Goal: Task Accomplishment & Management: Complete application form

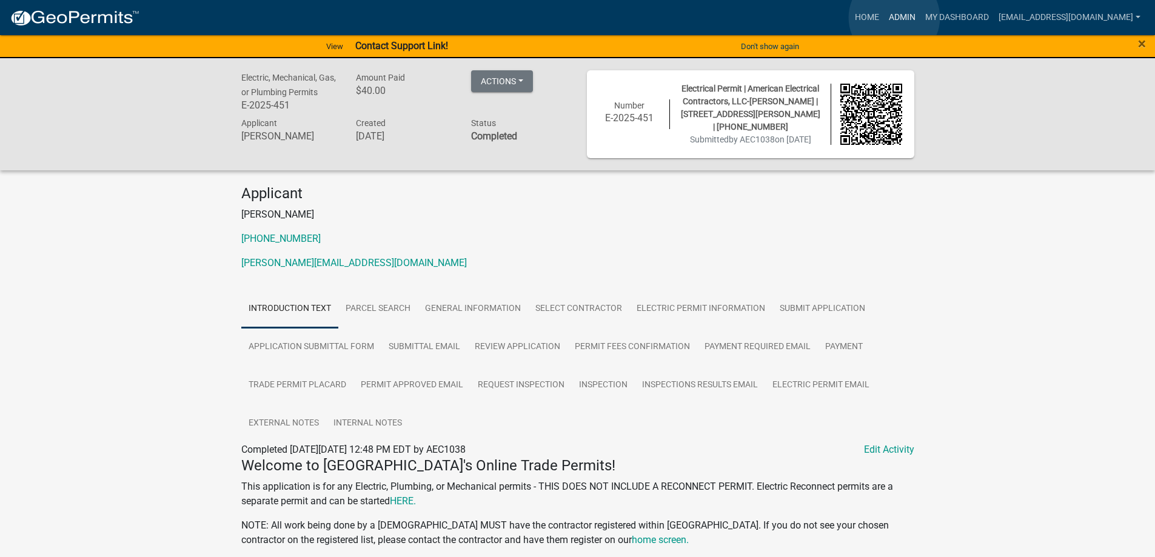
click at [895, 18] on link "Admin" at bounding box center [902, 17] width 36 height 23
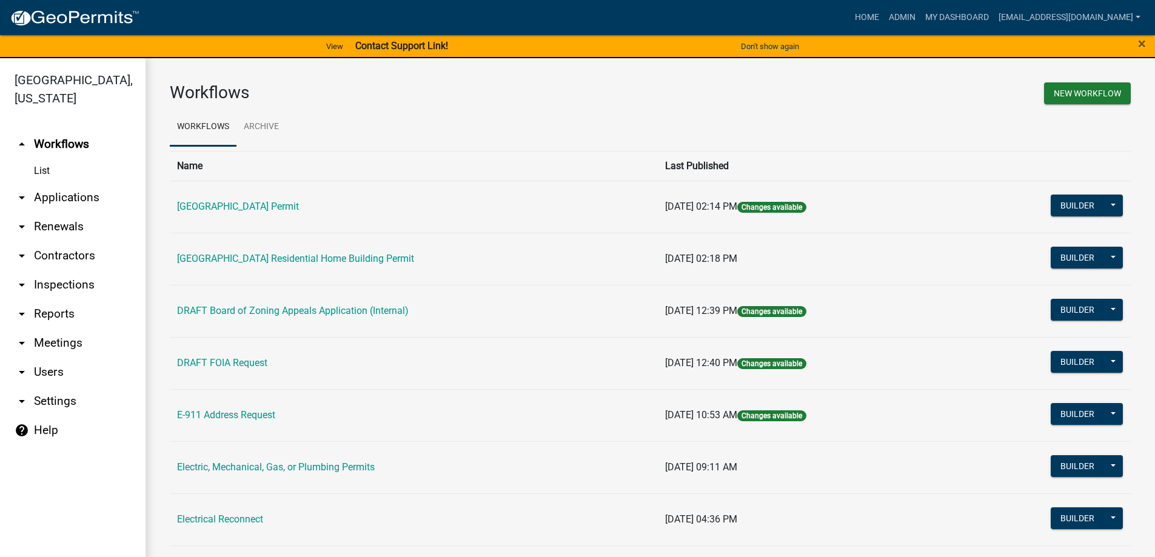
click at [60, 198] on link "arrow_drop_down Applications" at bounding box center [73, 197] width 146 height 29
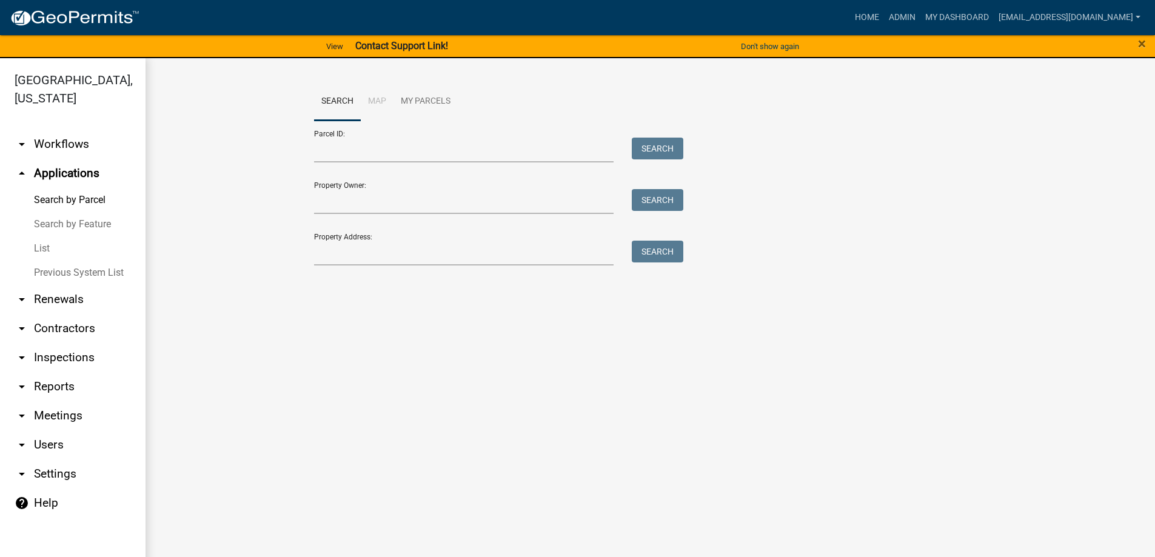
click at [40, 246] on link "List" at bounding box center [73, 249] width 146 height 24
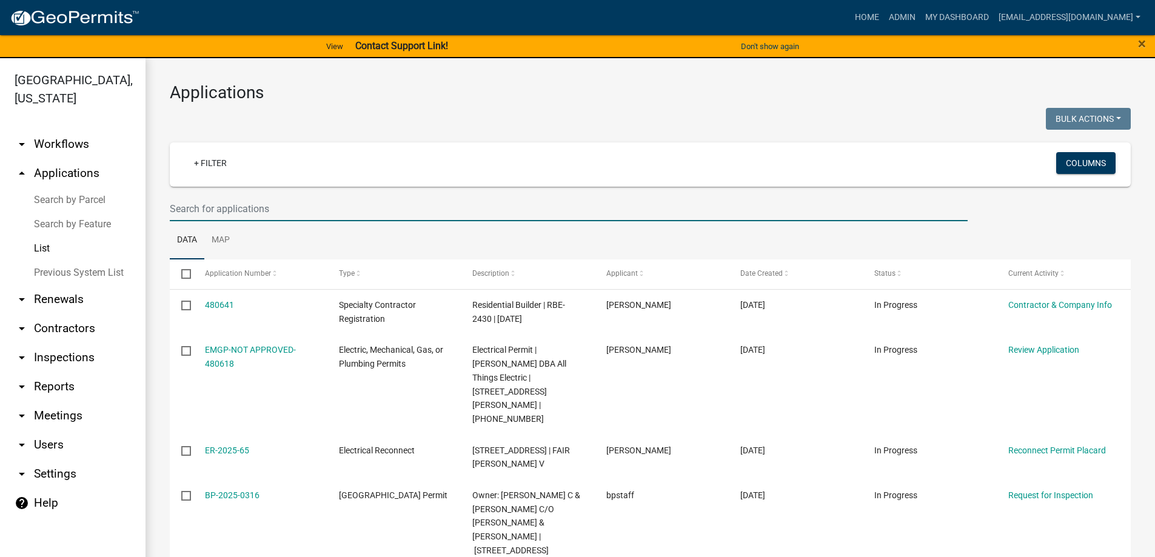
click at [243, 207] on input "text" at bounding box center [569, 209] width 798 height 25
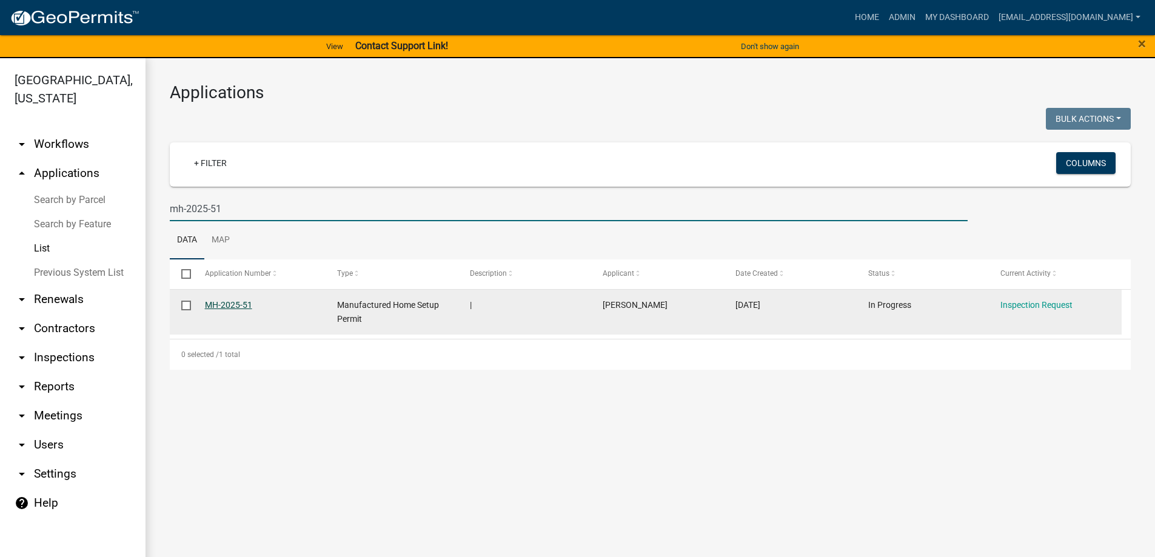
type input "mh-2025-51"
click at [221, 304] on link "MH-2025-51" at bounding box center [228, 305] width 47 height 10
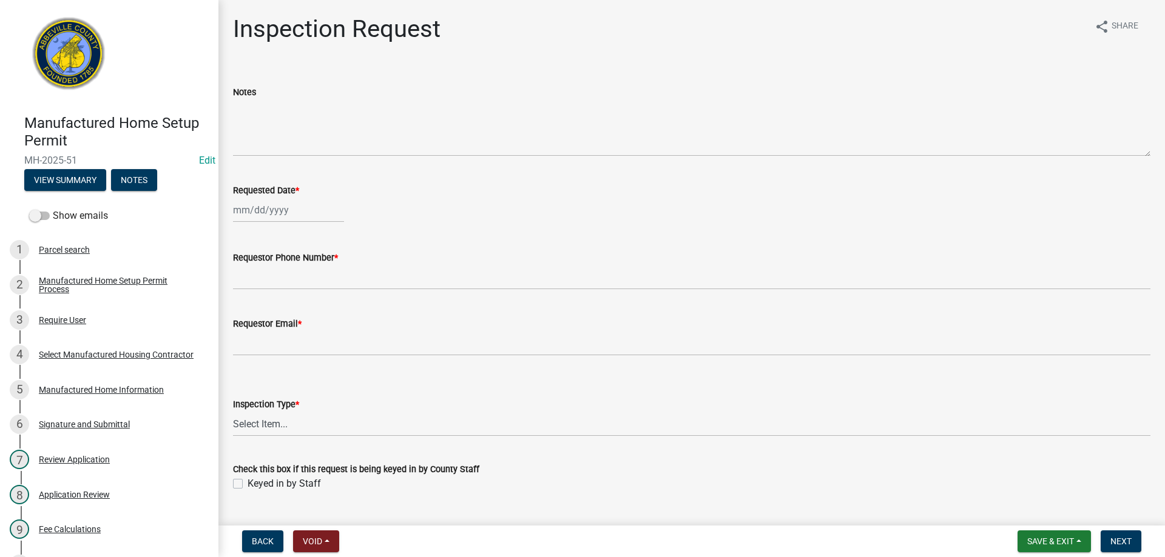
select select "9"
select select "2025"
click at [284, 216] on div "[PERSON_NAME] Feb Mar Apr [PERSON_NAME][DATE] Oct Nov [DATE] 1526 1527 1528 152…" at bounding box center [288, 210] width 111 height 25
click at [267, 312] on div "16" at bounding box center [264, 313] width 19 height 19
type input "[DATE]"
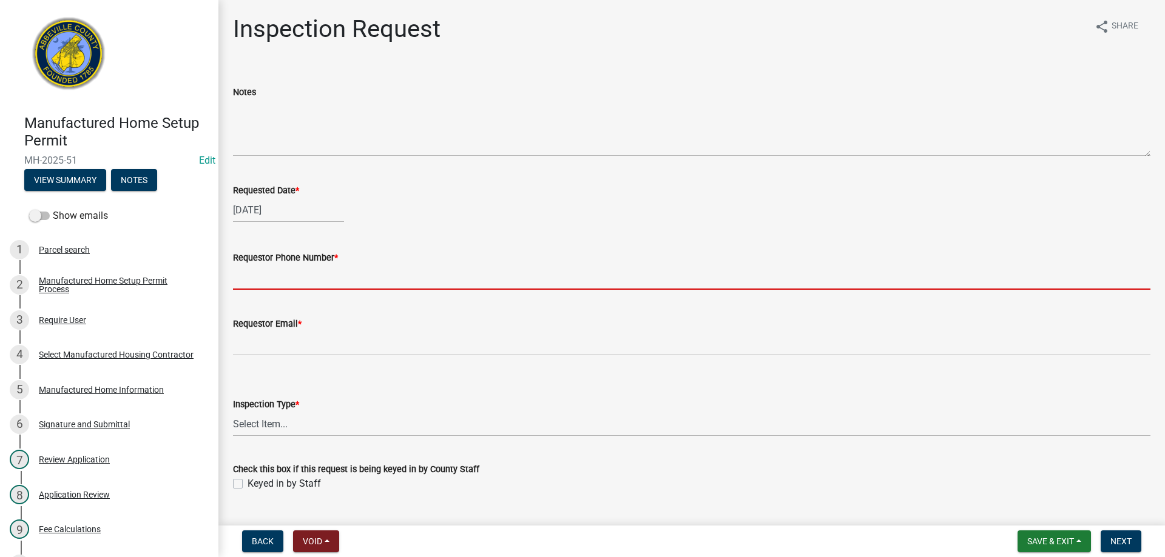
click at [342, 277] on input "Requestor Phone Number *" at bounding box center [691, 277] width 917 height 25
type input "8643789750"
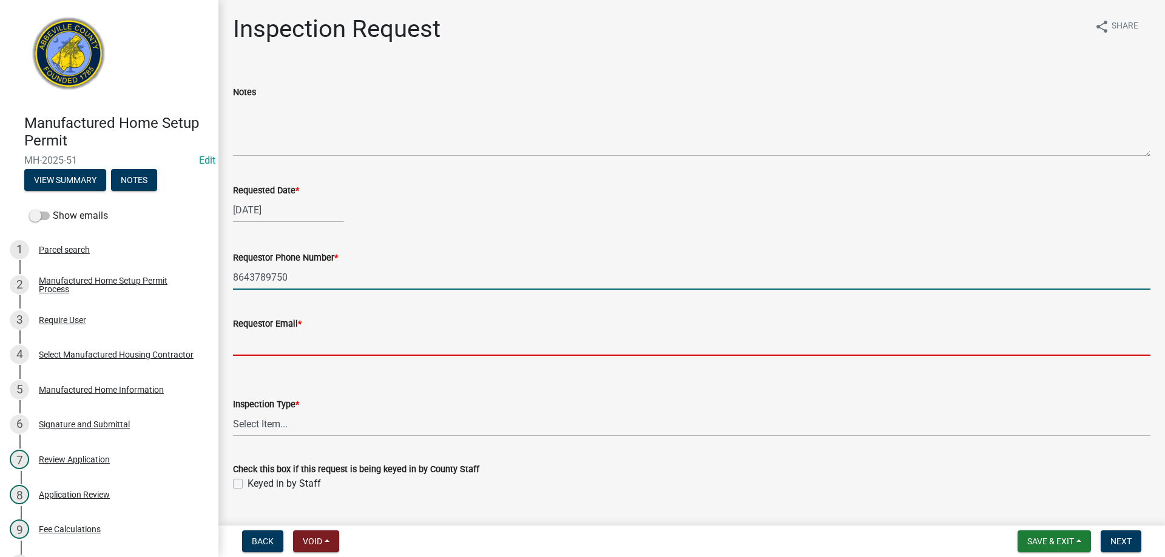
type input "[EMAIL_ADDRESS][DOMAIN_NAME]"
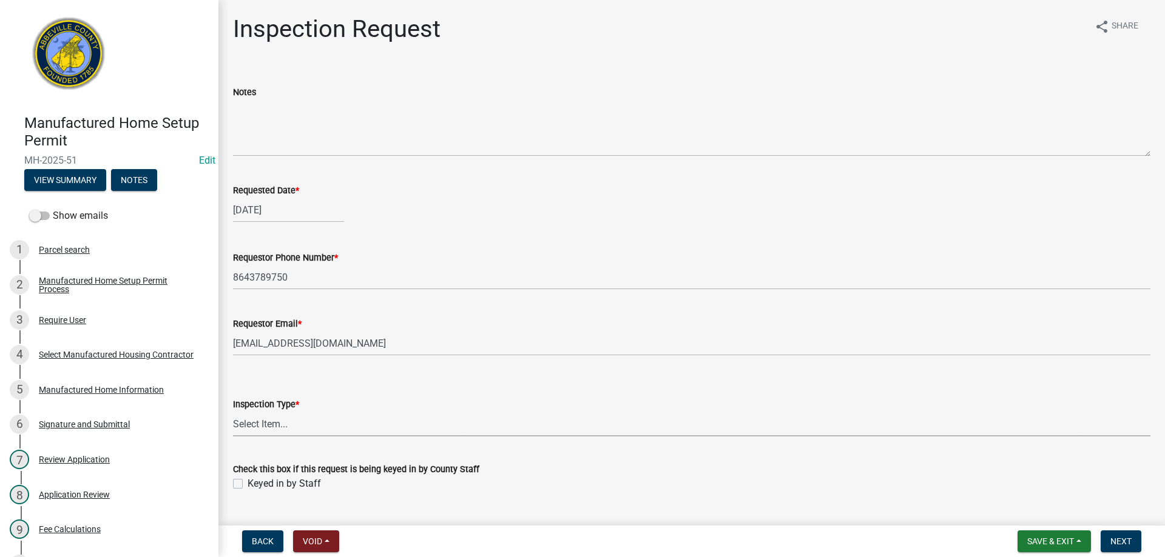
click at [274, 423] on select "Select Item... Inspection 1: Piers, tie-downs, electric, and plumbing Inspectio…" at bounding box center [691, 424] width 917 height 25
click at [233, 412] on select "Select Item... Inspection 1: Piers, tie-downs, electric, and plumbing Inspectio…" at bounding box center [691, 424] width 917 height 25
select select "3cbf7a18-e44b-4eec-a547-04bd26fc95cb"
click at [247, 484] on label "Keyed in by Staff" at bounding box center [283, 484] width 73 height 15
click at [247, 484] on input "Keyed in by Staff" at bounding box center [251, 481] width 8 height 8
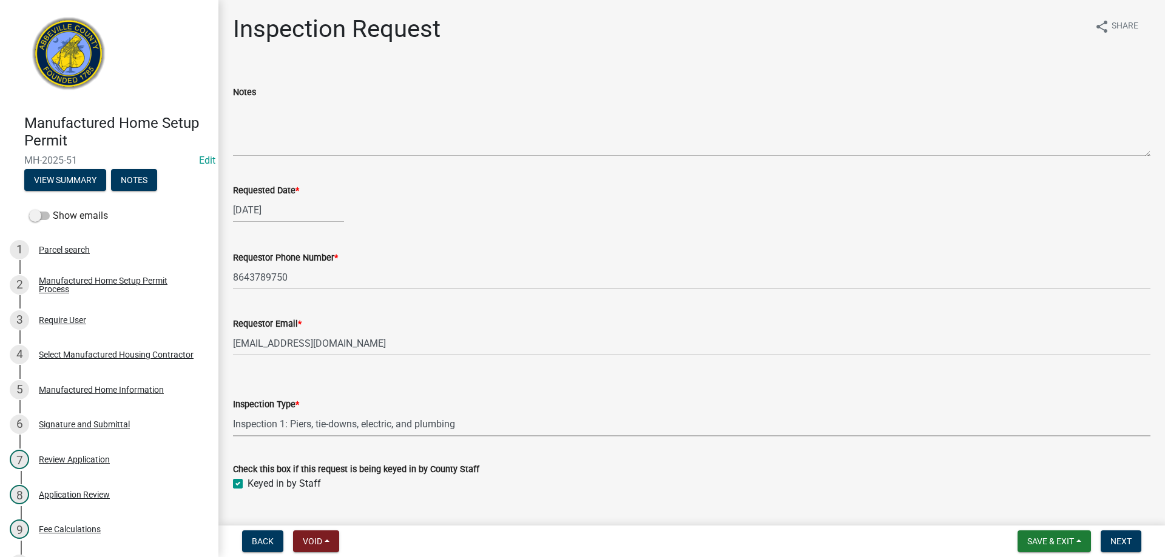
checkbox input "true"
click at [1125, 540] on span "Next" at bounding box center [1120, 542] width 21 height 10
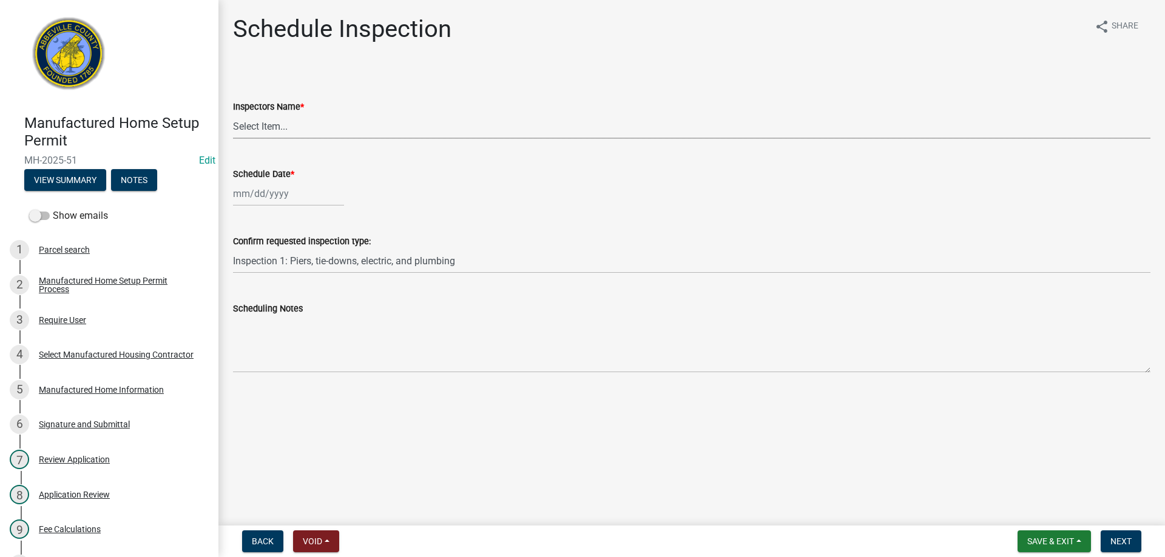
click at [281, 126] on select "Select Item... [EMAIL_ADDRESS][DOMAIN_NAME] ([PERSON_NAME]) [EMAIL_ADDRESS][DOM…" at bounding box center [691, 126] width 917 height 25
select select "896ec84b-7942-43b9-a78d-4f1554b7930c"
click at [233, 114] on select "Select Item... [EMAIL_ADDRESS][DOMAIN_NAME] ([PERSON_NAME]) [EMAIL_ADDRESS][DOM…" at bounding box center [691, 126] width 917 height 25
select select "9"
select select "2025"
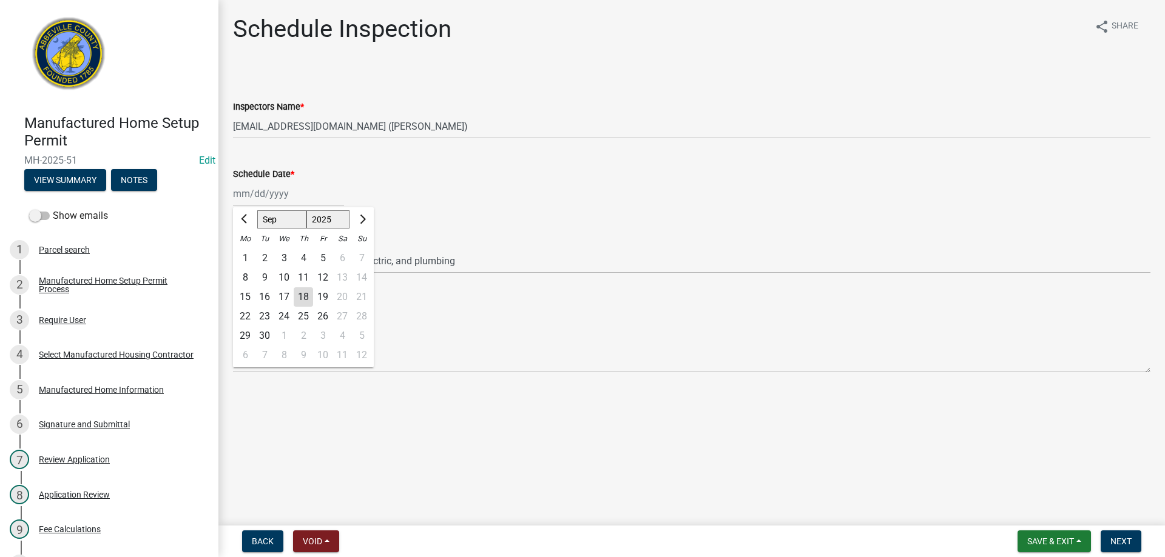
click at [250, 195] on div "[PERSON_NAME] Feb Mar Apr [PERSON_NAME][DATE] Oct Nov [DATE] 1526 1527 1528 152…" at bounding box center [288, 193] width 111 height 25
click at [263, 295] on div "16" at bounding box center [264, 297] width 19 height 19
type input "[DATE]"
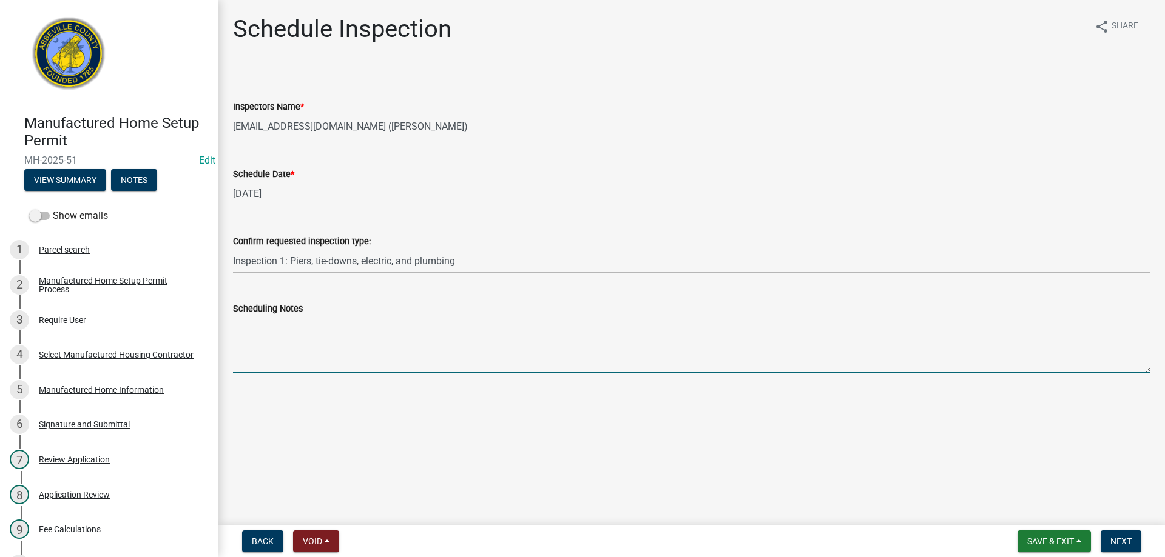
drag, startPoint x: 263, startPoint y: 361, endPoint x: 587, endPoint y: 321, distance: 325.7
click at [264, 361] on textarea "Scheduling Notes" at bounding box center [691, 344] width 917 height 57
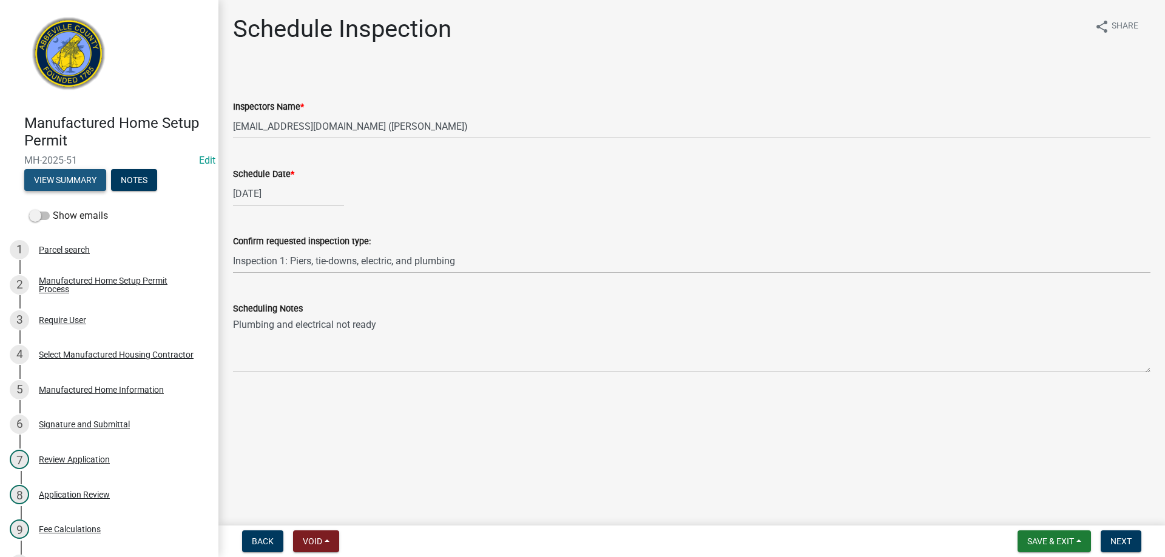
click at [62, 181] on button "View Summary" at bounding box center [65, 180] width 82 height 22
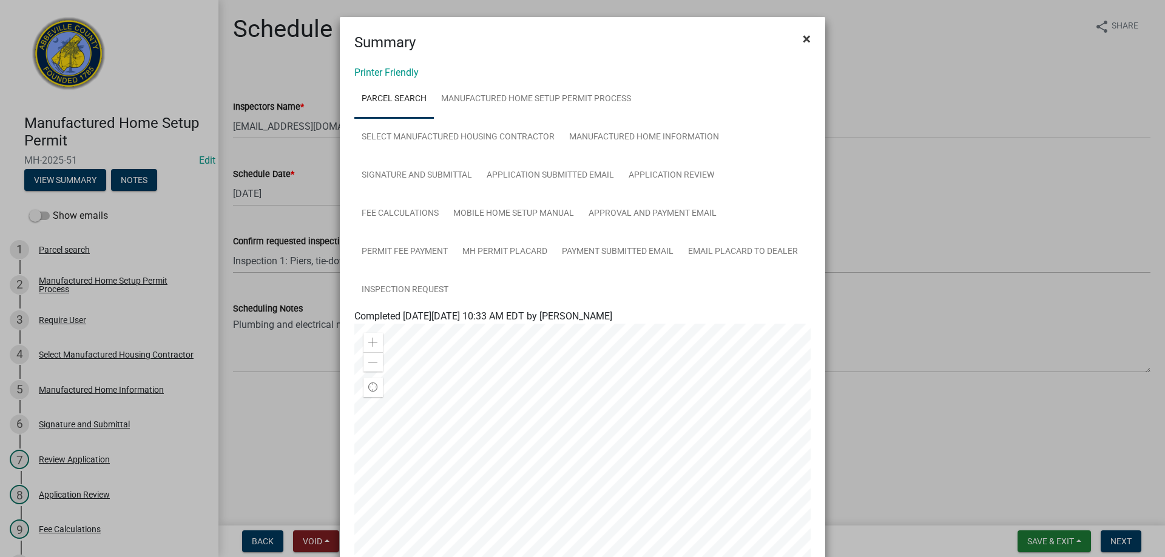
click at [802, 34] on span "×" at bounding box center [806, 38] width 8 height 17
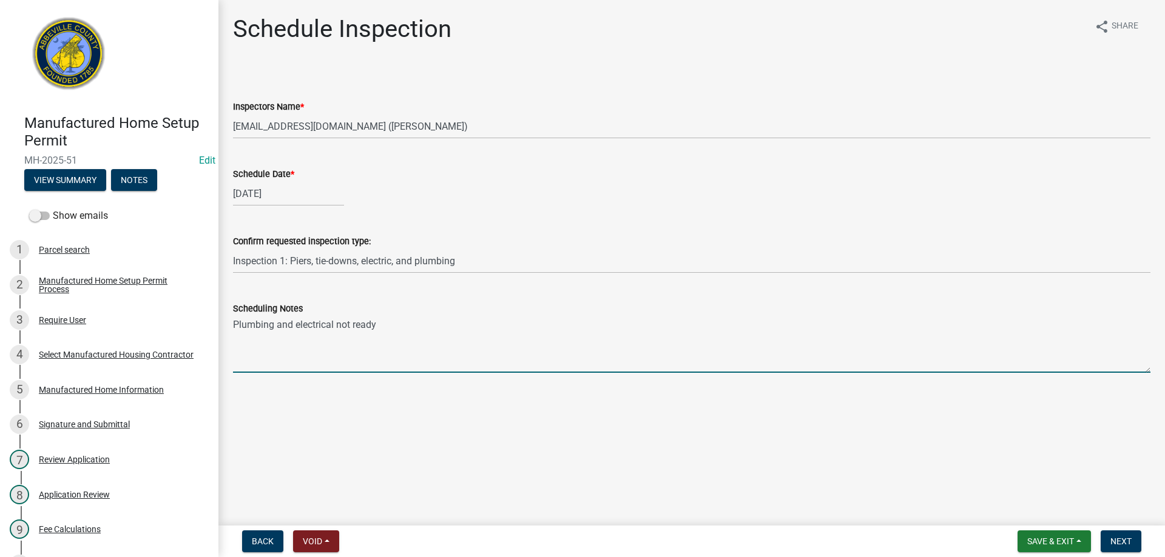
click at [388, 322] on textarea "Plumbing and electrical not ready" at bounding box center [691, 344] width 917 height 57
type textarea "P"
click at [1115, 539] on span "Next" at bounding box center [1120, 542] width 21 height 10
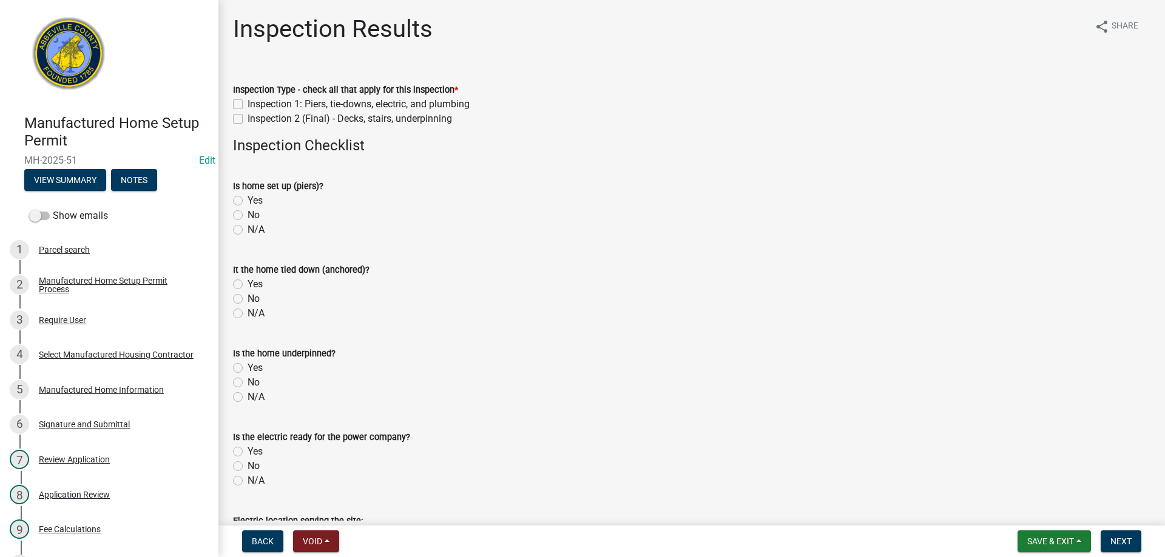
click at [247, 100] on label "Inspection 1: Piers, tie-downs, electric, and plumbing" at bounding box center [358, 104] width 222 height 15
click at [247, 100] on input "Inspection 1: Piers, tie-downs, electric, and plumbing" at bounding box center [251, 101] width 8 height 8
checkbox input "true"
checkbox input "false"
click at [247, 199] on label "Yes" at bounding box center [254, 200] width 15 height 15
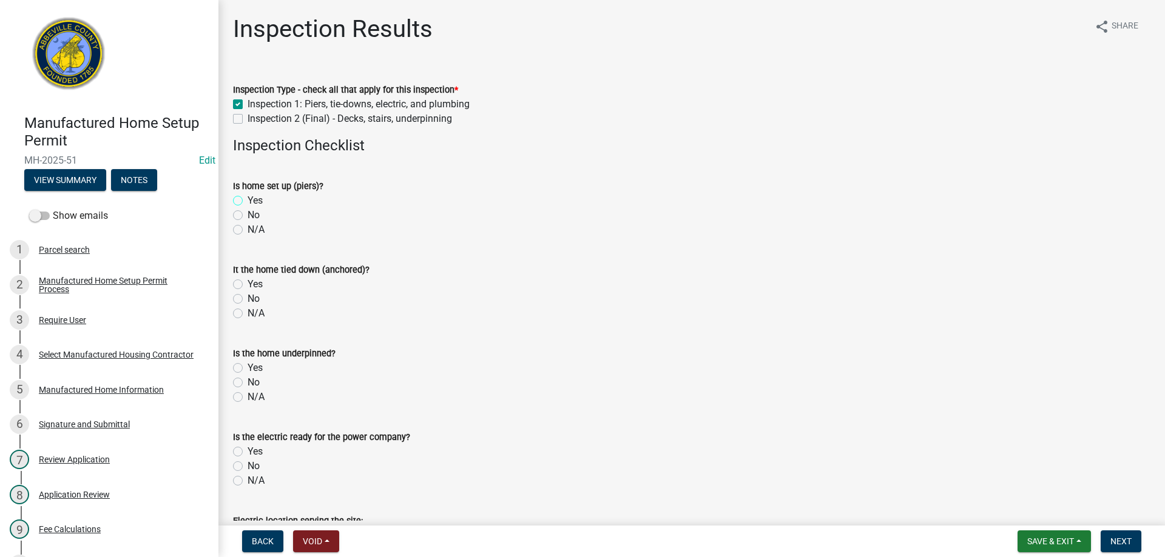
click at [247, 199] on input "Yes" at bounding box center [251, 197] width 8 height 8
radio input "true"
click at [247, 283] on label "Yes" at bounding box center [254, 284] width 15 height 15
click at [247, 283] on input "Yes" at bounding box center [251, 281] width 8 height 8
radio input "true"
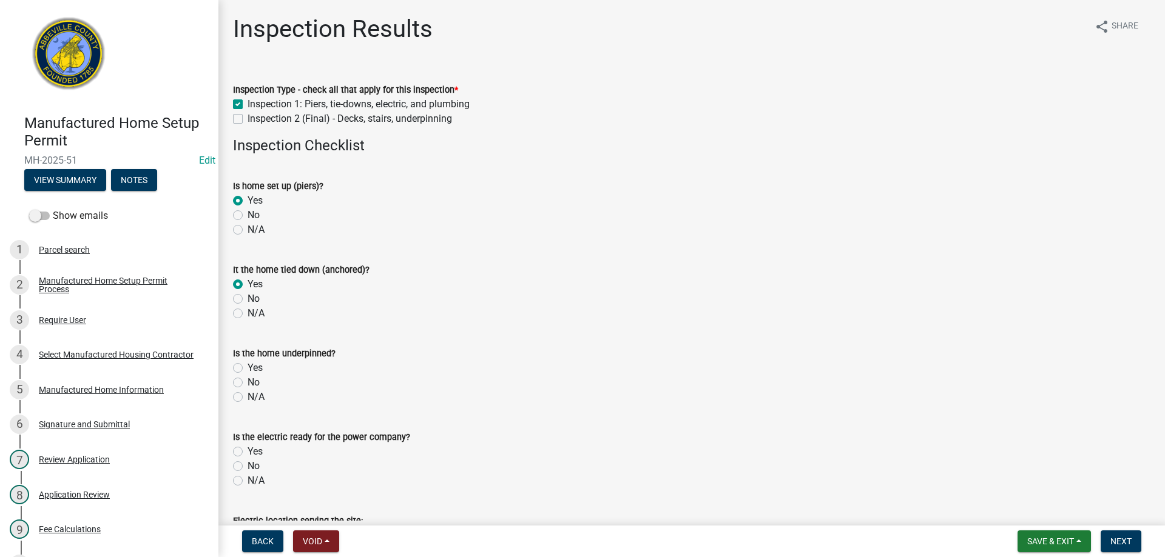
click at [247, 385] on label "No" at bounding box center [253, 382] width 12 height 15
click at [247, 383] on input "No" at bounding box center [251, 379] width 8 height 8
radio input "true"
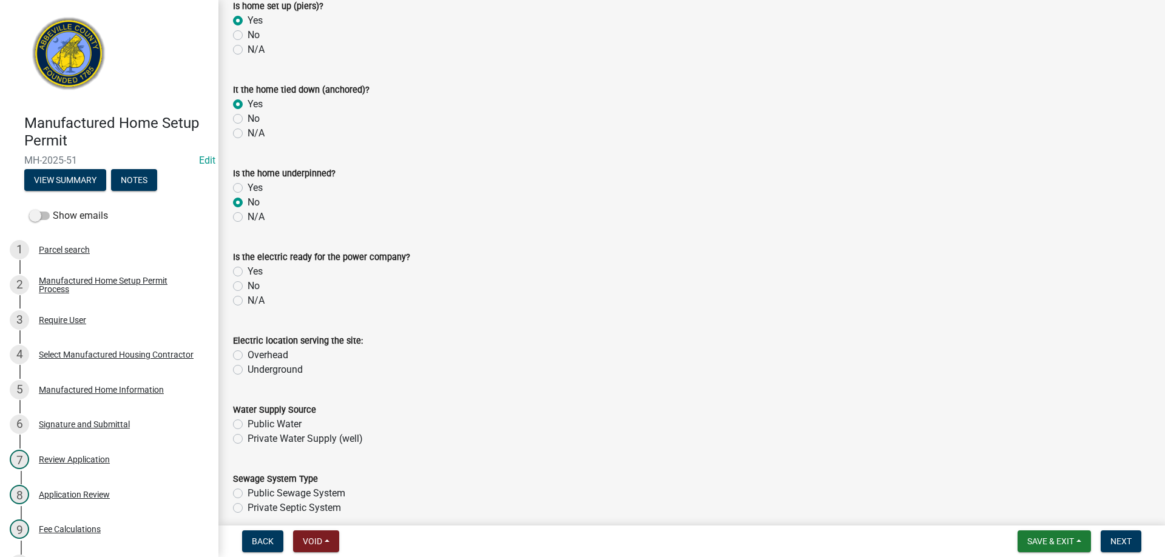
scroll to position [243, 0]
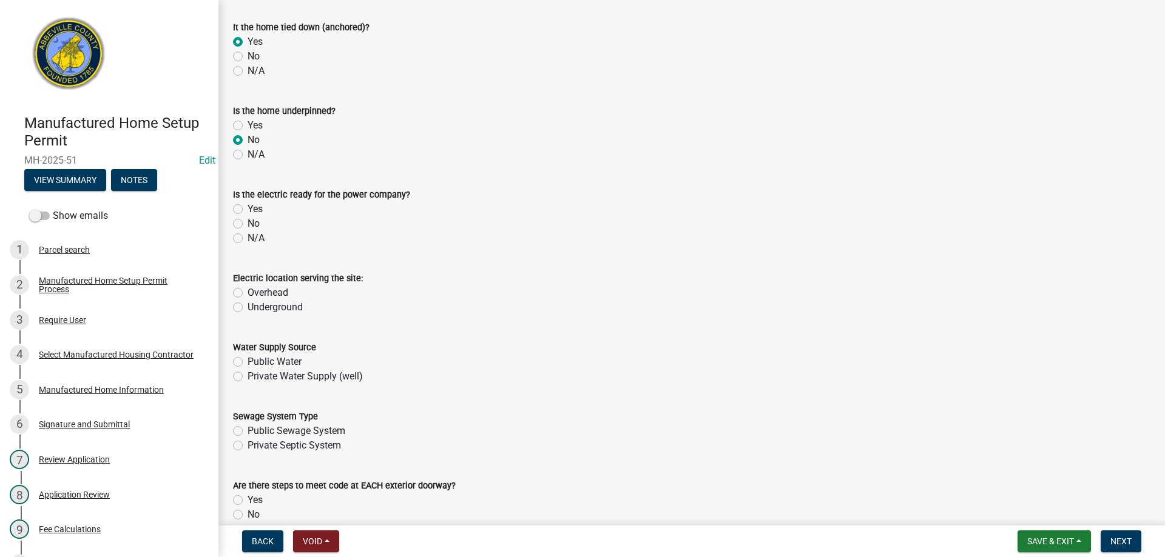
drag, startPoint x: 235, startPoint y: 221, endPoint x: 305, endPoint y: 243, distance: 73.5
click at [244, 224] on div "No" at bounding box center [691, 224] width 917 height 15
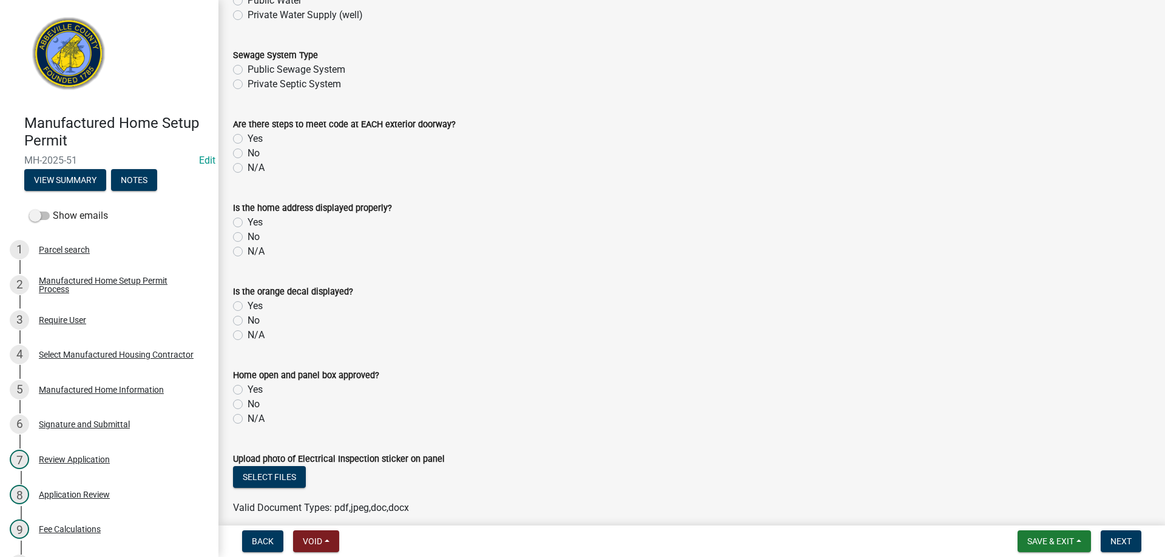
scroll to position [607, 0]
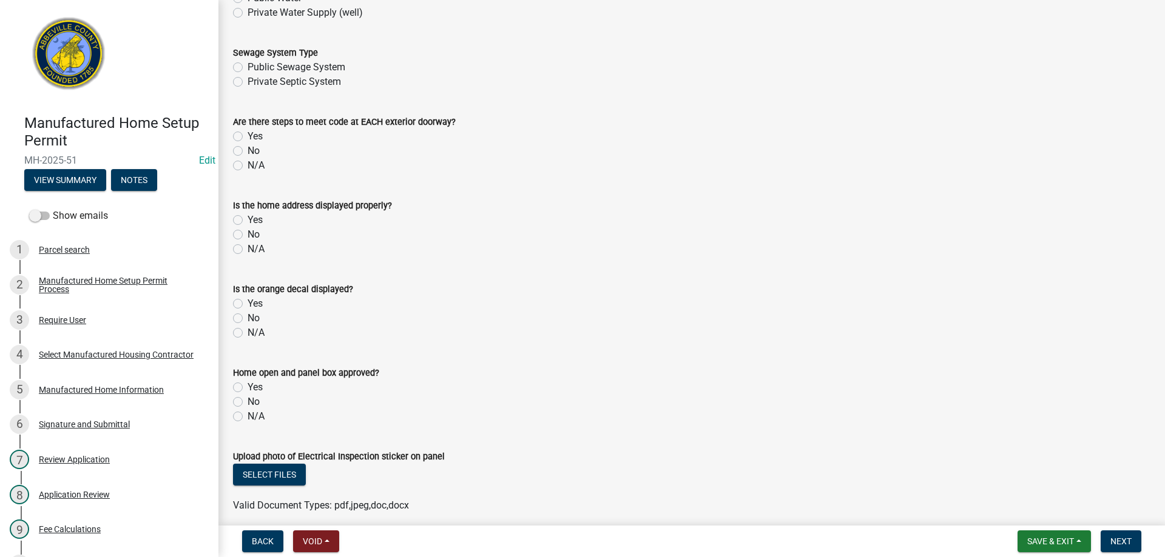
click at [247, 150] on label "No" at bounding box center [253, 151] width 12 height 15
click at [247, 150] on input "No" at bounding box center [251, 148] width 8 height 8
radio input "true"
click at [247, 234] on label "No" at bounding box center [253, 234] width 12 height 15
click at [247, 234] on input "No" at bounding box center [251, 231] width 8 height 8
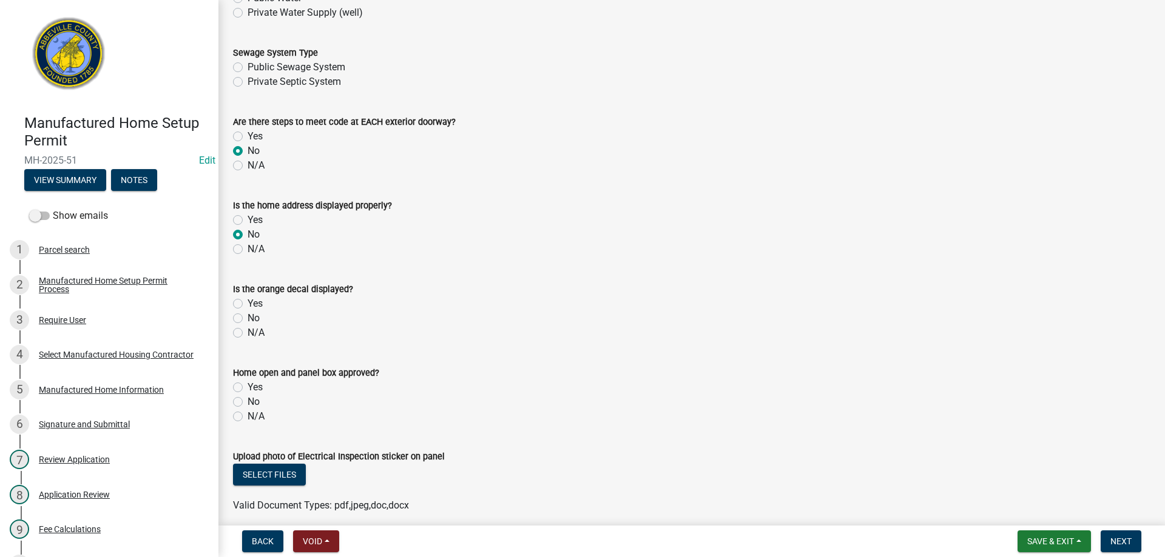
radio input "true"
click at [247, 315] on label "No" at bounding box center [253, 318] width 12 height 15
click at [247, 315] on input "No" at bounding box center [251, 315] width 8 height 8
radio input "true"
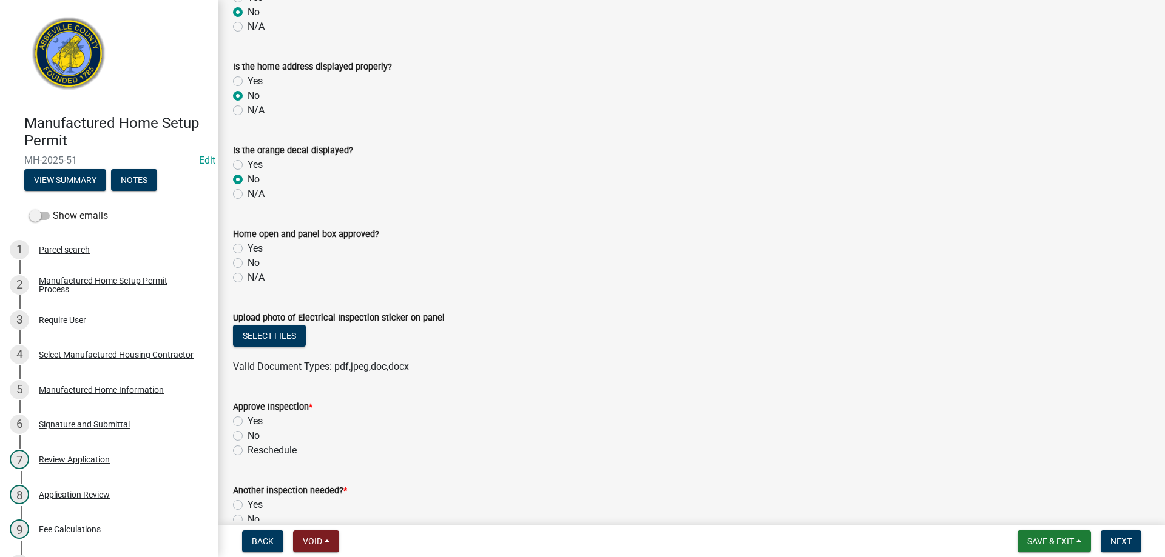
scroll to position [849, 0]
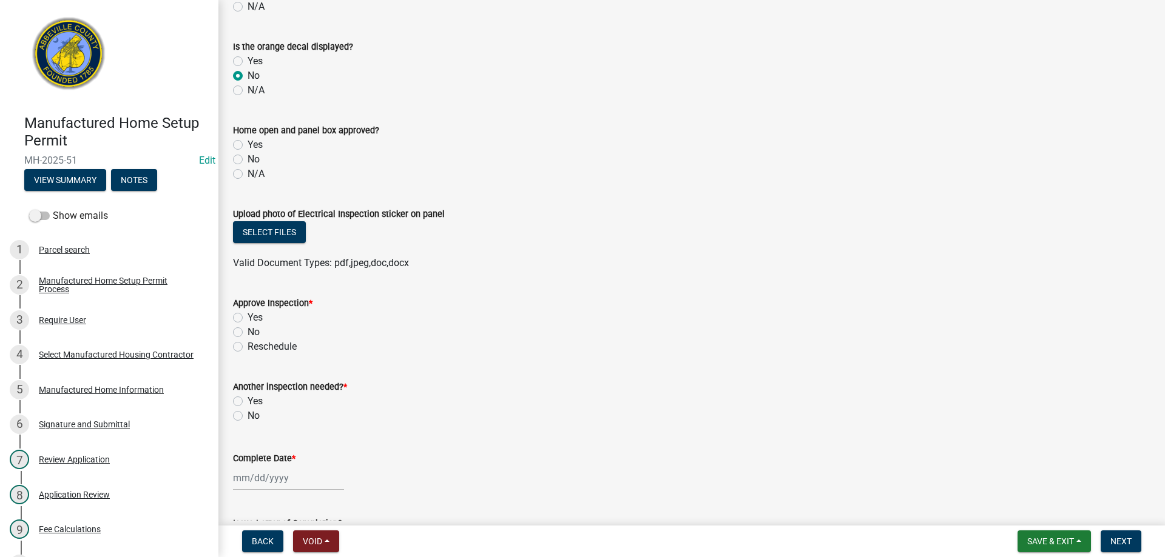
click at [247, 156] on label "No" at bounding box center [253, 159] width 12 height 15
click at [247, 156] on input "No" at bounding box center [251, 156] width 8 height 8
radio input "true"
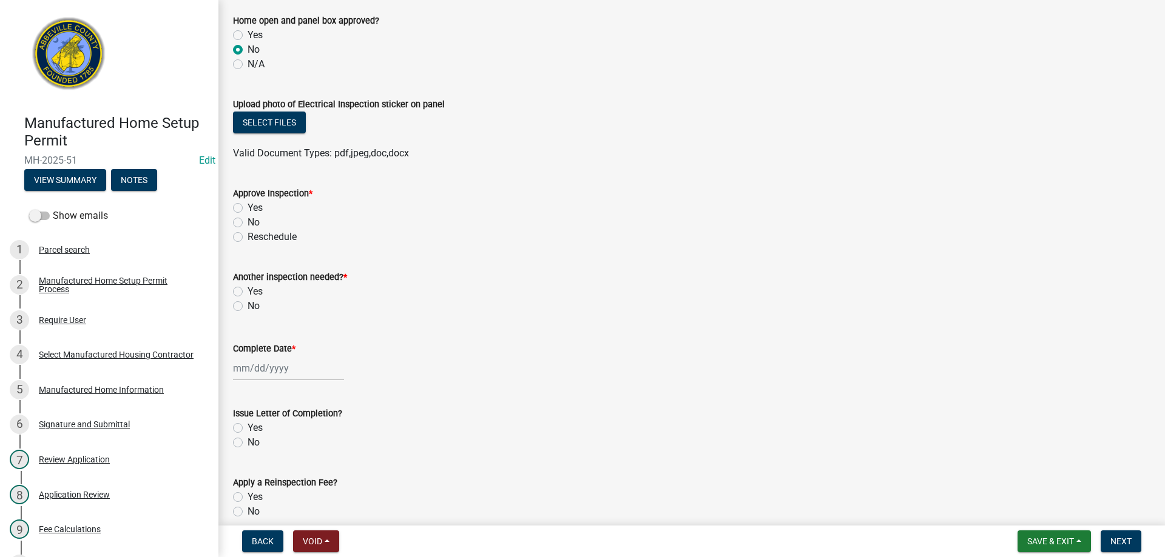
scroll to position [970, 0]
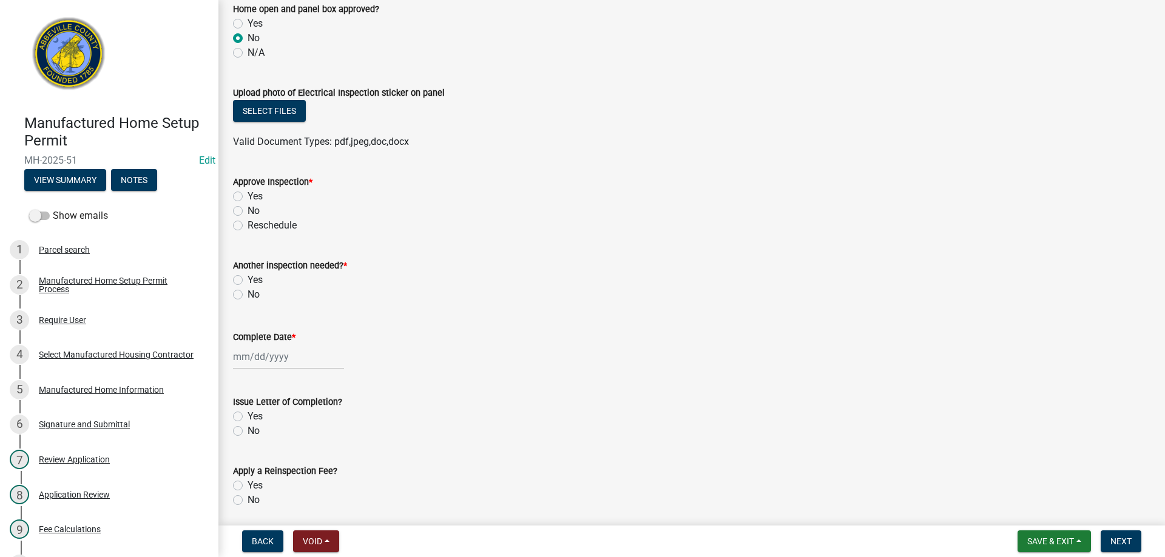
click at [247, 209] on label "No" at bounding box center [253, 211] width 12 height 15
click at [247, 209] on input "No" at bounding box center [251, 208] width 8 height 8
radio input "true"
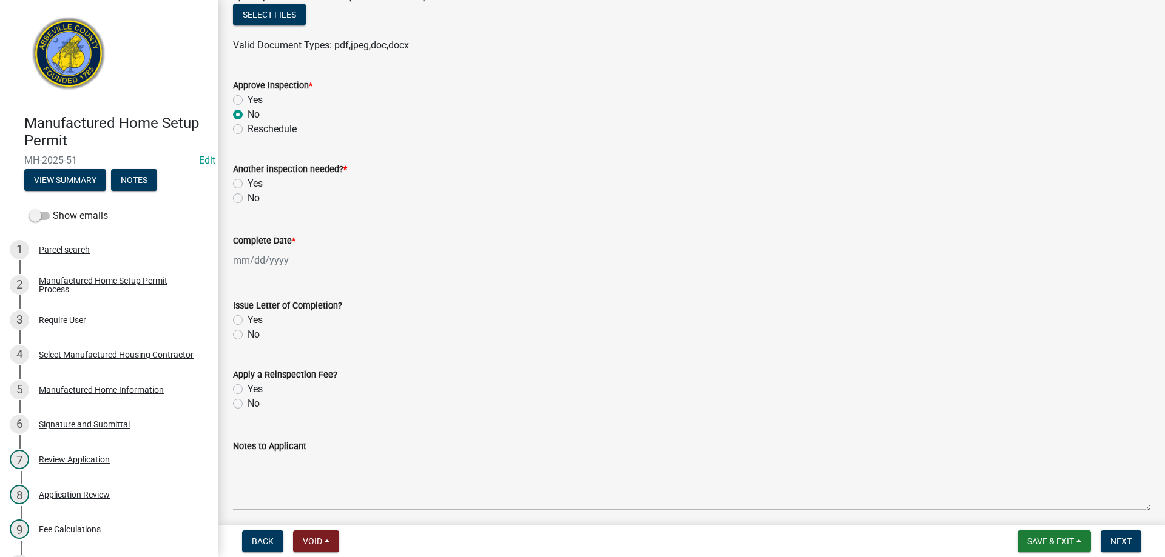
scroll to position [1092, 0]
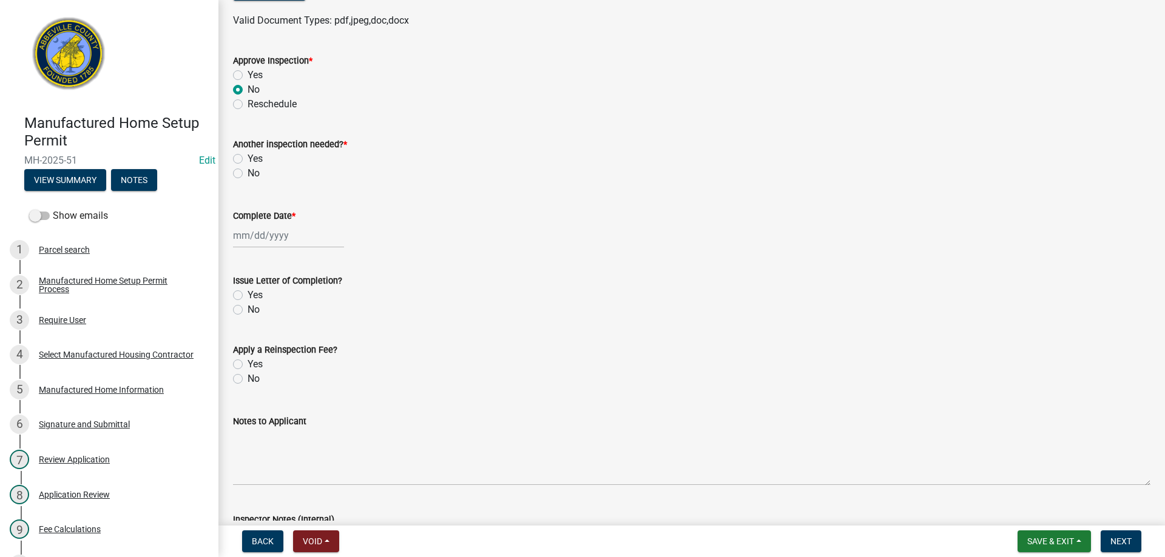
click at [247, 158] on label "Yes" at bounding box center [254, 159] width 15 height 15
click at [247, 158] on input "Yes" at bounding box center [251, 156] width 8 height 8
radio input "true"
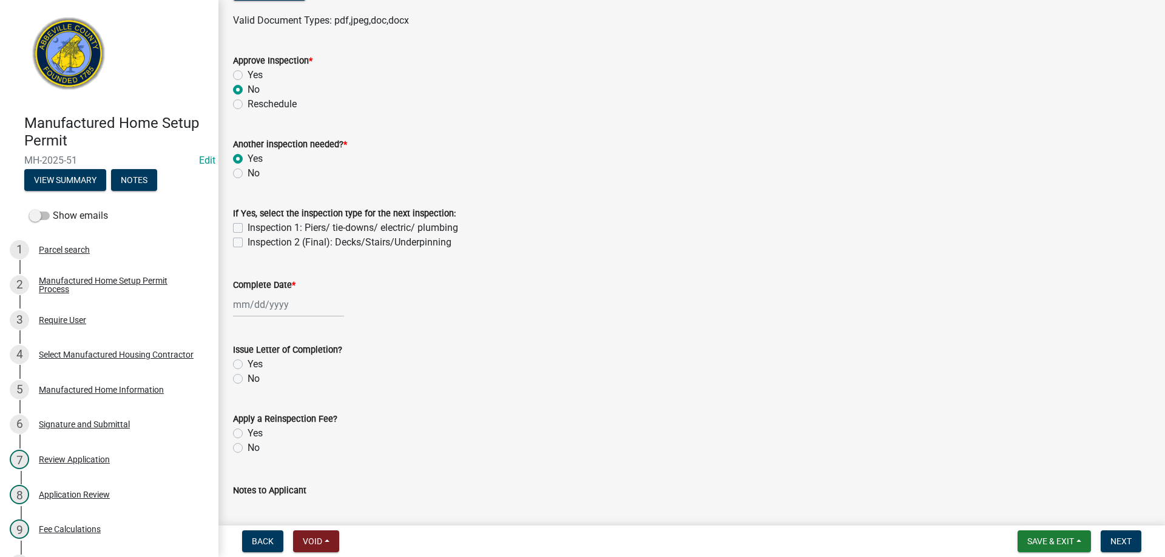
select select "9"
select select "2025"
click at [269, 306] on div "[PERSON_NAME] Feb Mar Apr [PERSON_NAME][DATE] Oct Nov [DATE] 1526 1527 1528 152…" at bounding box center [288, 304] width 111 height 25
click at [264, 405] on div "16" at bounding box center [264, 407] width 19 height 19
type input "[DATE]"
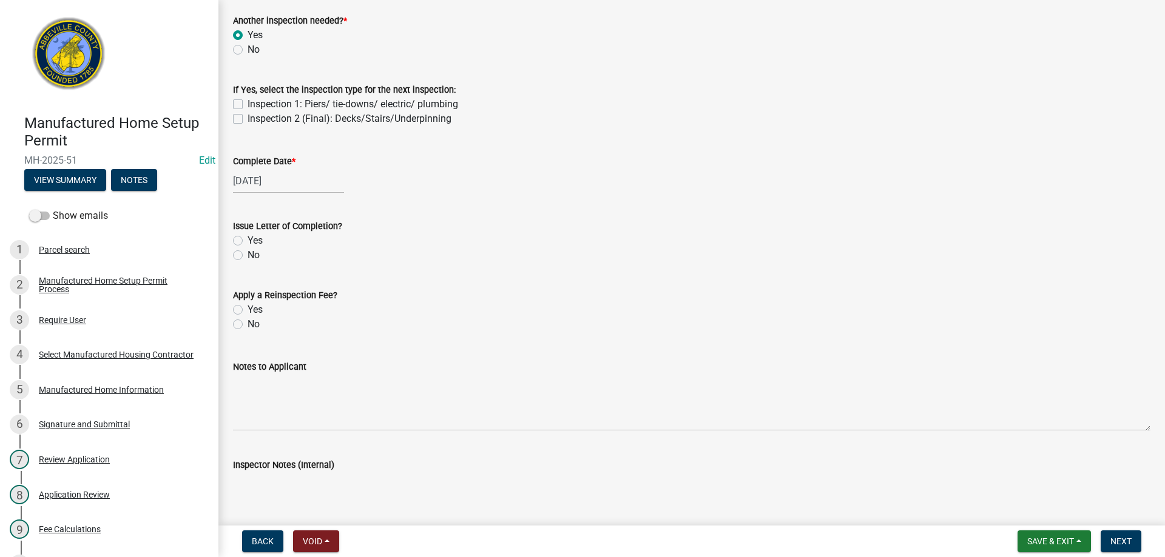
scroll to position [1274, 0]
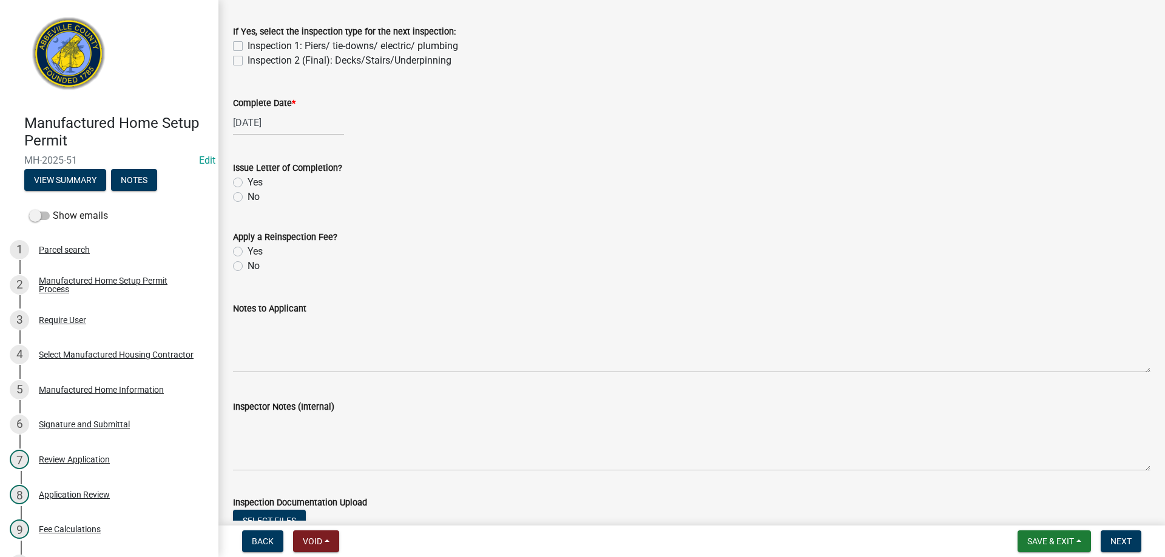
click at [247, 197] on label "No" at bounding box center [253, 197] width 12 height 15
click at [247, 197] on input "No" at bounding box center [251, 194] width 8 height 8
radio input "true"
click at [247, 267] on label "No" at bounding box center [253, 266] width 12 height 15
click at [247, 267] on input "No" at bounding box center [251, 263] width 8 height 8
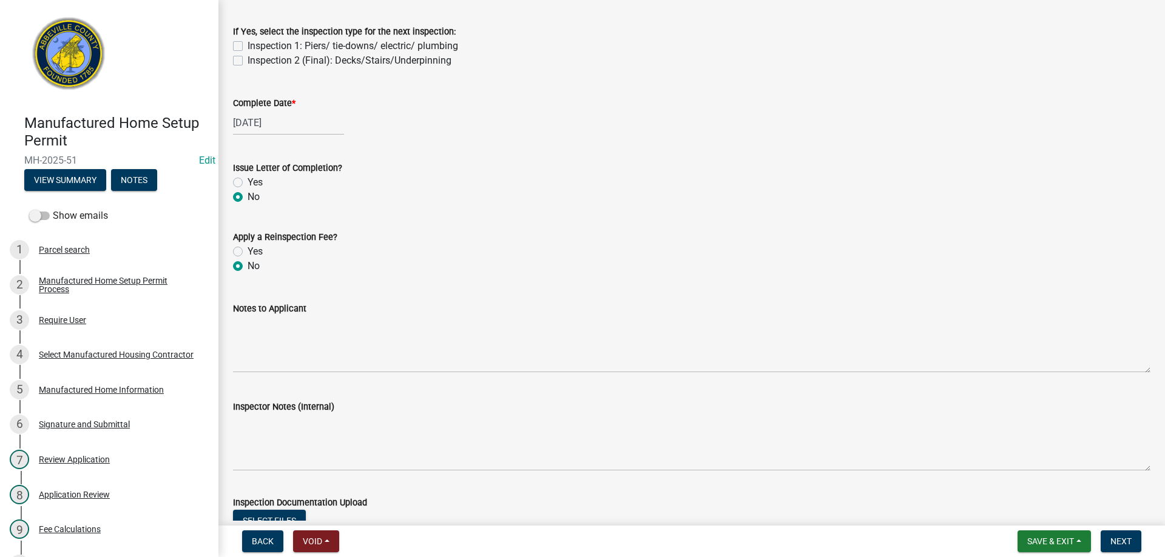
radio input "true"
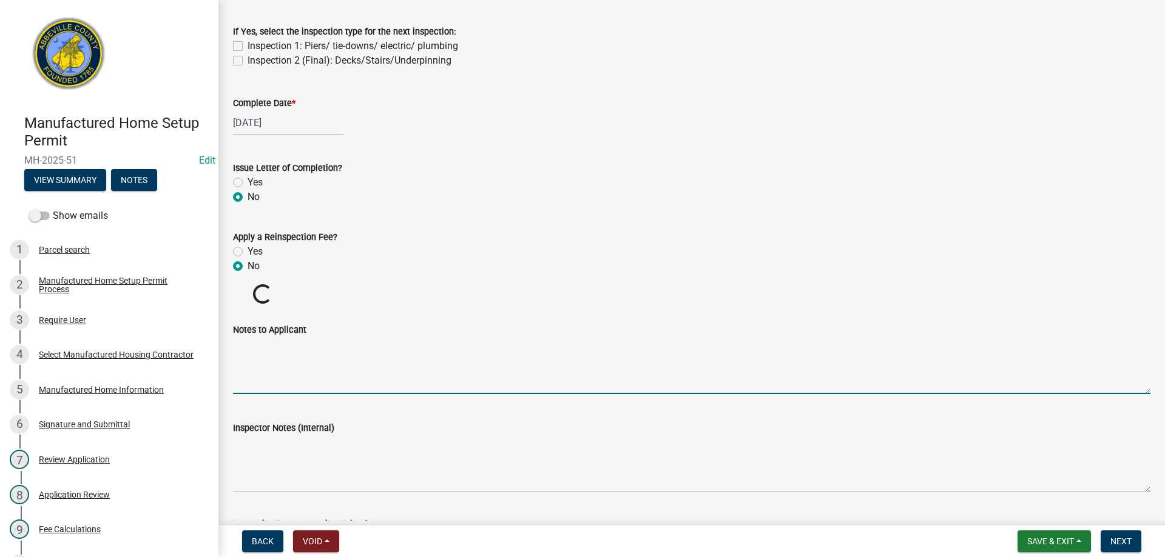
drag, startPoint x: 283, startPoint y: 381, endPoint x: 653, endPoint y: 243, distance: 394.4
click at [284, 380] on textarea "Notes to Applicant" at bounding box center [691, 365] width 917 height 57
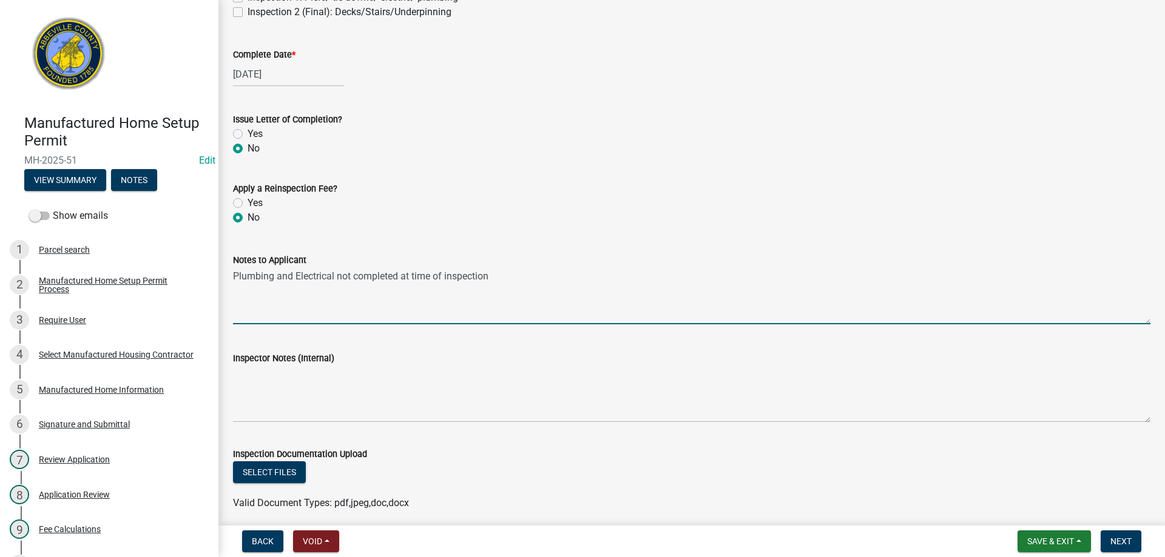
scroll to position [1370, 0]
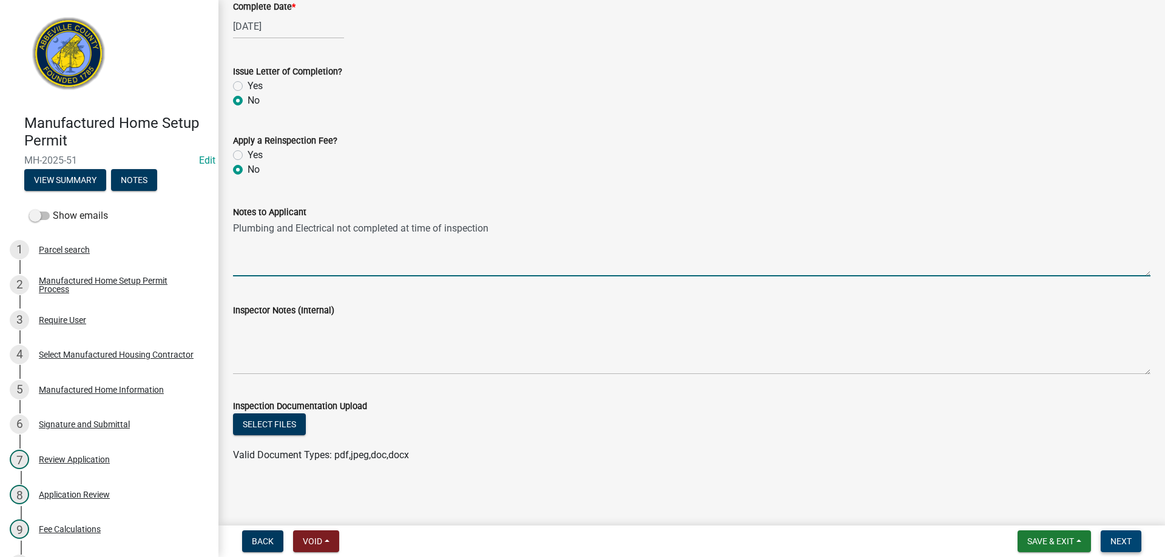
type textarea "Plumbing and Electrical not completed at time of inspection"
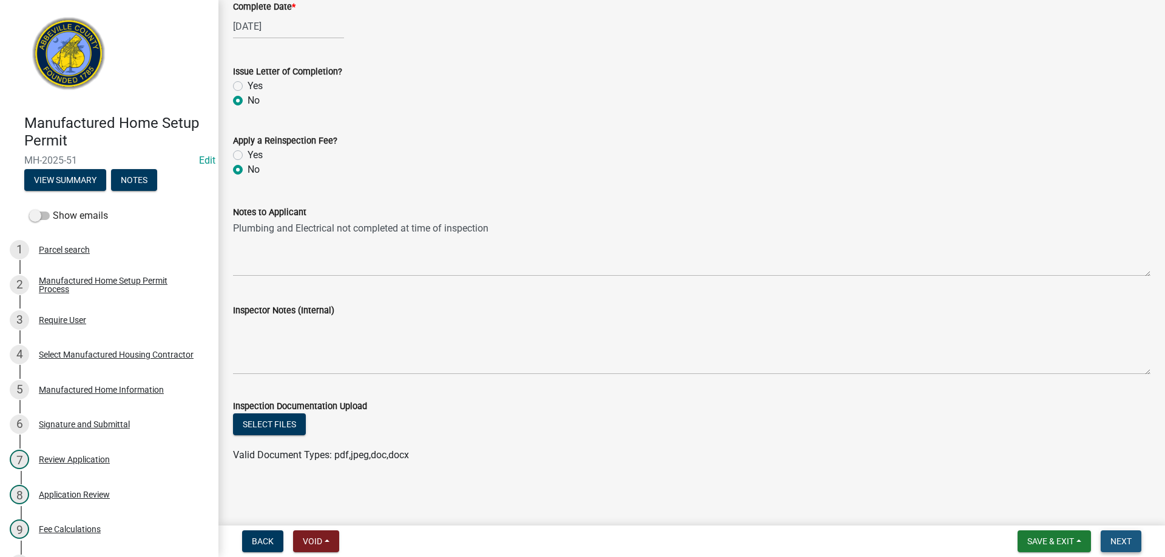
click at [1120, 538] on span "Next" at bounding box center [1120, 542] width 21 height 10
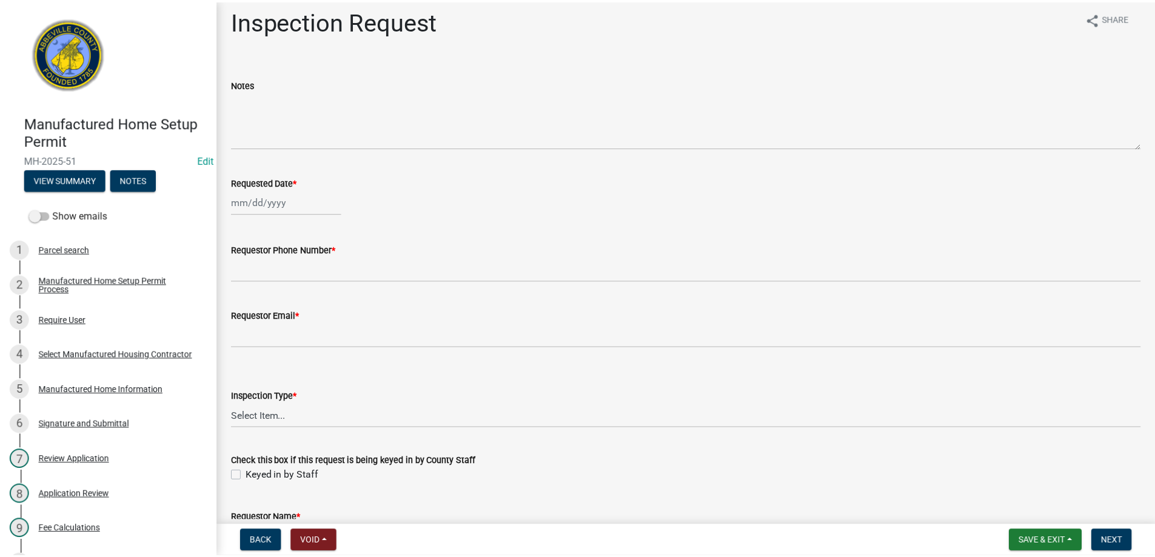
scroll to position [0, 0]
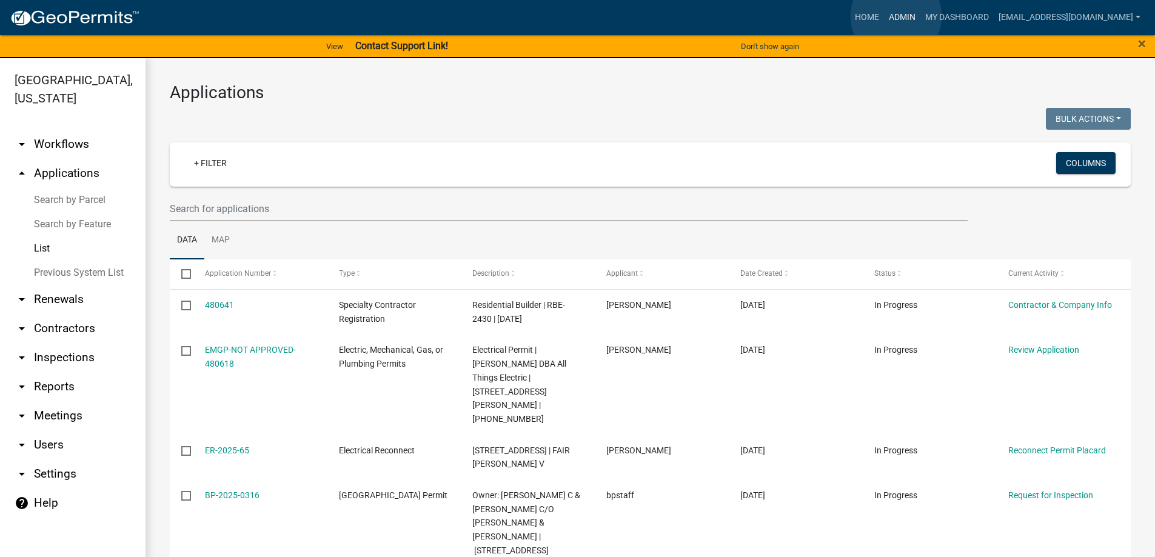
click at [896, 16] on link "Admin" at bounding box center [902, 17] width 36 height 23
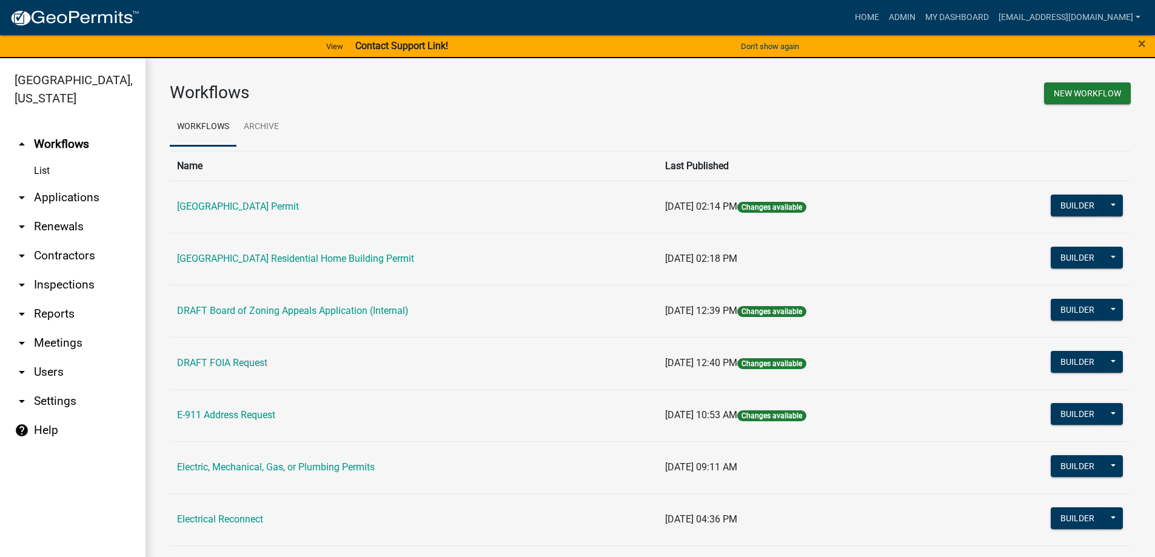
click at [58, 193] on link "arrow_drop_down Applications" at bounding box center [73, 197] width 146 height 29
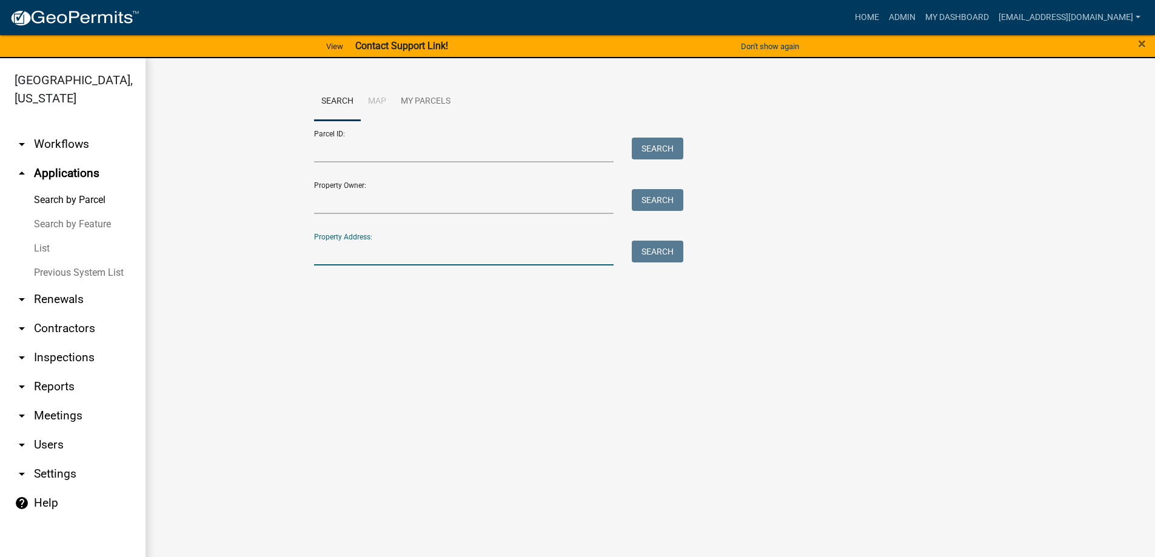
click at [403, 258] on input "Property Address:" at bounding box center [464, 253] width 300 height 25
type input "807 w gr"
click at [651, 244] on button "Search" at bounding box center [658, 252] width 52 height 22
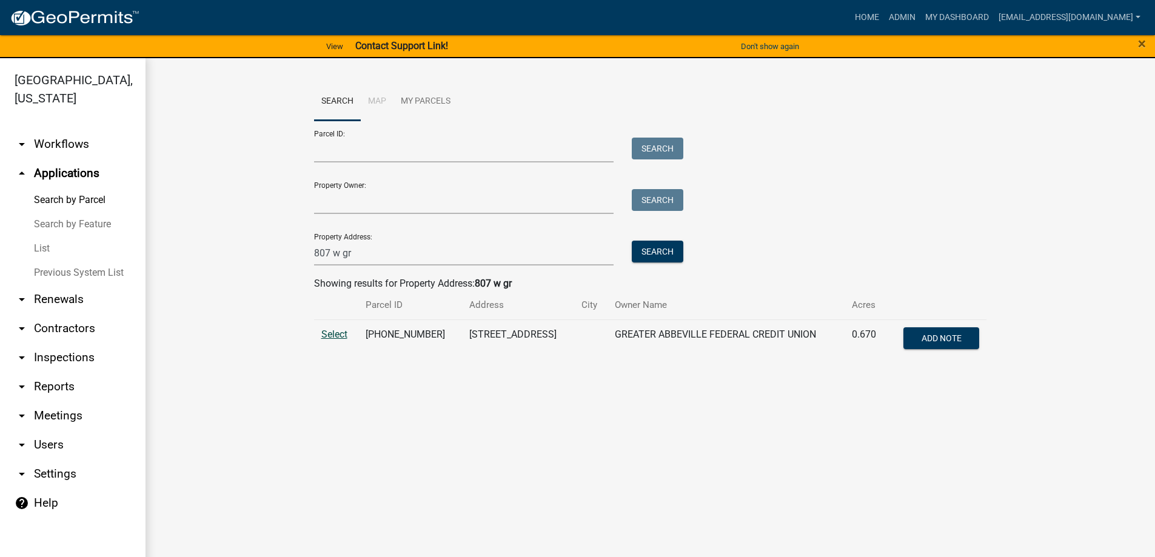
click at [328, 334] on span "Select" at bounding box center [334, 335] width 26 height 12
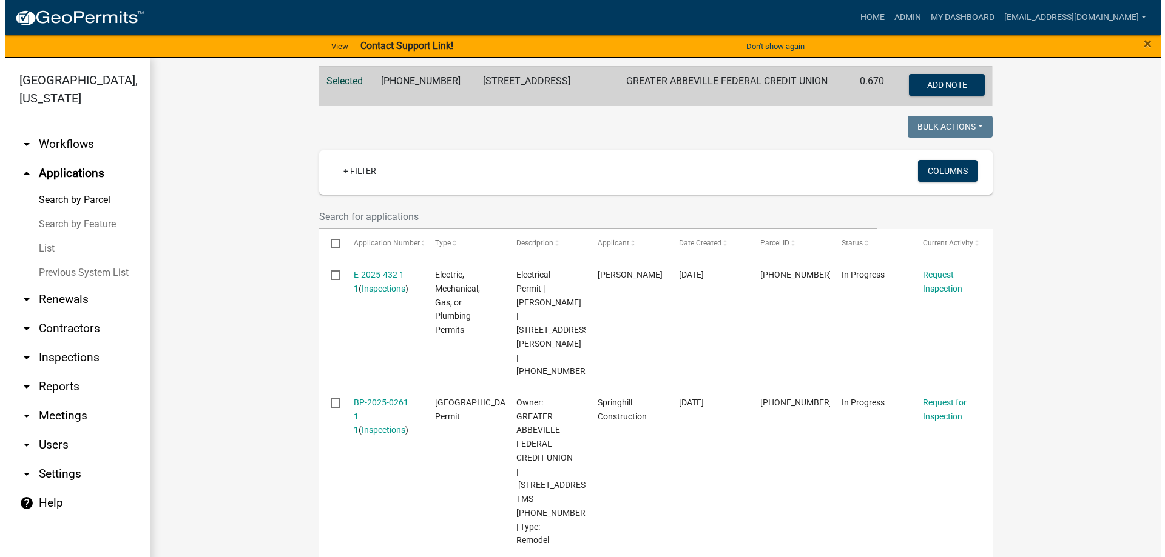
scroll to position [303, 0]
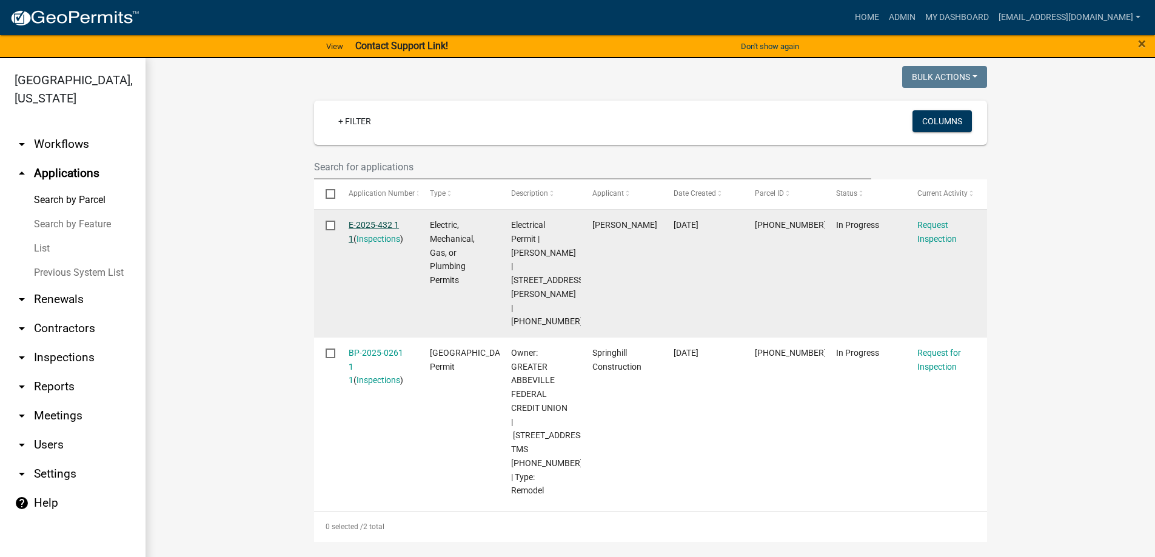
click at [367, 224] on link "E-2025-432 1 1" at bounding box center [374, 232] width 50 height 24
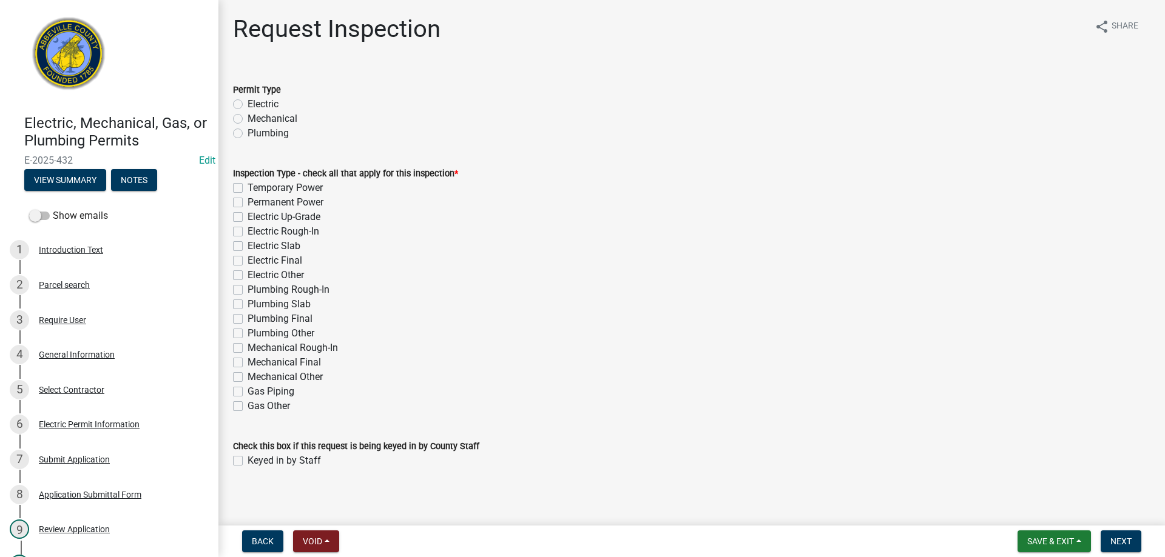
click at [247, 101] on label "Electric" at bounding box center [262, 104] width 31 height 15
click at [247, 101] on input "Electric" at bounding box center [251, 101] width 8 height 8
radio input "true"
drag, startPoint x: 237, startPoint y: 232, endPoint x: 260, endPoint y: 243, distance: 25.5
click at [247, 234] on label "Electric Rough-In" at bounding box center [283, 231] width 72 height 15
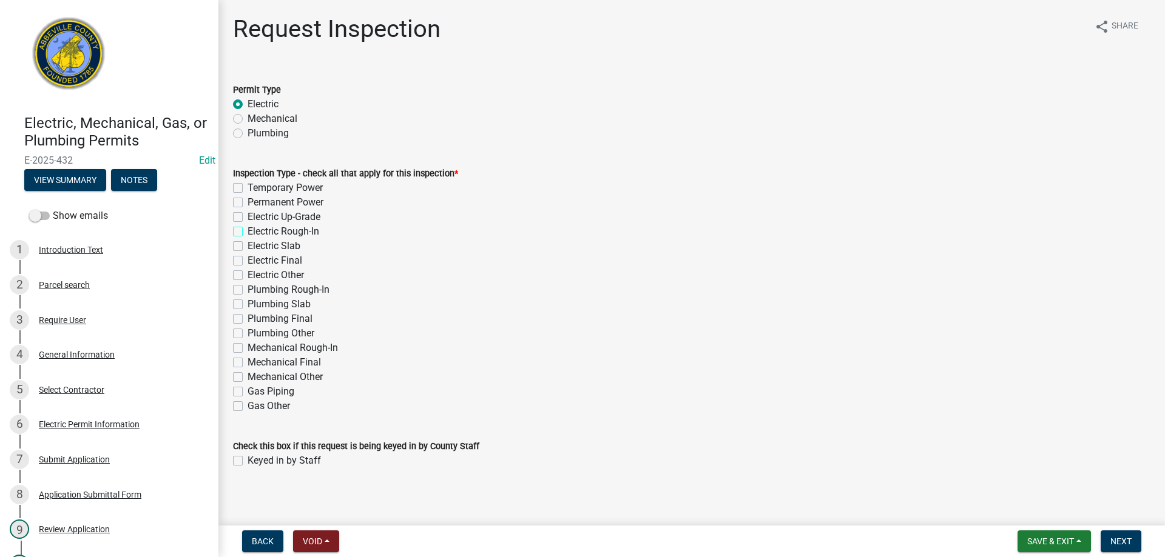
click at [247, 232] on input "Electric Rough-In" at bounding box center [251, 228] width 8 height 8
checkbox input "true"
checkbox input "false"
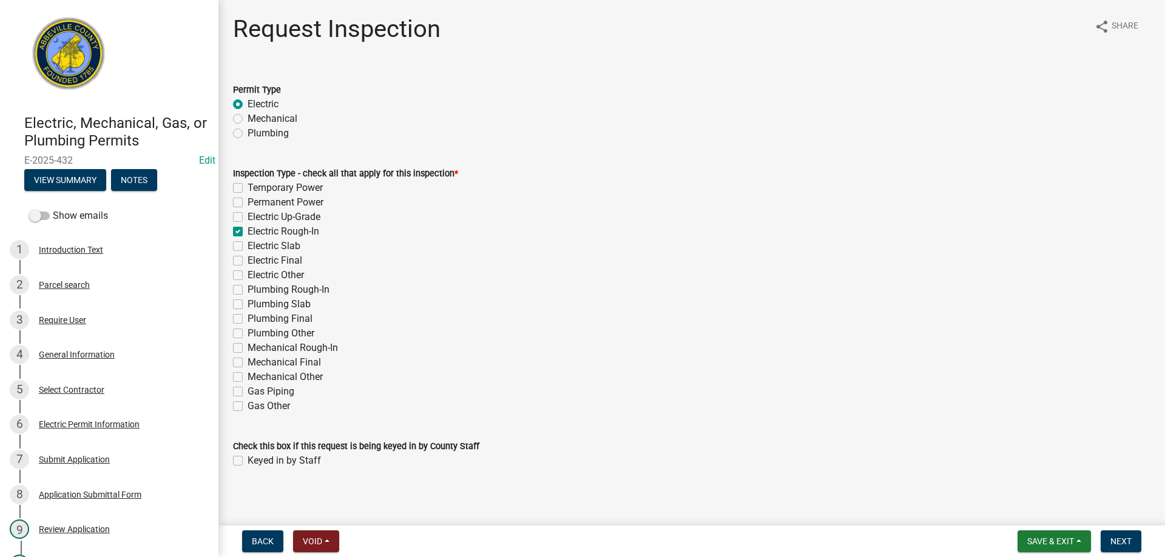
checkbox input "true"
checkbox input "false"
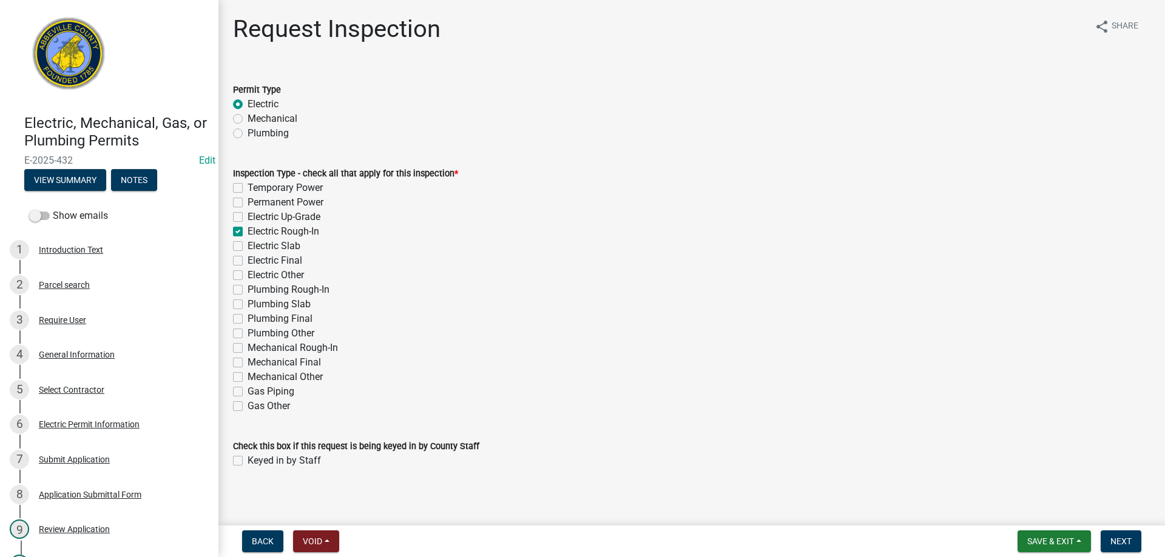
checkbox input "false"
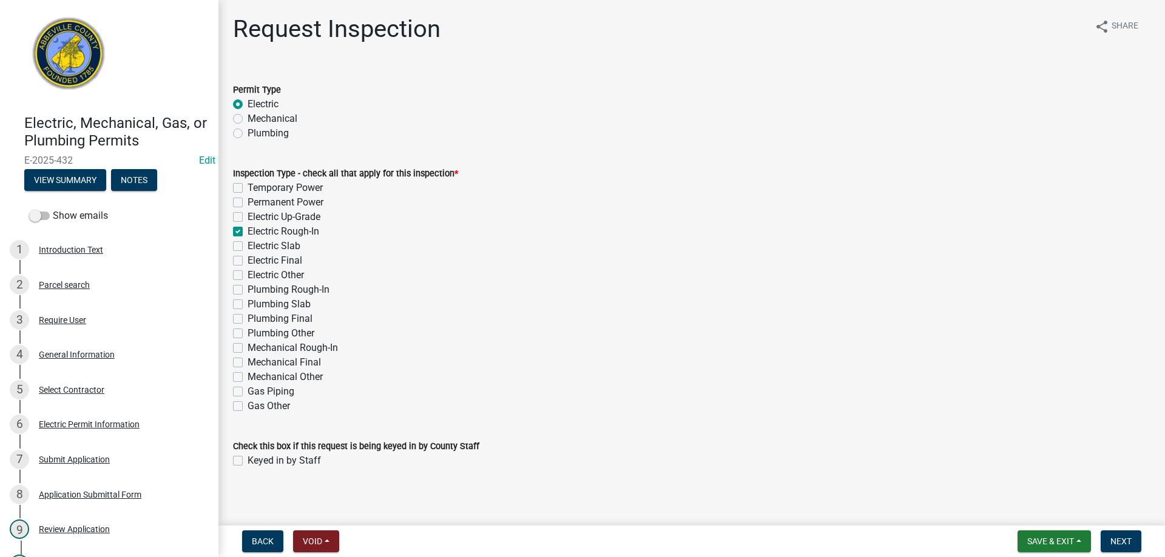
checkbox input "false"
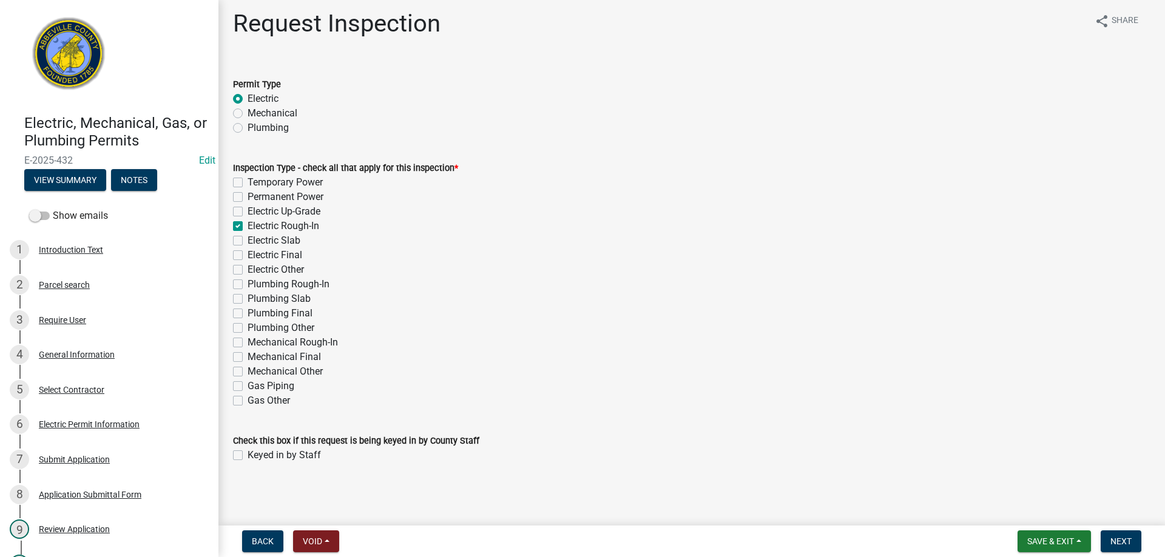
click at [247, 454] on label "Keyed in by Staff" at bounding box center [283, 455] width 73 height 15
click at [247, 454] on input "Keyed in by Staff" at bounding box center [251, 452] width 8 height 8
checkbox input "true"
click at [1119, 546] on span "Next" at bounding box center [1120, 542] width 21 height 10
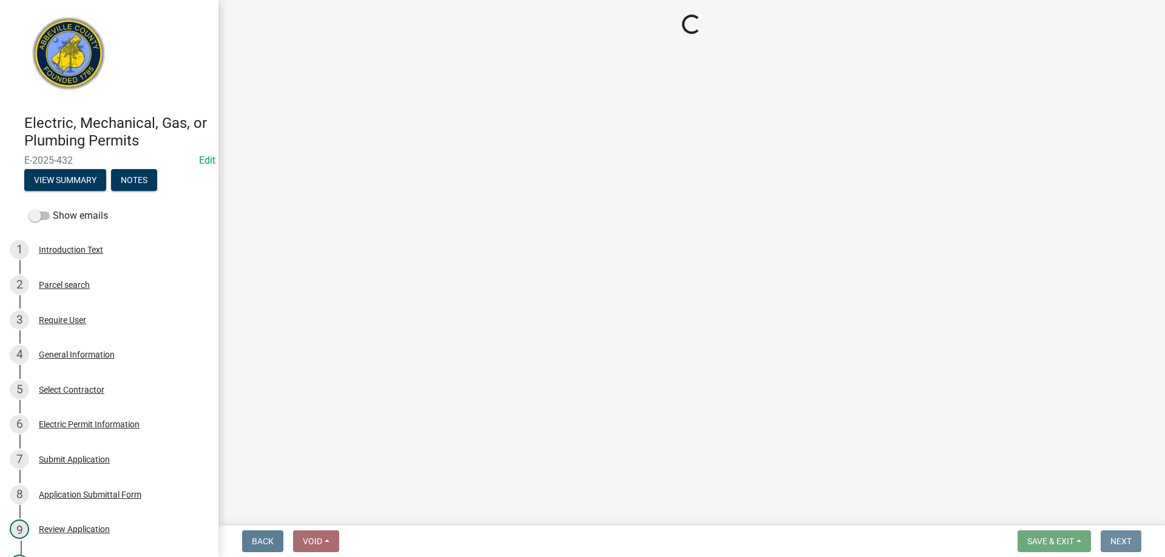
scroll to position [0, 0]
select select "896ec84b-7942-43b9-a78d-4f1554b7930c"
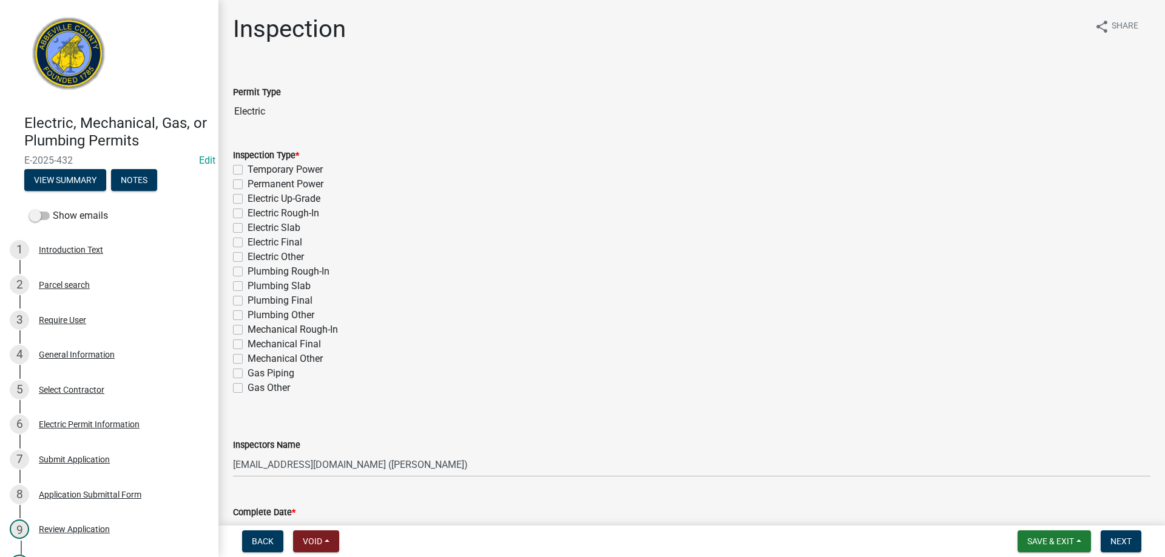
click at [247, 211] on label "Electric Rough-In" at bounding box center [283, 213] width 72 height 15
click at [247, 211] on input "Electric Rough-In" at bounding box center [251, 210] width 8 height 8
checkbox input "true"
checkbox input "false"
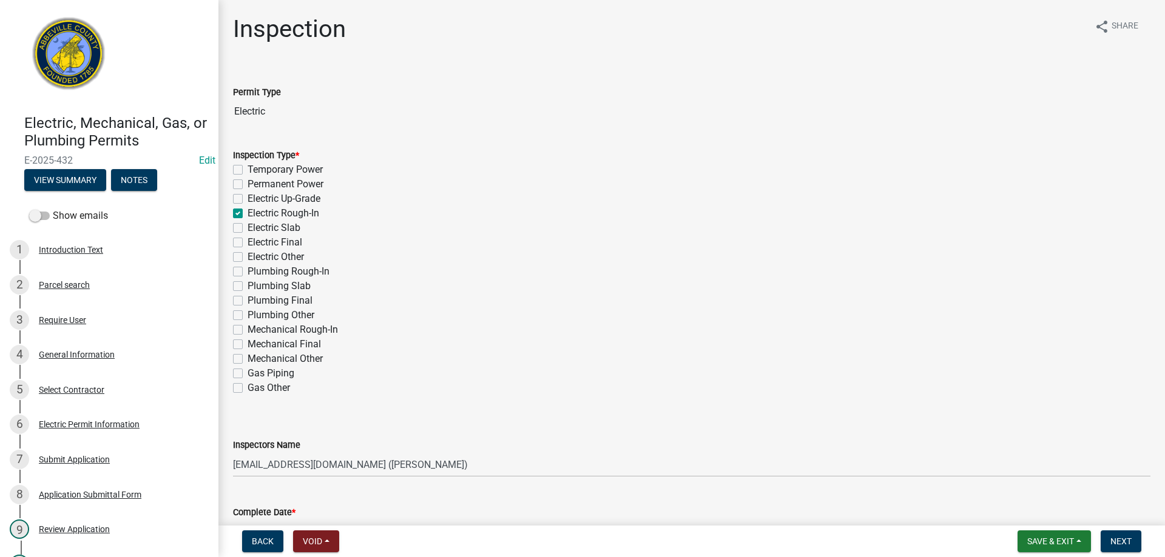
checkbox input "false"
checkbox input "true"
checkbox input "false"
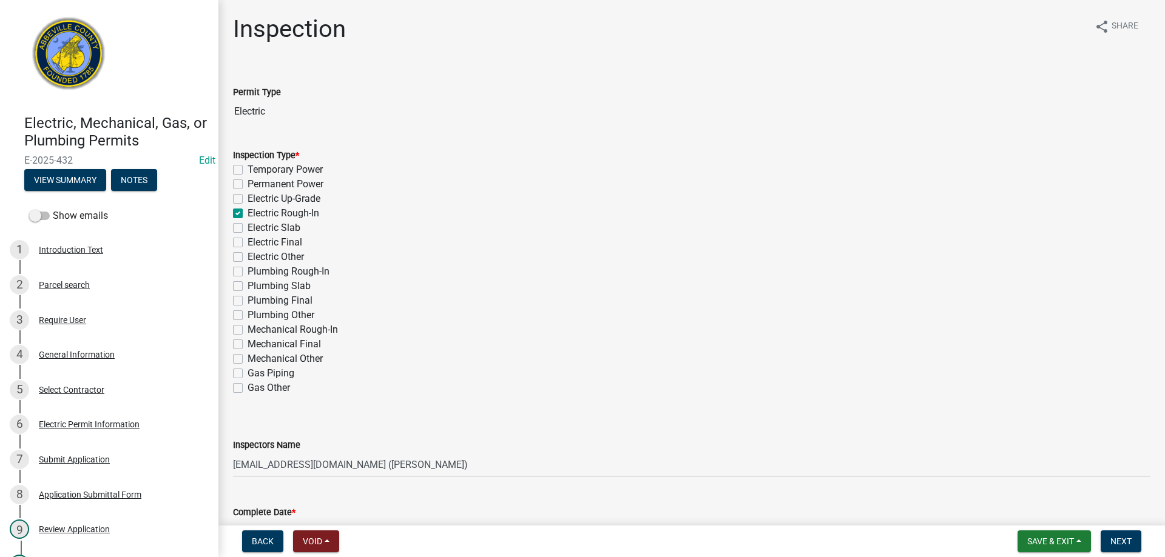
checkbox input "false"
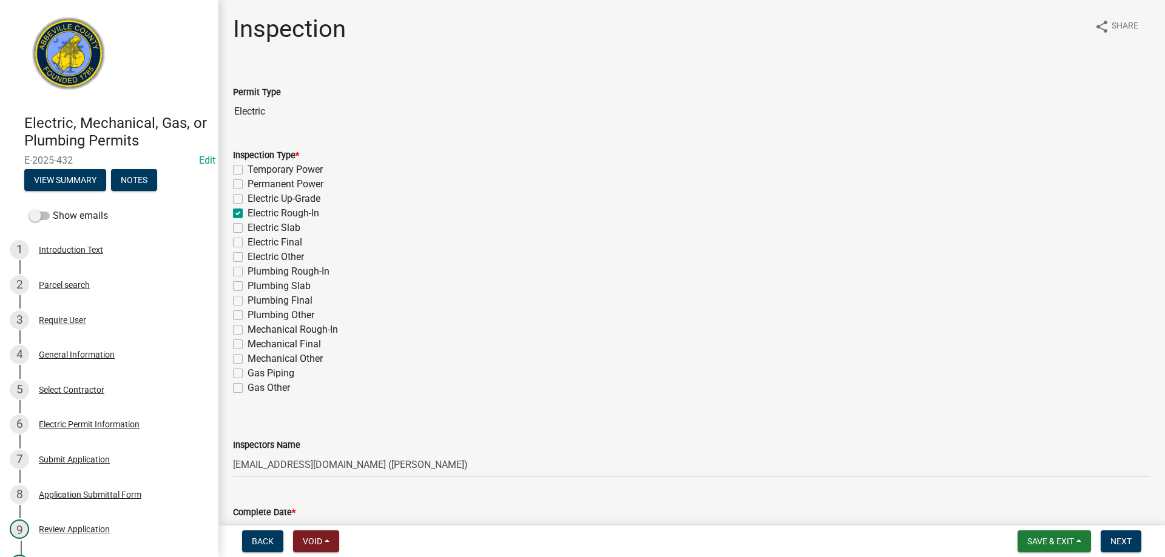
checkbox input "false"
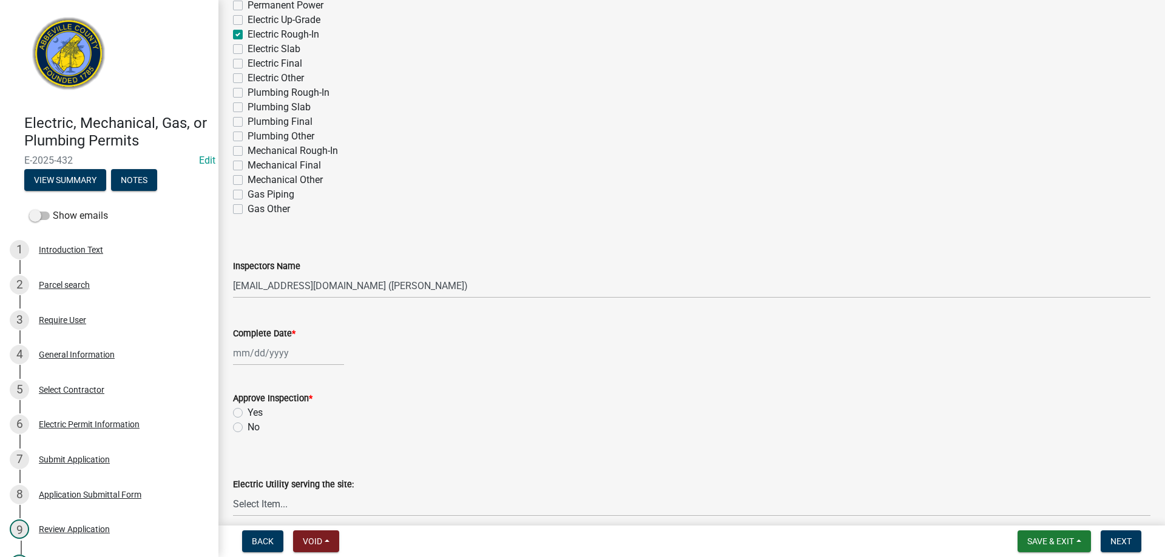
scroll to position [243, 0]
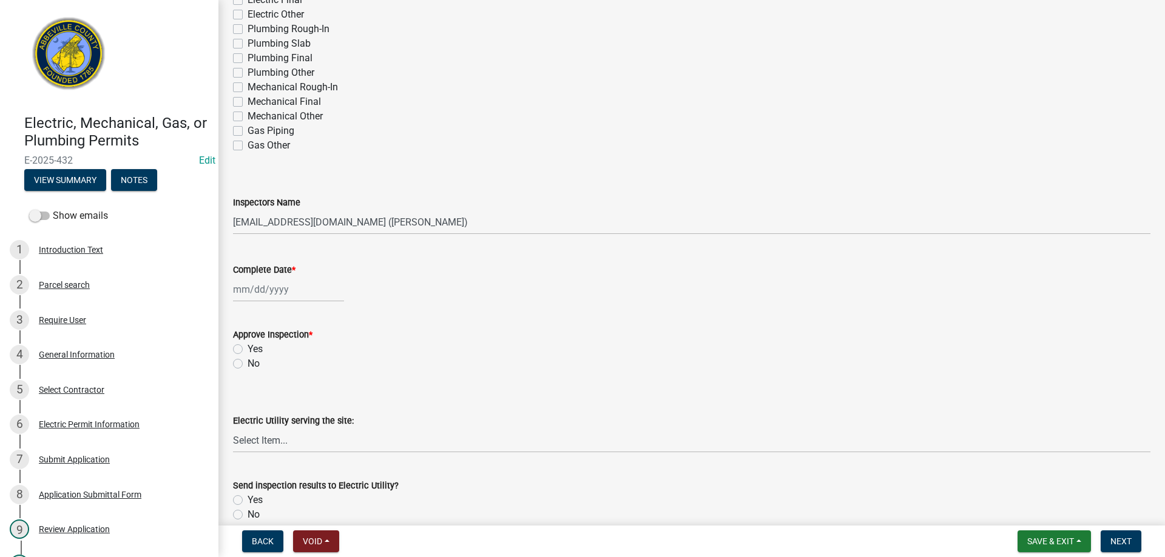
select select "9"
select select "2025"
click at [263, 289] on div "[PERSON_NAME] Feb Mar Apr [PERSON_NAME][DATE] Oct Nov [DATE] 1526 1527 1528 152…" at bounding box center [288, 289] width 111 height 25
click at [301, 391] on div "18" at bounding box center [303, 392] width 19 height 19
type input "[DATE]"
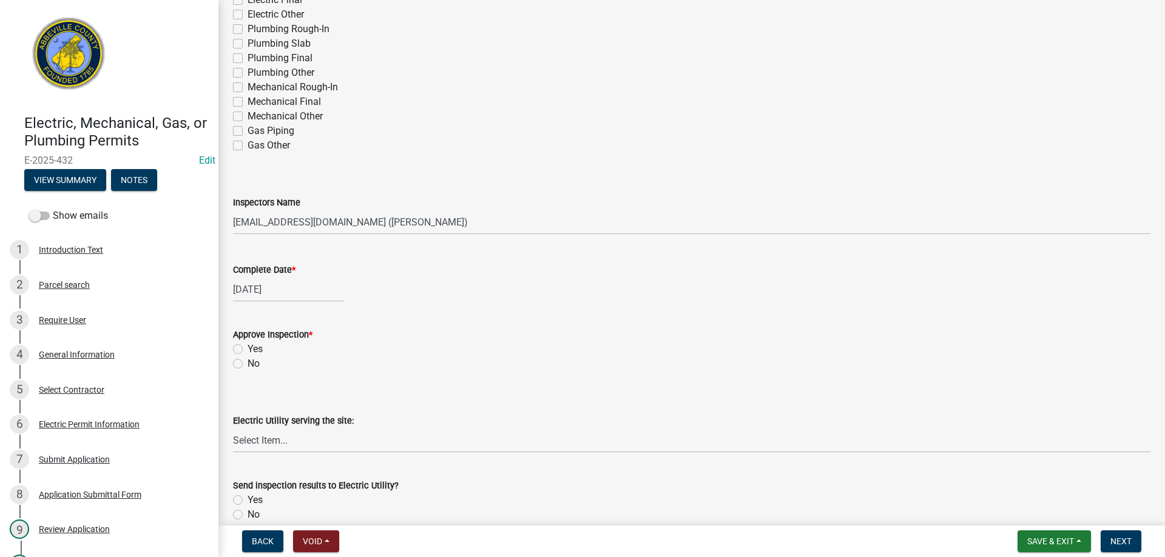
click at [247, 349] on label "Yes" at bounding box center [254, 349] width 15 height 15
click at [247, 349] on input "Yes" at bounding box center [251, 346] width 8 height 8
radio input "true"
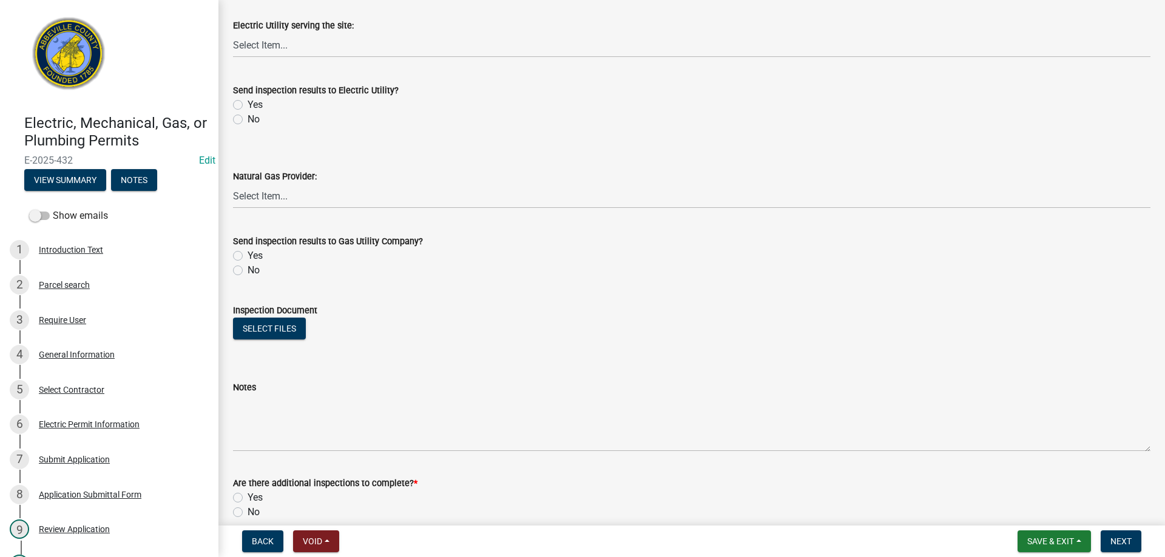
scroll to position [695, 0]
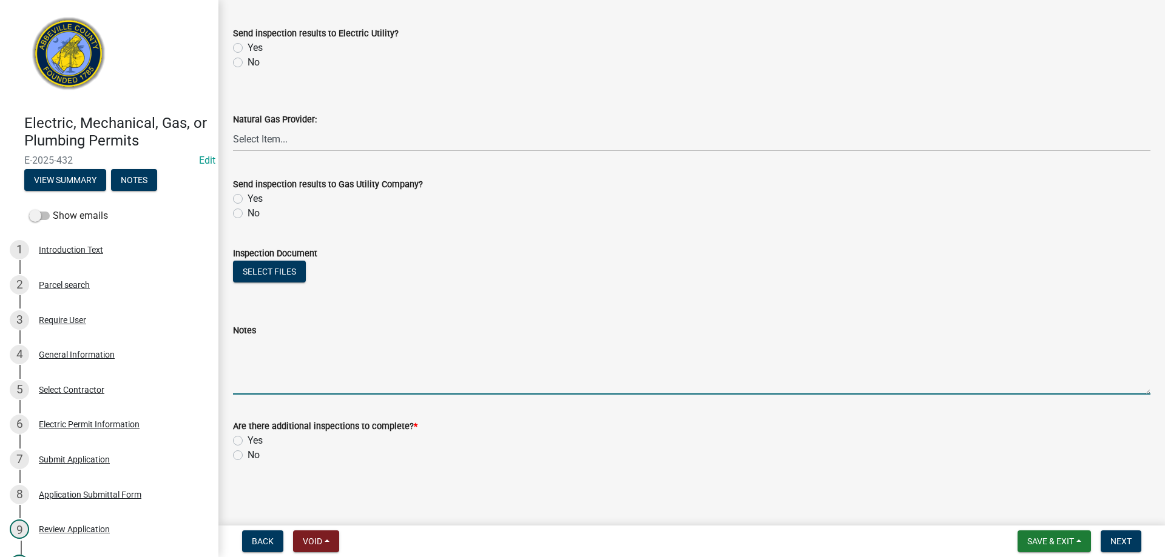
drag, startPoint x: 266, startPoint y: 382, endPoint x: 439, endPoint y: 277, distance: 201.7
click at [277, 372] on textarea "Notes" at bounding box center [691, 366] width 917 height 57
type textarea "Existing wiring in building consists of mostly Romex. All new work is MC cable.…"
click at [247, 439] on label "Yes" at bounding box center [254, 441] width 15 height 15
click at [247, 439] on input "Yes" at bounding box center [251, 438] width 8 height 8
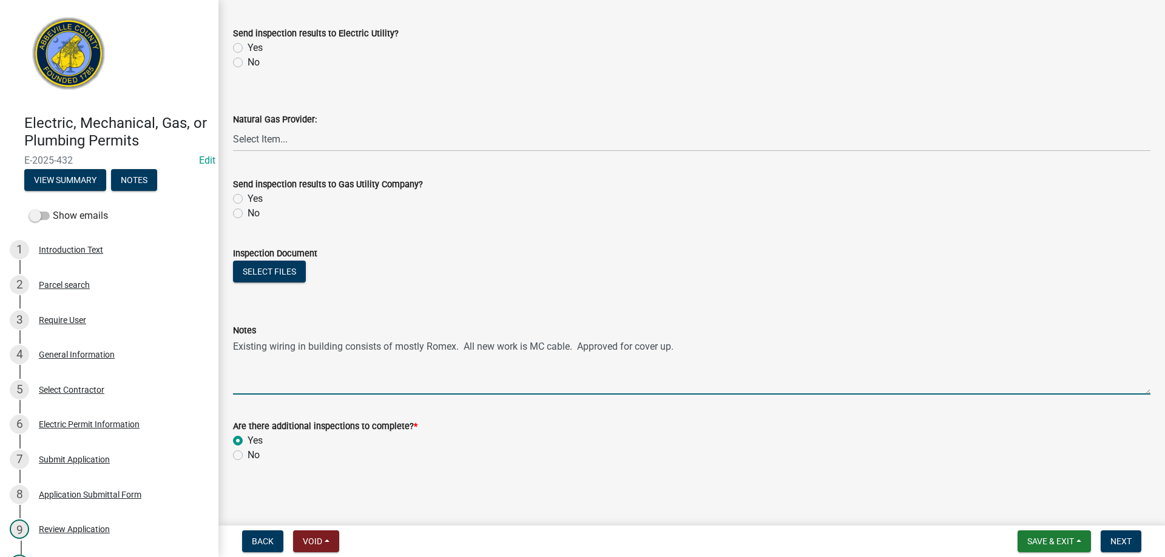
radio input "true"
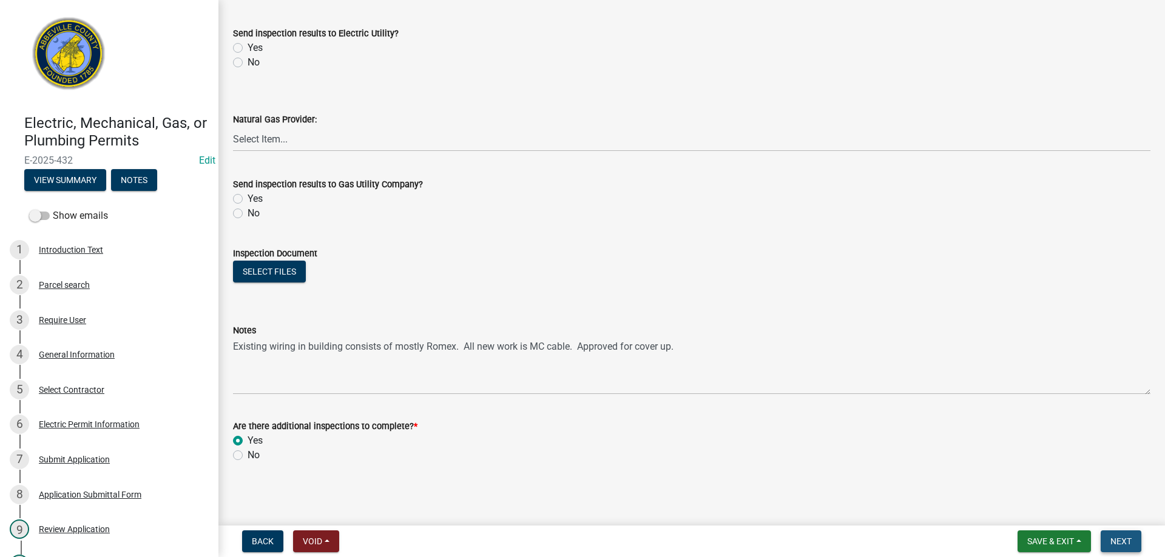
click at [1117, 542] on span "Next" at bounding box center [1120, 542] width 21 height 10
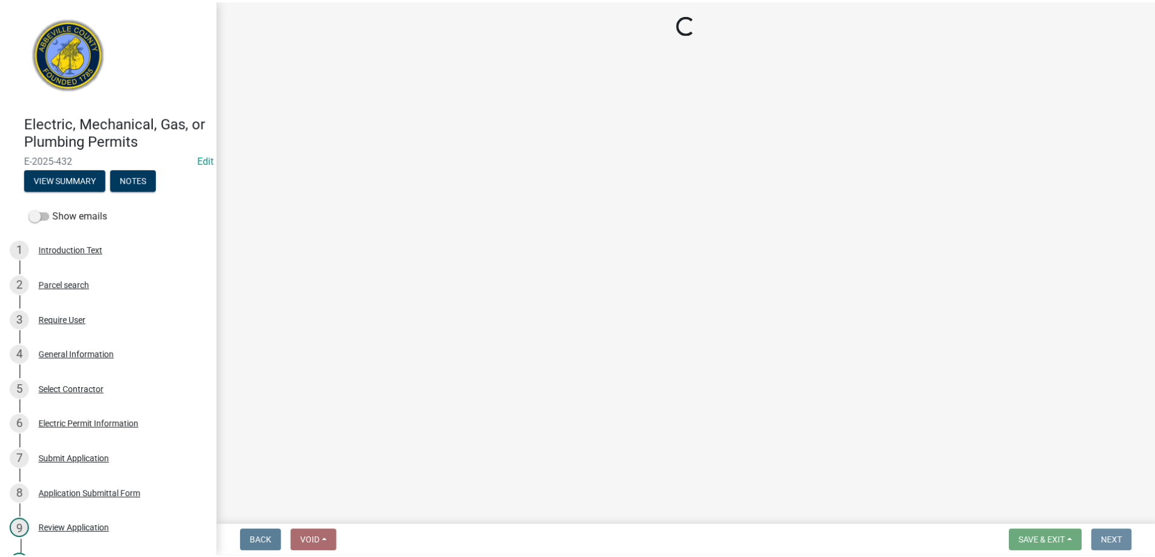
scroll to position [0, 0]
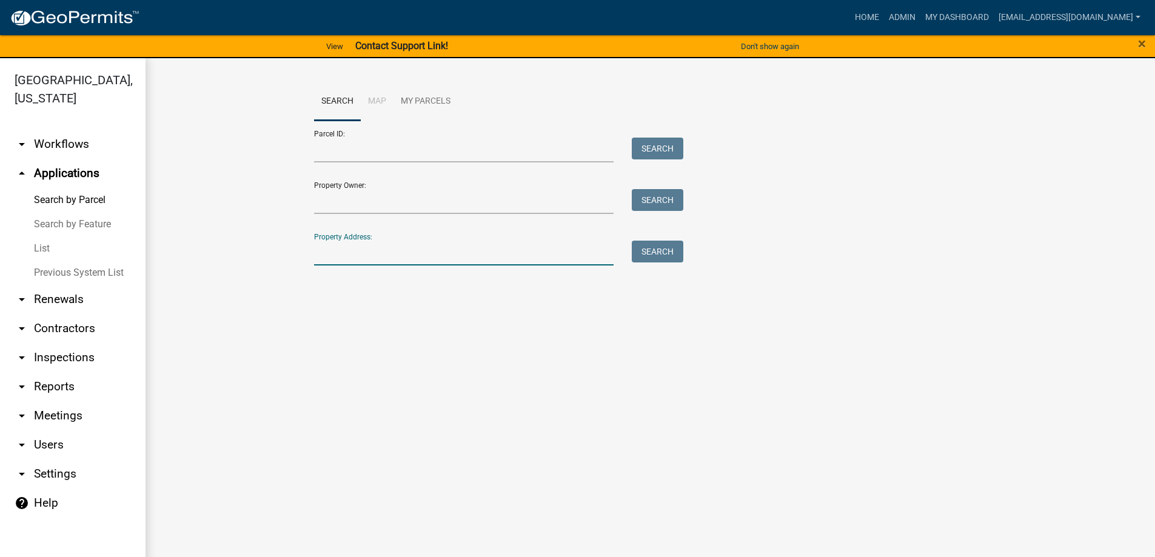
click at [415, 252] on input "Property Address:" at bounding box center [464, 253] width 300 height 25
type input "807 [PERSON_NAME]"
click at [661, 254] on button "Search" at bounding box center [658, 252] width 52 height 22
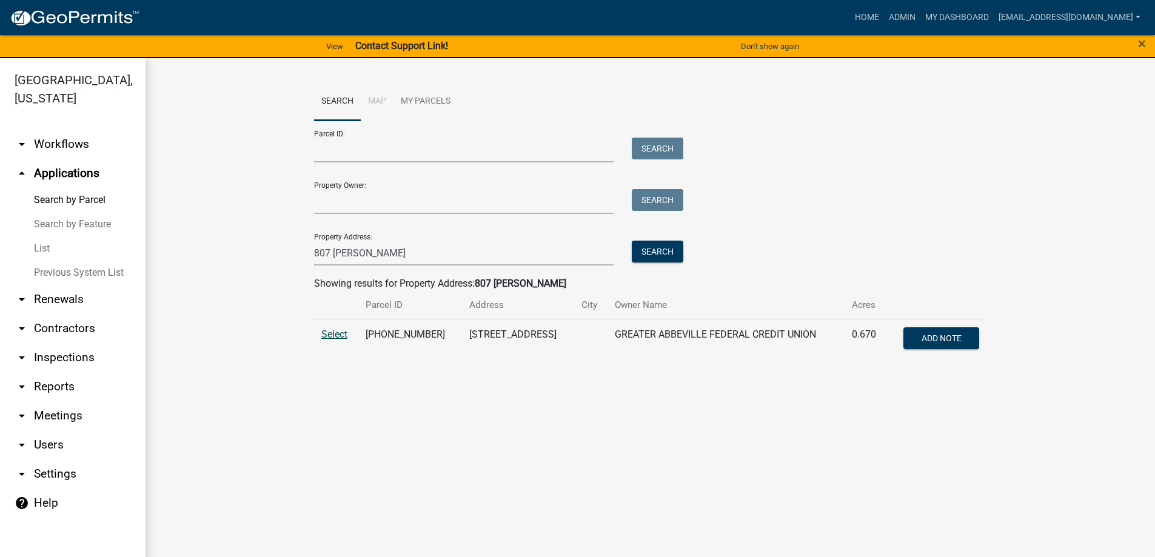
click at [333, 335] on span "Select" at bounding box center [334, 335] width 26 height 12
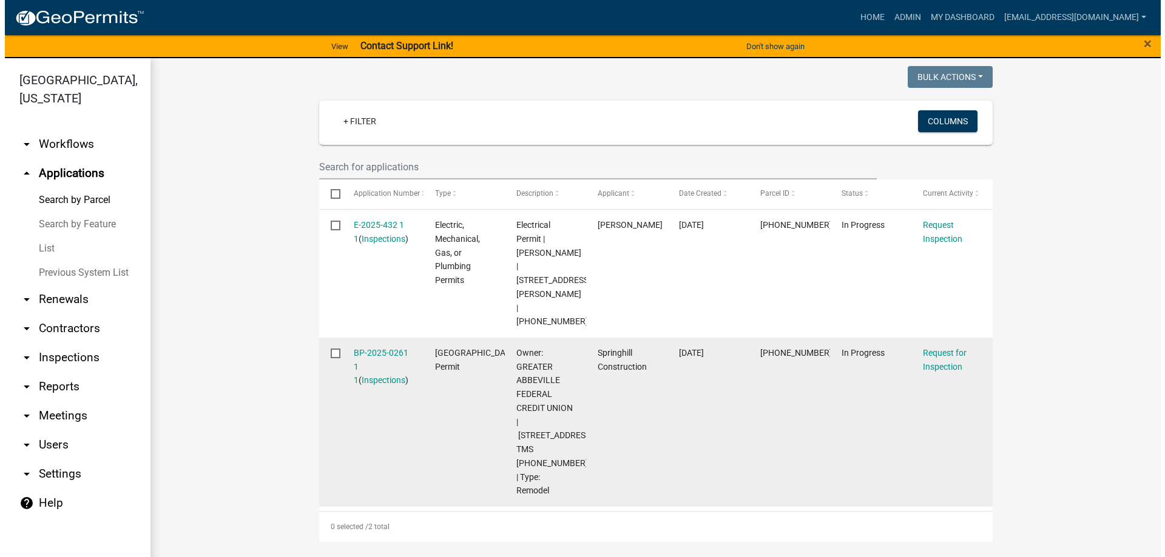
scroll to position [364, 0]
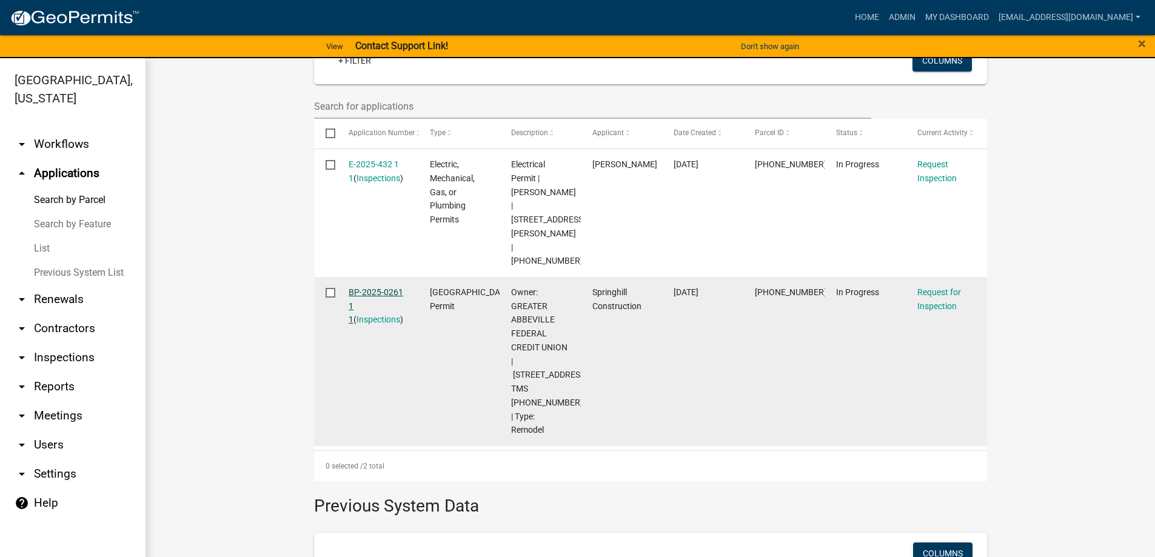
click at [369, 288] on link "BP-2025-0261 1 1" at bounding box center [376, 307] width 55 height 38
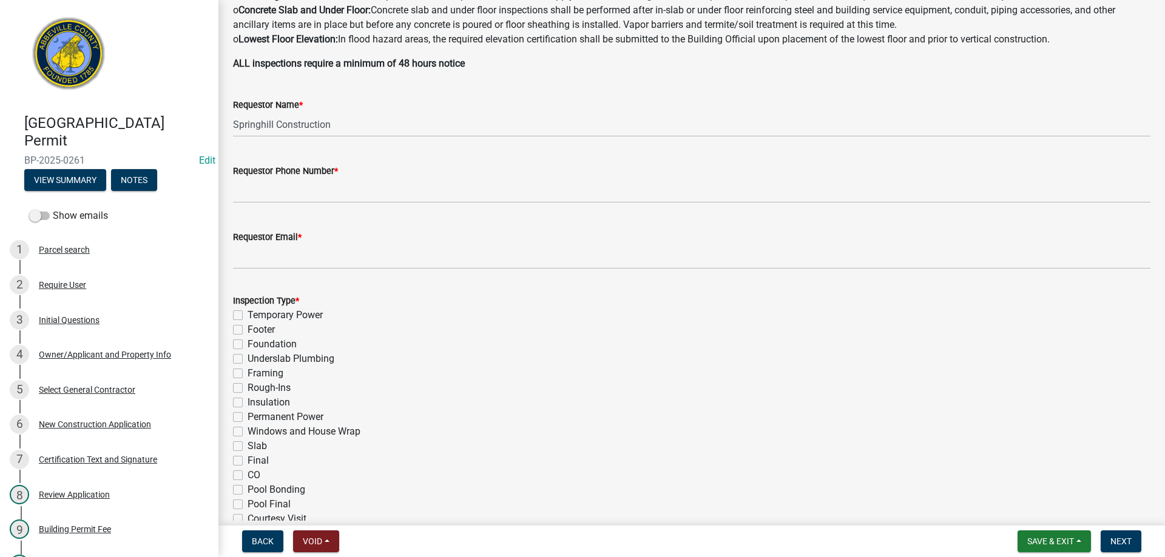
scroll to position [303, 0]
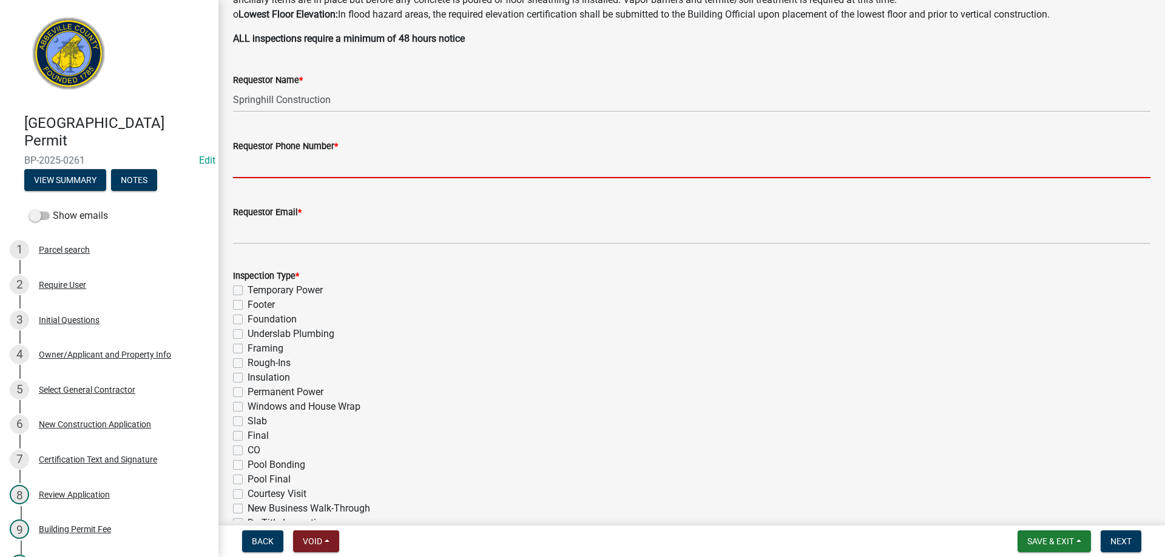
click at [287, 163] on input "Requestor Phone Number *" at bounding box center [691, 165] width 917 height 25
type input "8643789750"
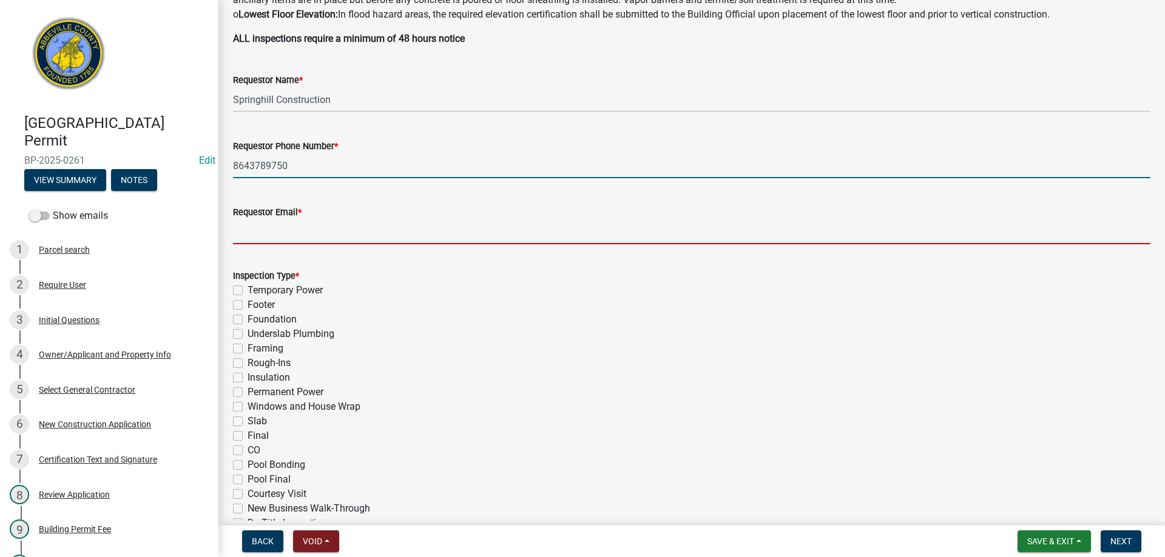
type input "[EMAIL_ADDRESS][DOMAIN_NAME]"
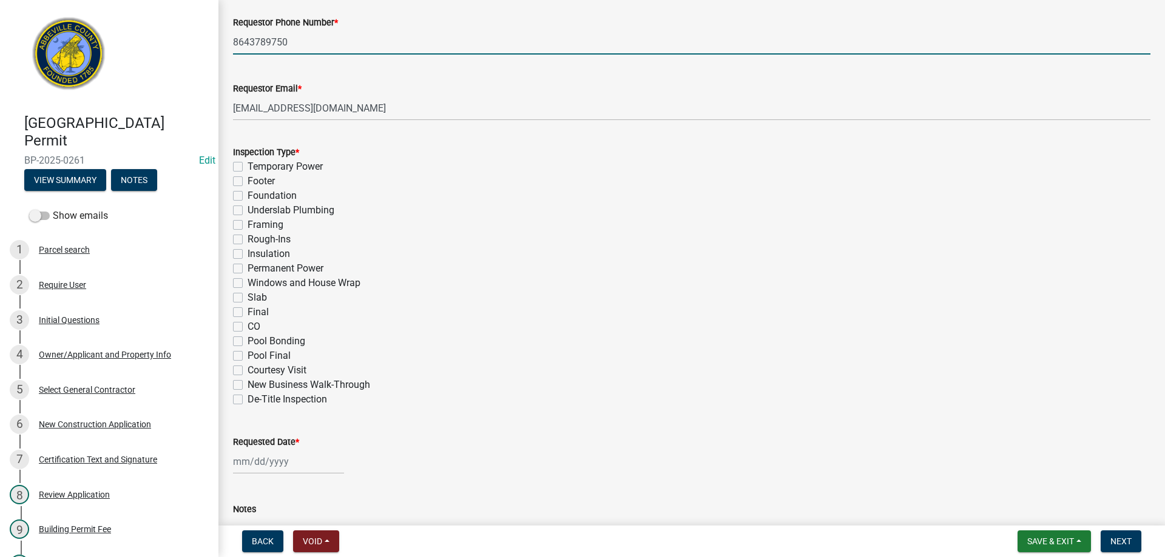
scroll to position [485, 0]
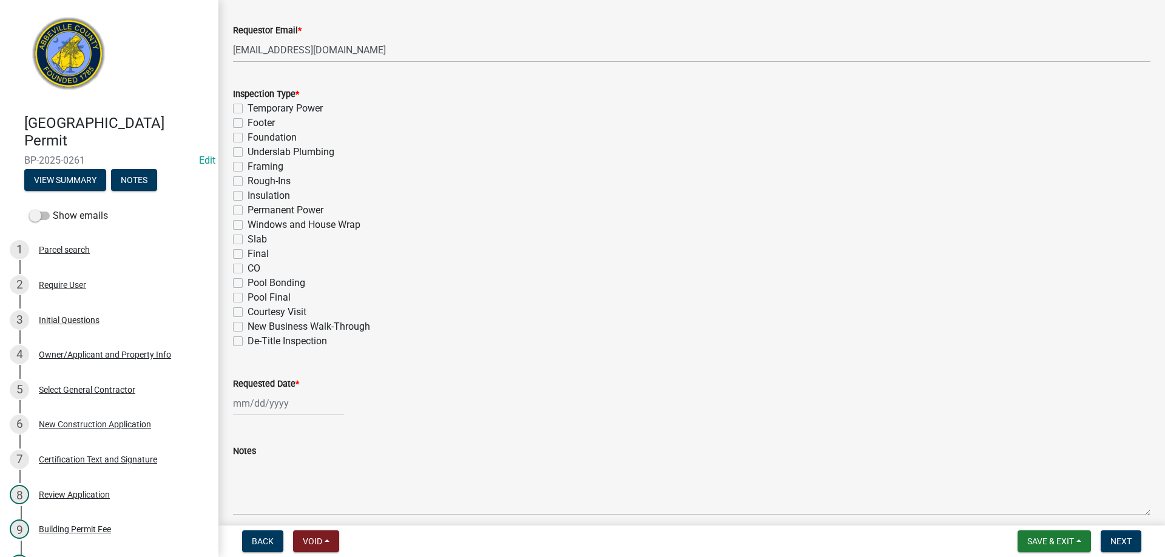
click at [247, 167] on label "Framing" at bounding box center [265, 167] width 36 height 15
click at [247, 167] on input "Framing" at bounding box center [251, 164] width 8 height 8
checkbox input "true"
checkbox input "false"
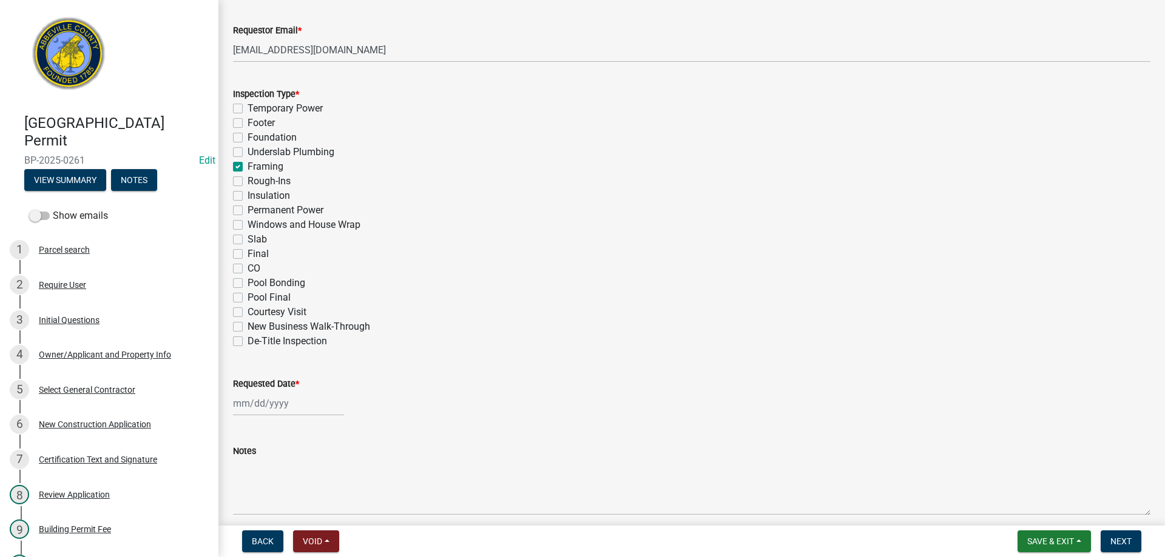
checkbox input "false"
checkbox input "true"
checkbox input "false"
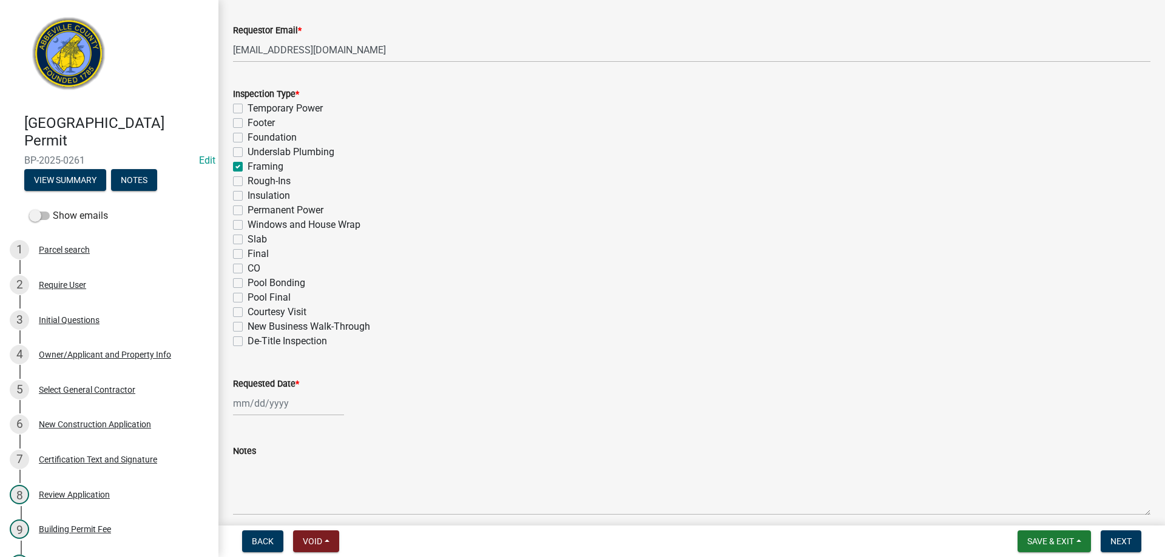
checkbox input "false"
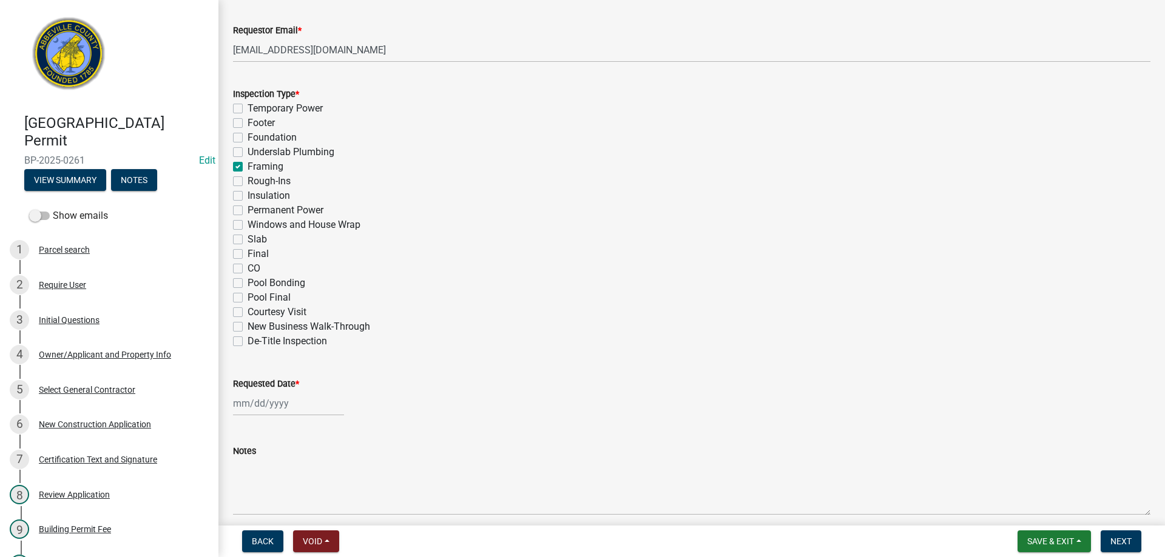
checkbox input "false"
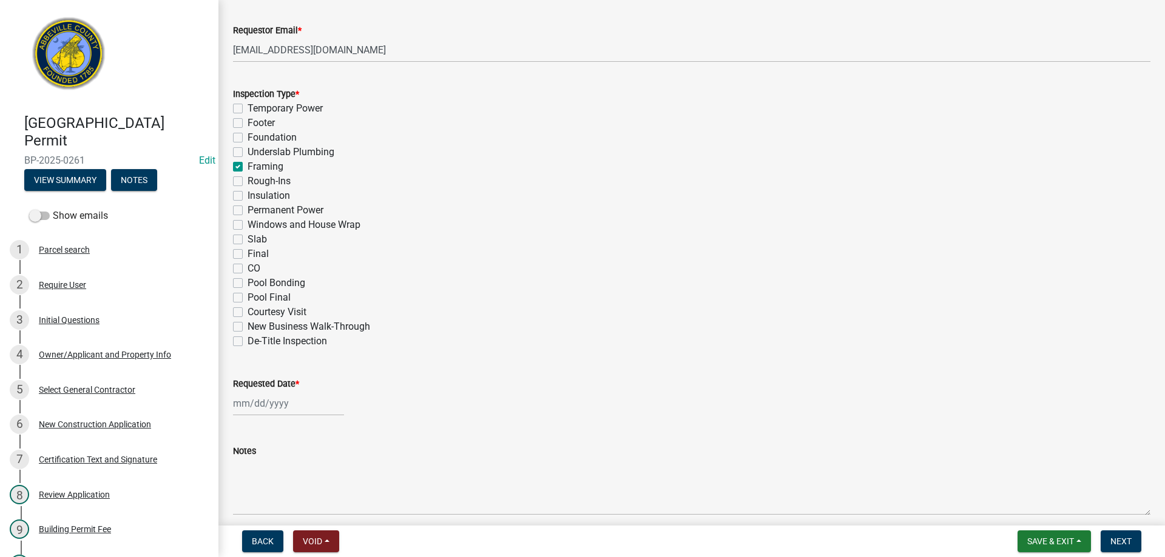
click at [247, 182] on label "Rough-Ins" at bounding box center [268, 181] width 43 height 15
click at [247, 182] on input "Rough-Ins" at bounding box center [251, 178] width 8 height 8
checkbox input "true"
checkbox input "false"
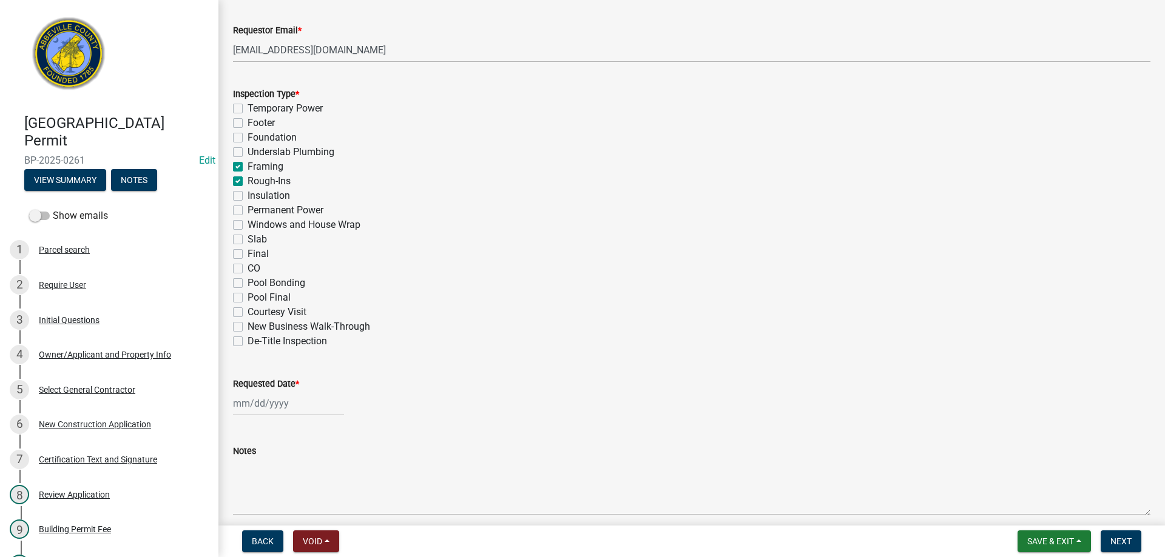
checkbox input "false"
checkbox input "true"
checkbox input "false"
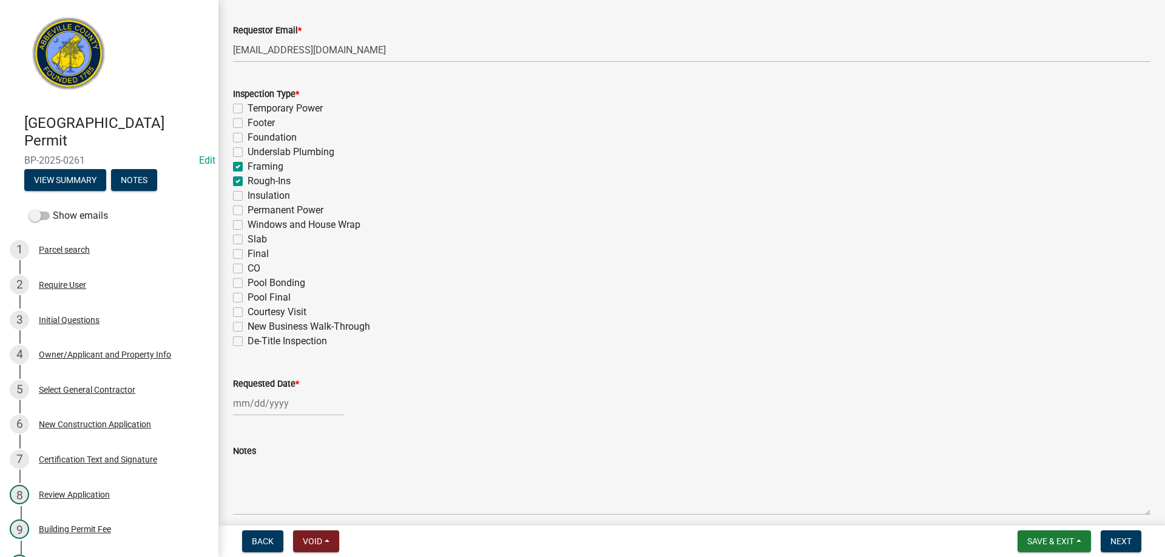
checkbox input "false"
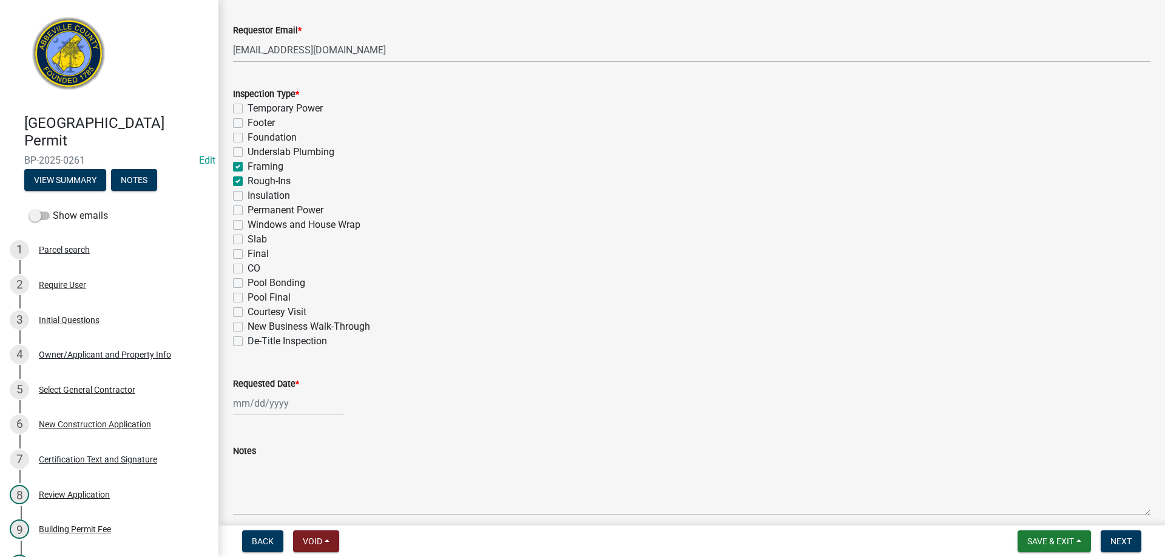
checkbox input "false"
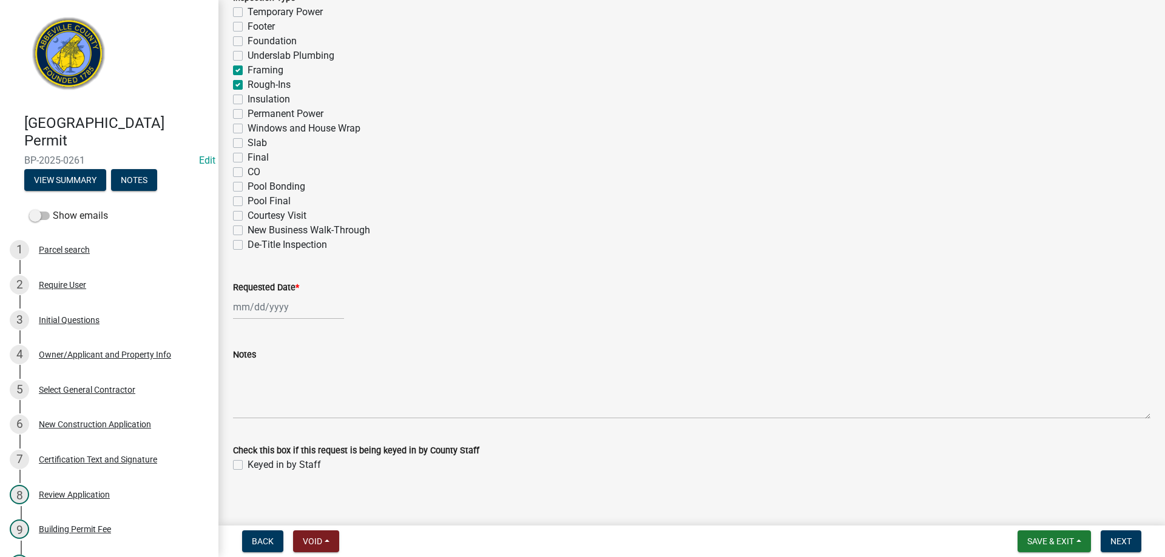
scroll to position [591, 0]
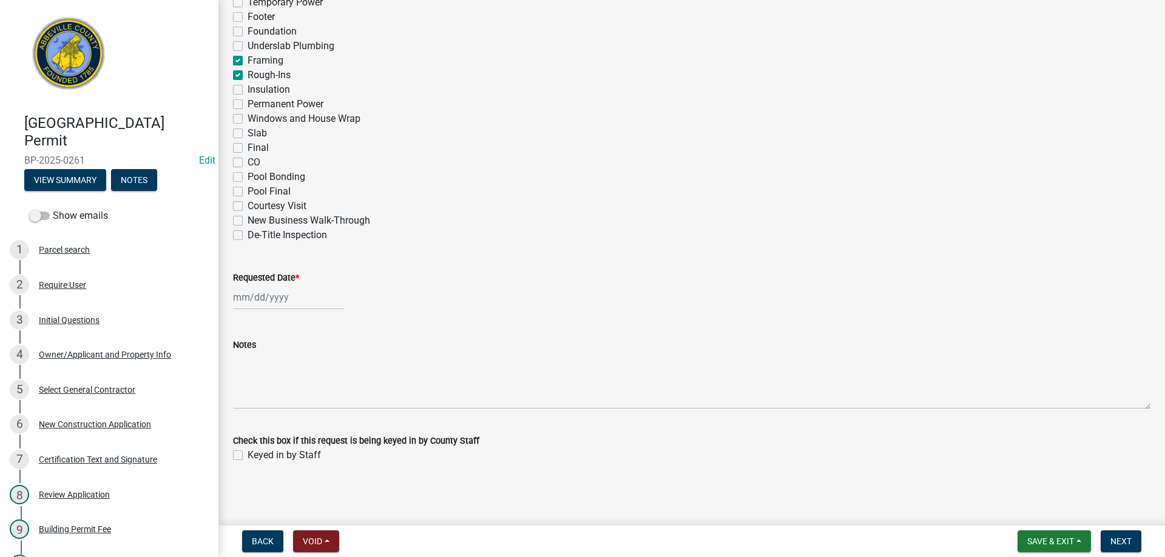
click at [279, 302] on div at bounding box center [288, 297] width 111 height 25
select select "9"
select select "2025"
drag, startPoint x: 303, startPoint y: 400, endPoint x: 324, endPoint y: 382, distance: 27.5
click at [303, 398] on div "18" at bounding box center [303, 400] width 19 height 19
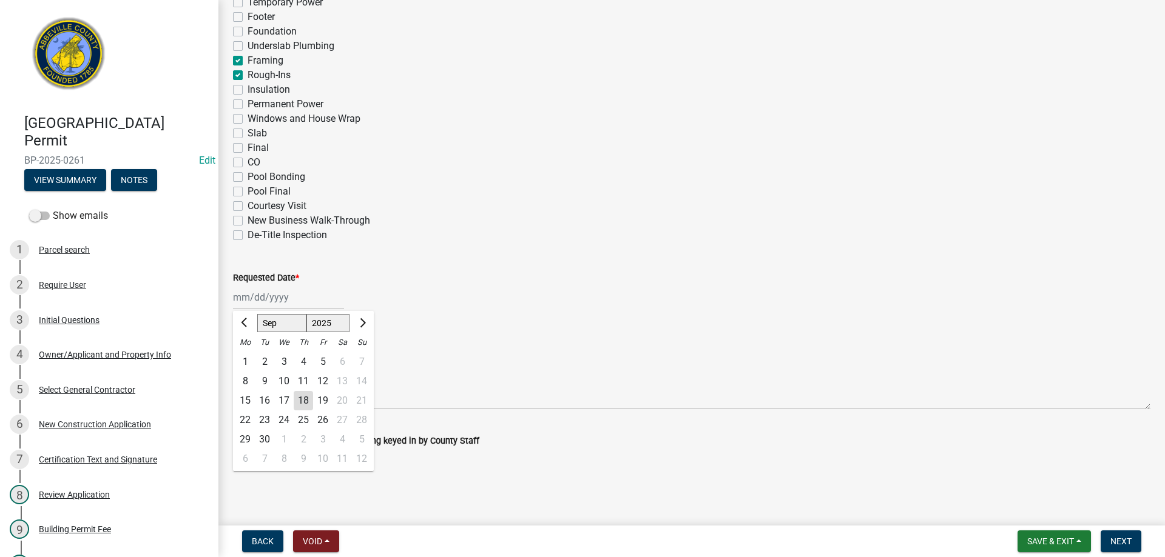
type input "[DATE]"
click at [247, 457] on label "Keyed in by Staff" at bounding box center [283, 455] width 73 height 15
click at [247, 456] on input "Keyed in by Staff" at bounding box center [251, 452] width 8 height 8
checkbox input "true"
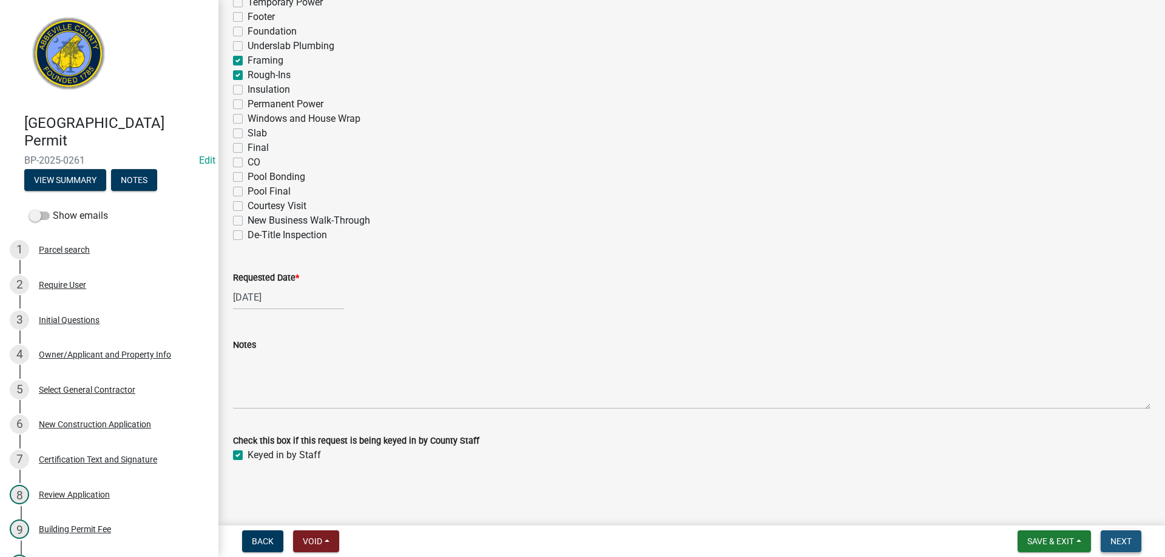
click at [1123, 537] on span "Next" at bounding box center [1120, 542] width 21 height 10
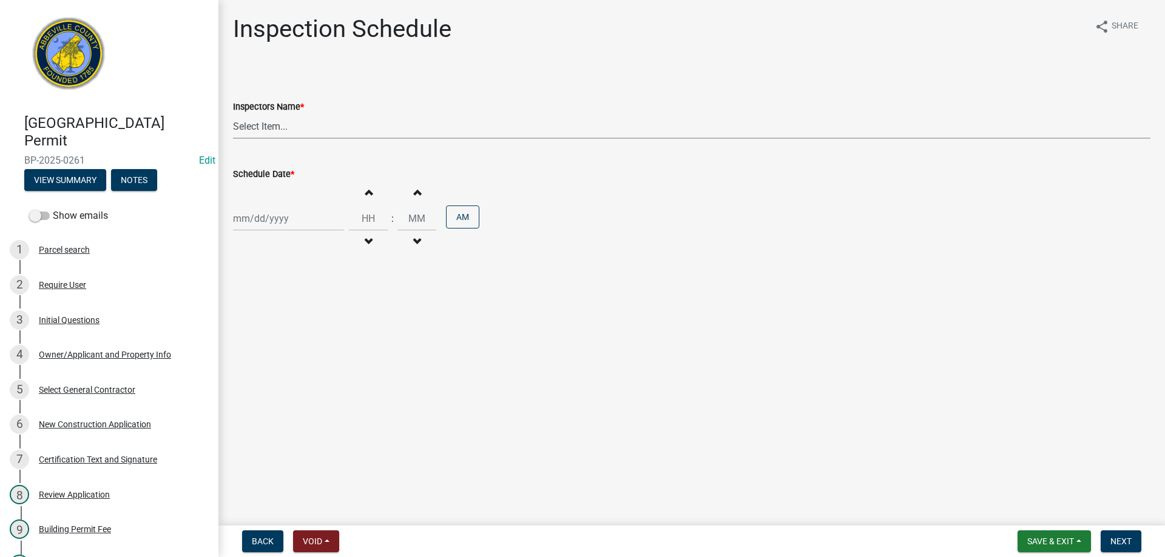
click at [277, 127] on select "Select Item... [EMAIL_ADDRESS][DOMAIN_NAME] ([PERSON_NAME]) [EMAIL_ADDRESS][DOM…" at bounding box center [691, 126] width 917 height 25
select select "896ec84b-7942-43b9-a78d-4f1554b7930c"
click at [233, 114] on select "Select Item... [EMAIL_ADDRESS][DOMAIN_NAME] ([PERSON_NAME]) [EMAIL_ADDRESS][DOM…" at bounding box center [691, 126] width 917 height 25
click at [303, 221] on div at bounding box center [288, 218] width 111 height 25
select select "9"
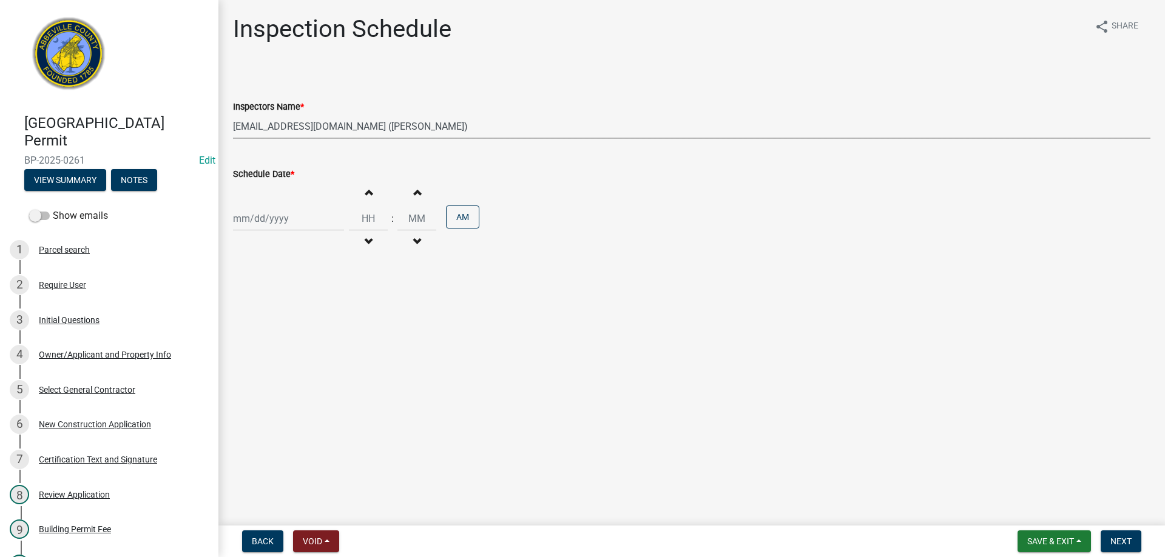
select select "2025"
click at [302, 319] on div "18" at bounding box center [303, 321] width 19 height 19
type input "[DATE]"
click at [365, 240] on span "button" at bounding box center [368, 242] width 6 height 10
type input "11"
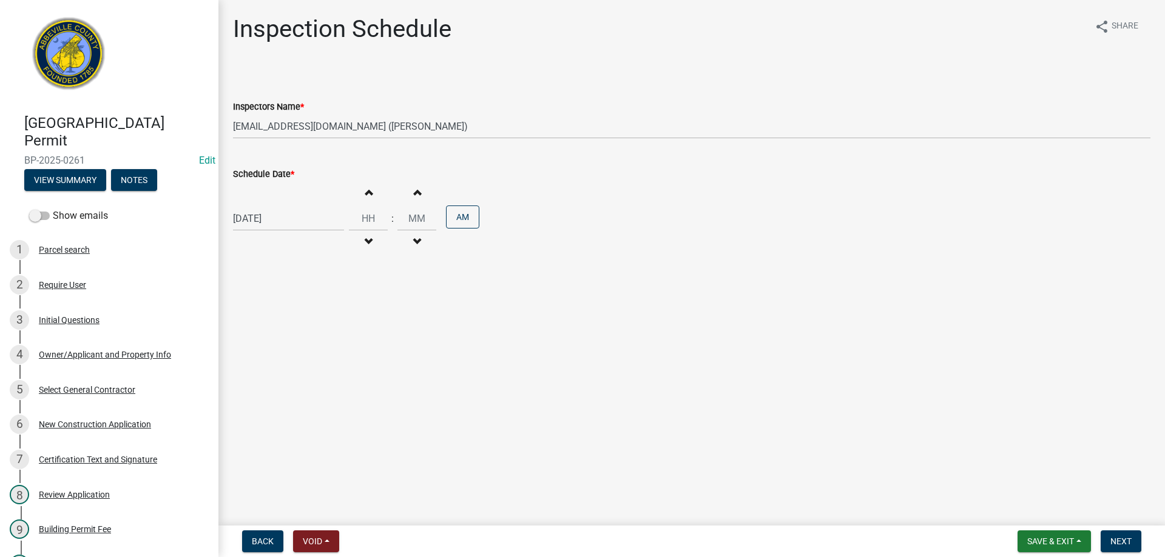
type input "00"
click at [365, 190] on span "button" at bounding box center [368, 192] width 6 height 10
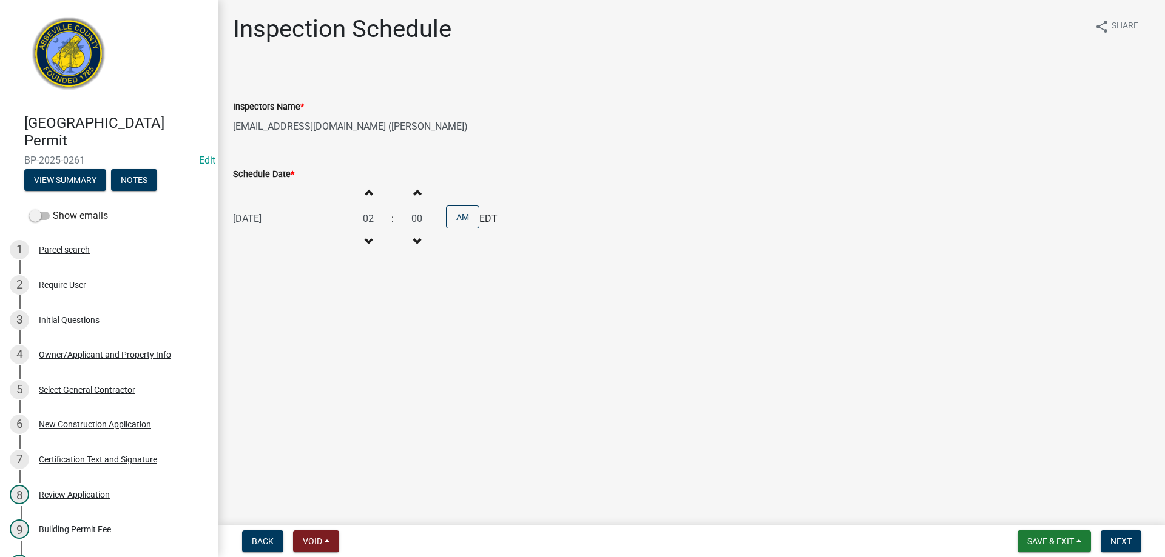
type input "03"
click at [465, 218] on button "AM" at bounding box center [462, 217] width 33 height 23
click at [1137, 543] on button "Next" at bounding box center [1120, 542] width 41 height 22
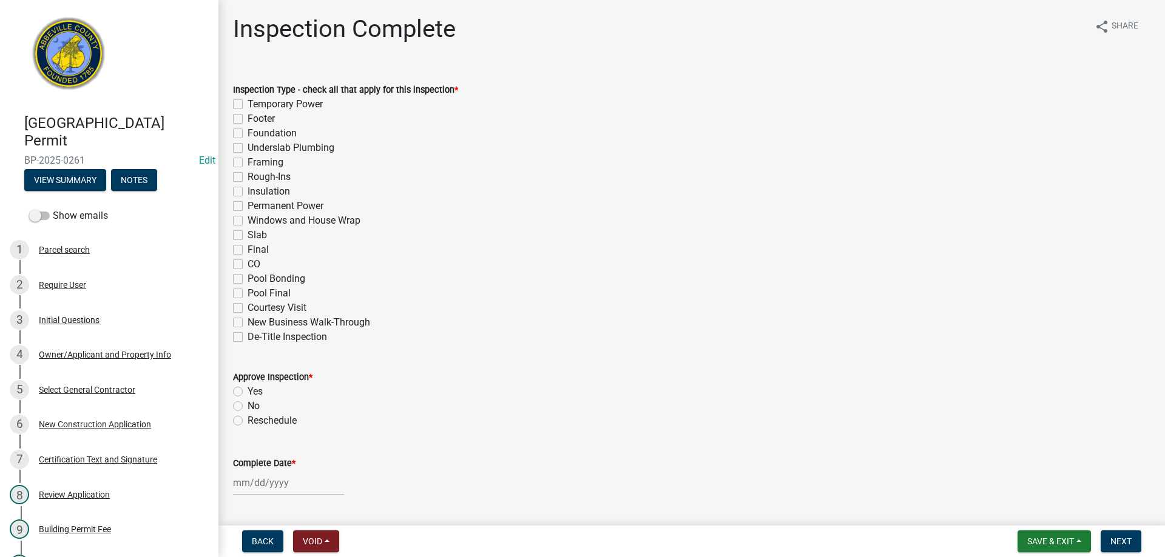
click at [247, 161] on label "Framing" at bounding box center [265, 162] width 36 height 15
click at [247, 161] on input "Framing" at bounding box center [251, 159] width 8 height 8
checkbox input "true"
checkbox input "false"
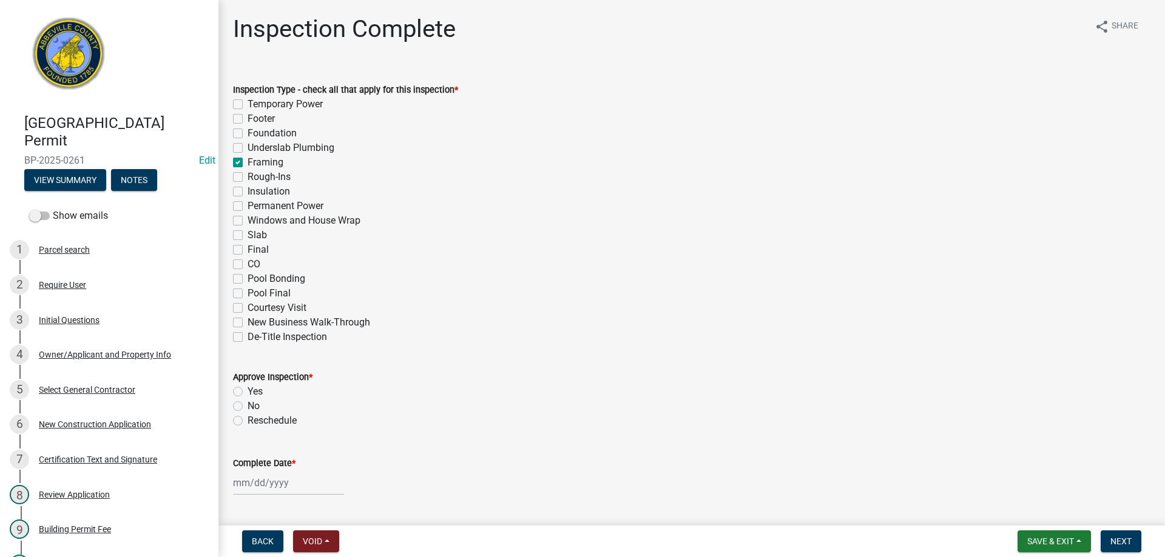
checkbox input "false"
checkbox input "true"
checkbox input "false"
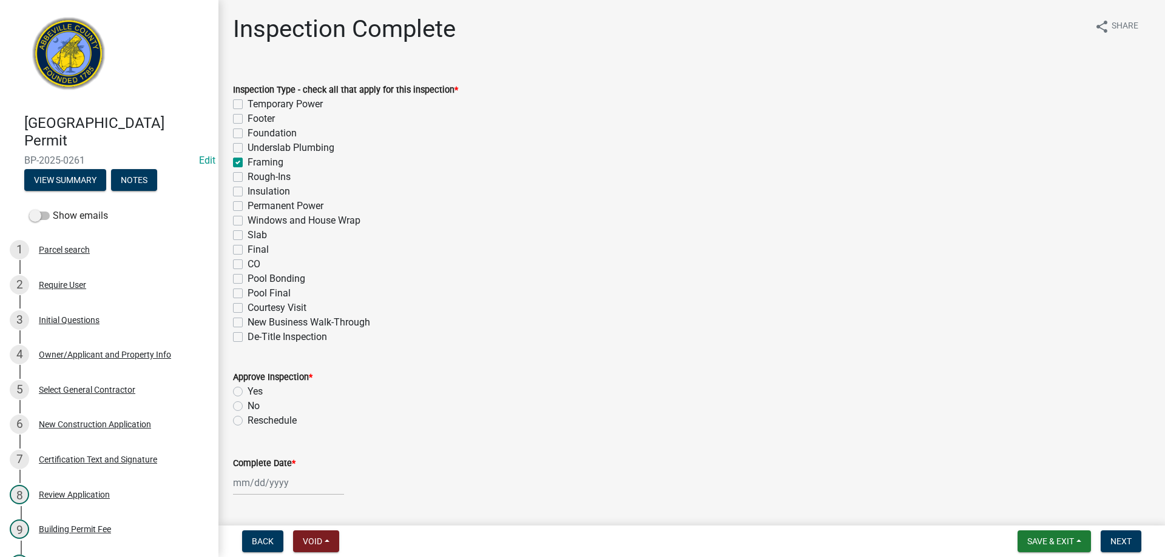
checkbox input "false"
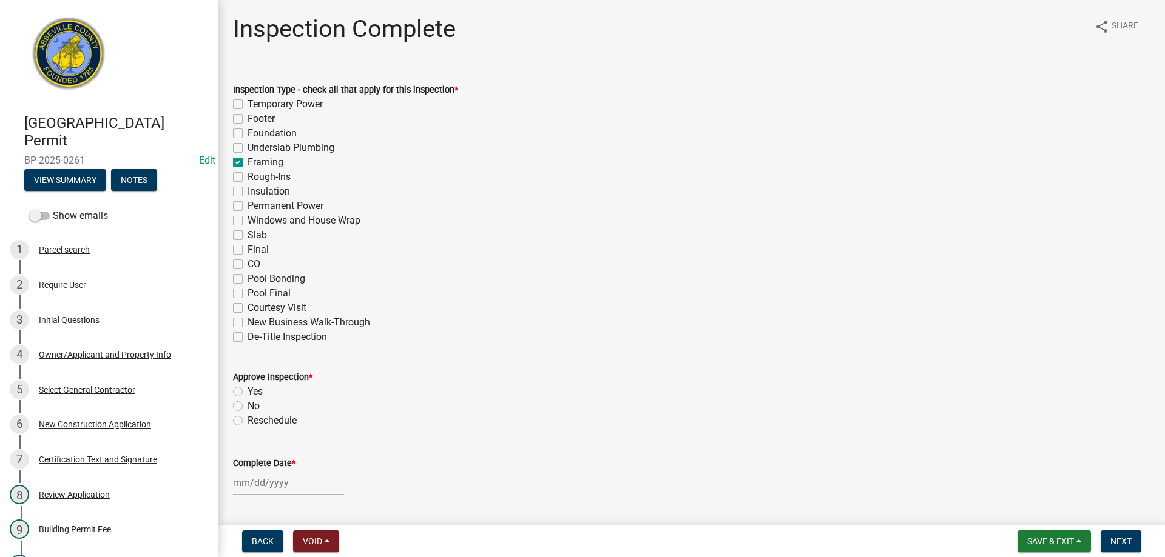
checkbox input "false"
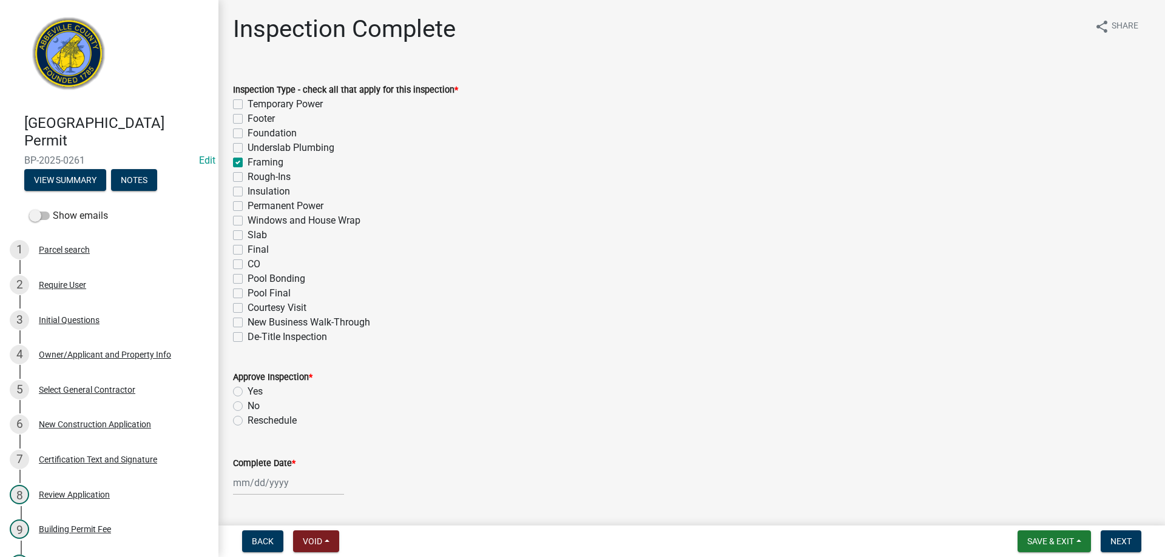
click at [247, 173] on label "Rough-Ins" at bounding box center [268, 177] width 43 height 15
click at [247, 173] on input "Rough-Ins" at bounding box center [251, 174] width 8 height 8
checkbox input "true"
checkbox input "false"
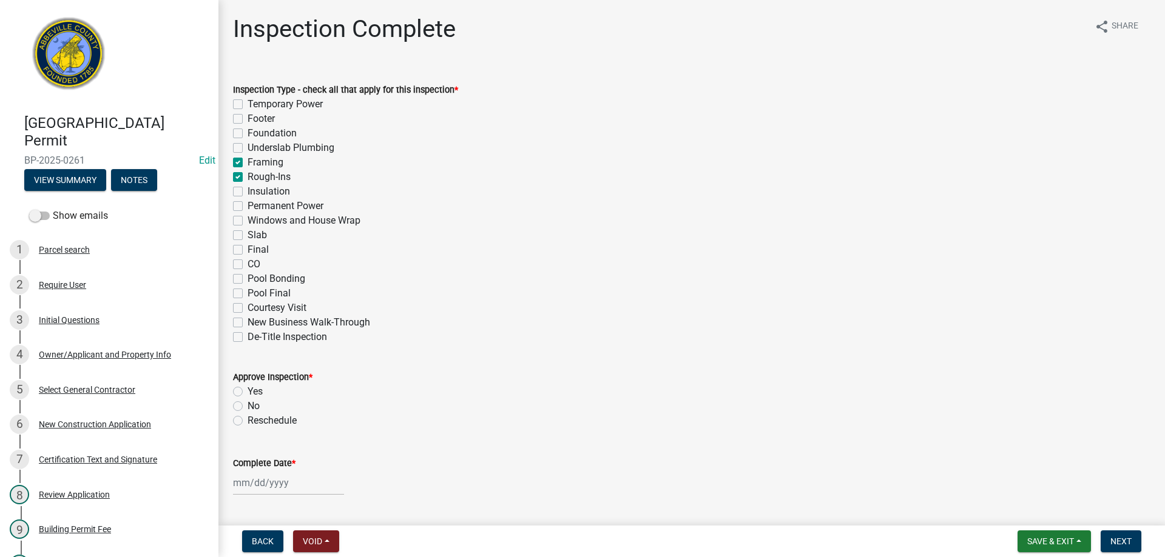
checkbox input "false"
checkbox input "true"
checkbox input "false"
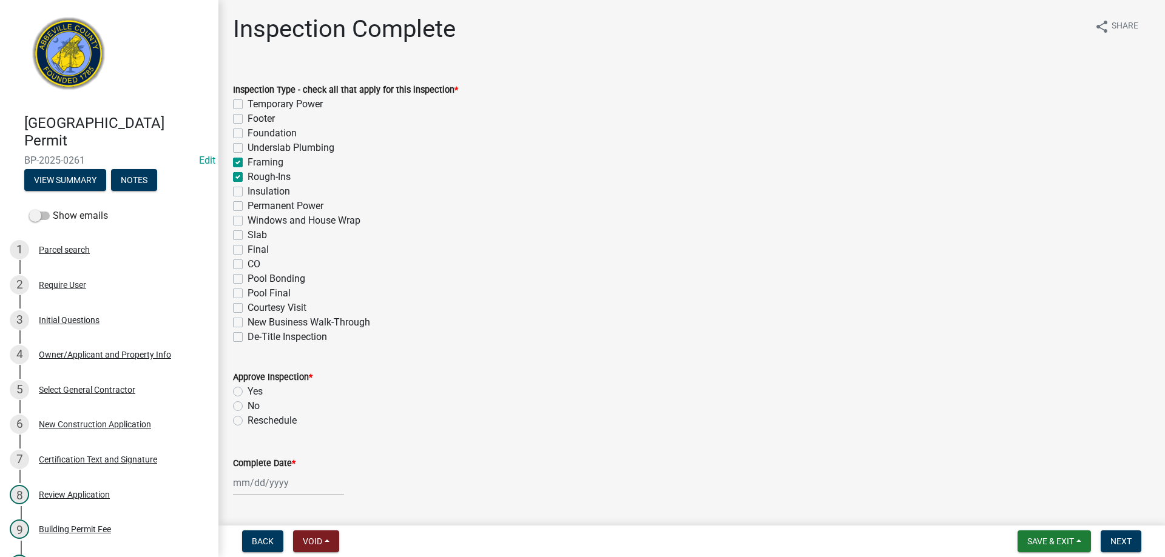
checkbox input "false"
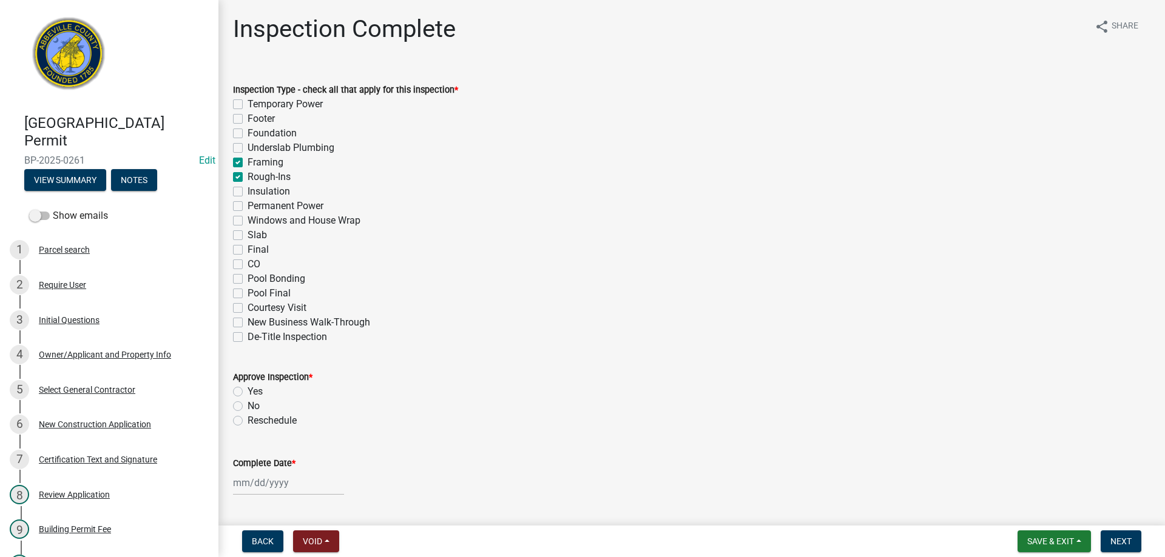
checkbox input "false"
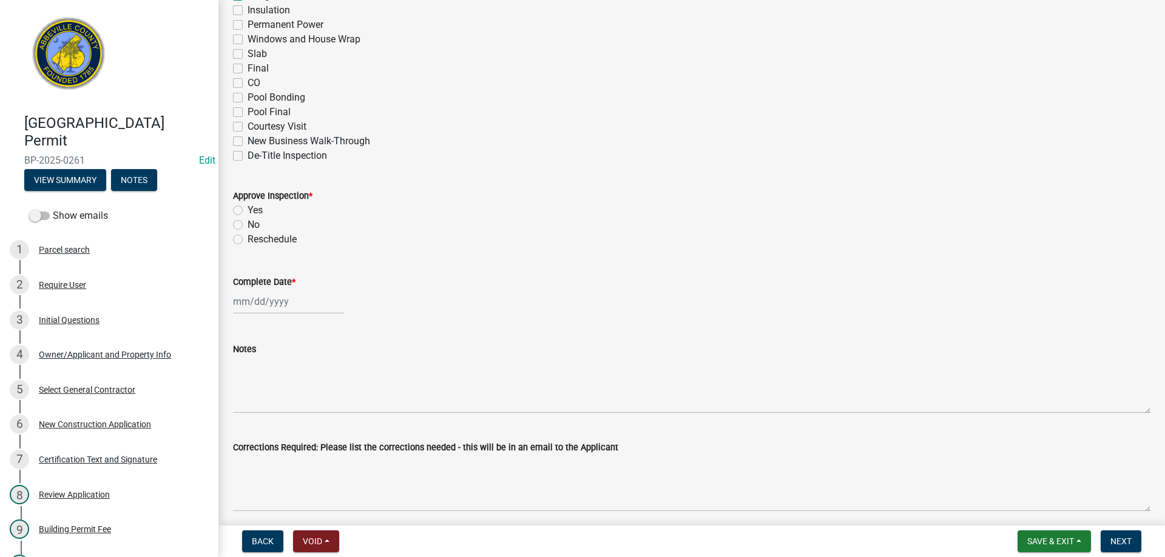
scroll to position [182, 0]
click at [247, 207] on label "Yes" at bounding box center [254, 210] width 15 height 15
click at [247, 207] on input "Yes" at bounding box center [251, 207] width 8 height 8
radio input "true"
select select "9"
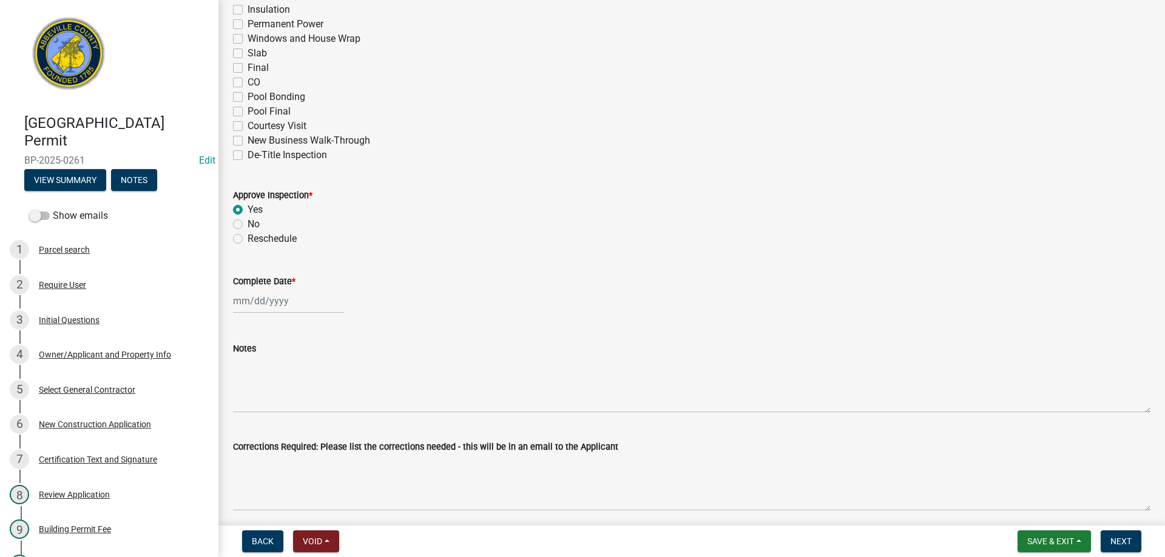
select select "2025"
click at [267, 304] on div "[PERSON_NAME] Feb Mar Apr [PERSON_NAME][DATE] Oct Nov [DATE] 1526 1527 1528 152…" at bounding box center [288, 301] width 111 height 25
click at [301, 400] on div "18" at bounding box center [303, 404] width 19 height 19
type input "[DATE]"
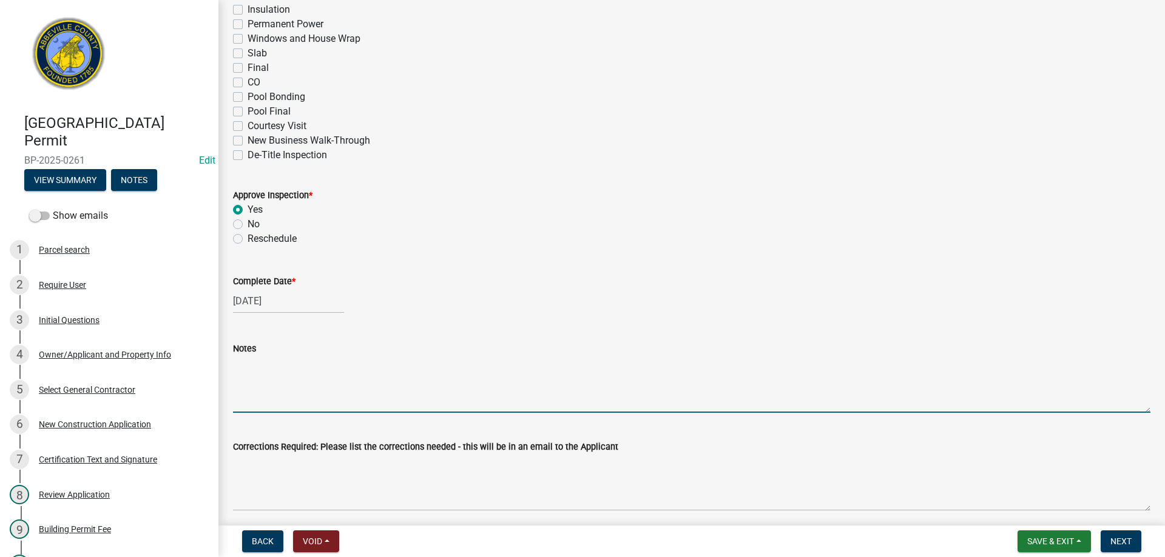
click at [271, 394] on textarea "Notes" at bounding box center [691, 384] width 917 height 57
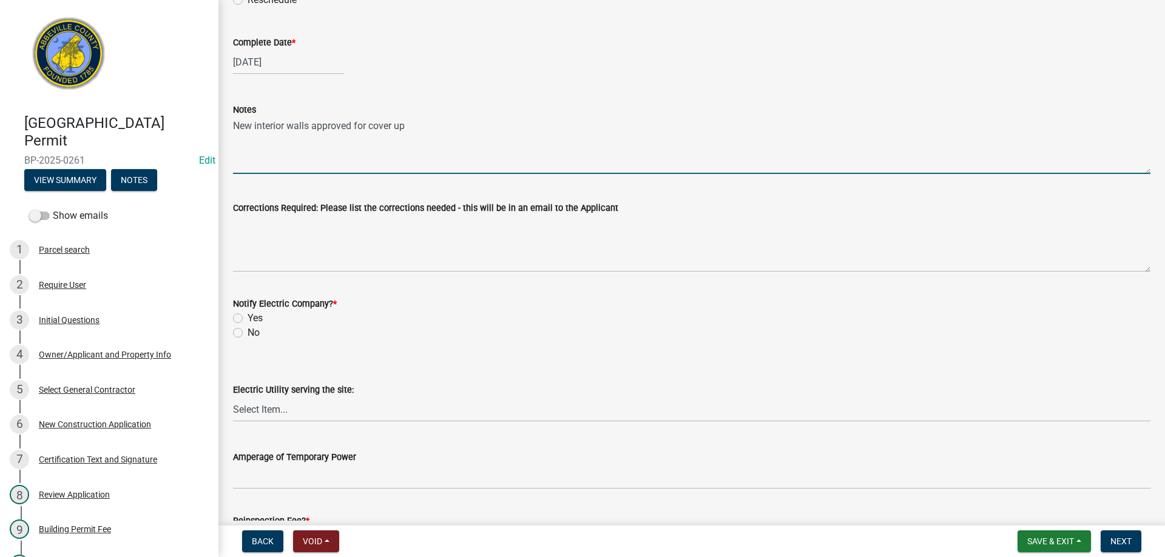
scroll to position [425, 0]
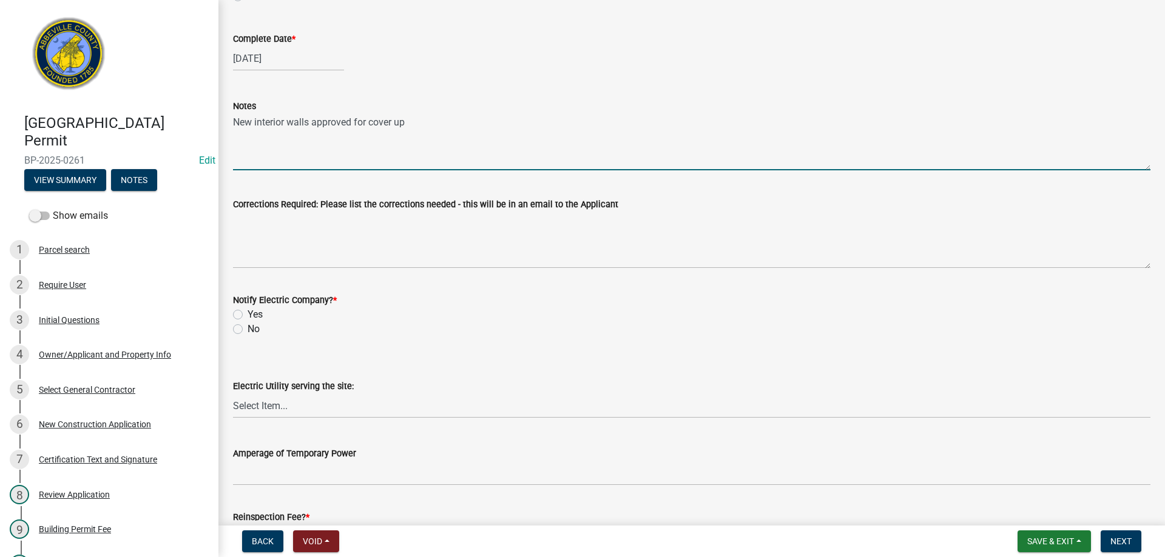
type textarea "New interior walls approved for cover up"
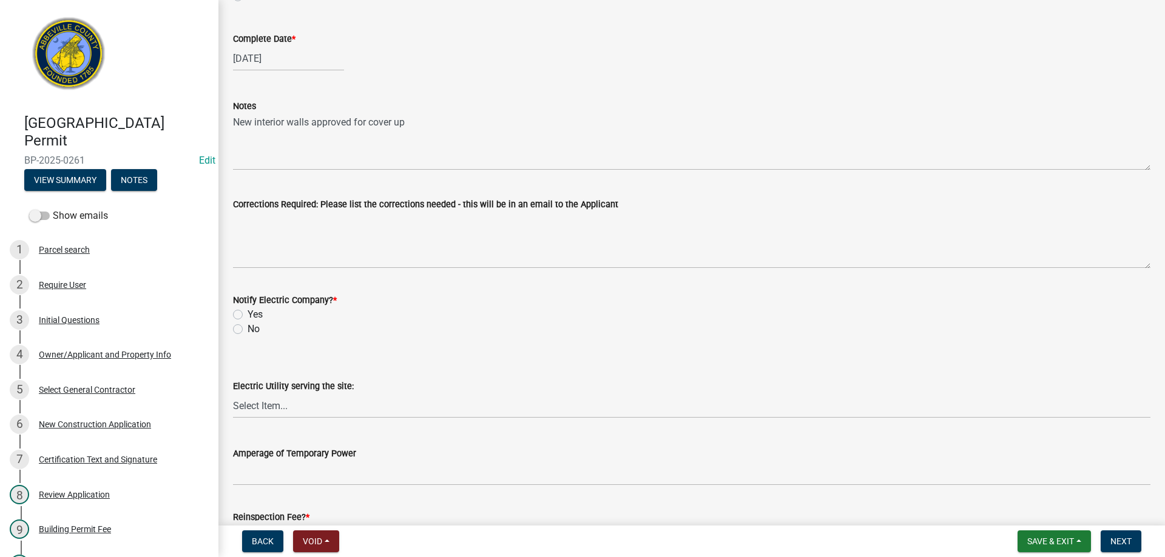
click at [247, 331] on label "No" at bounding box center [253, 329] width 12 height 15
click at [247, 330] on input "No" at bounding box center [251, 326] width 8 height 8
radio input "true"
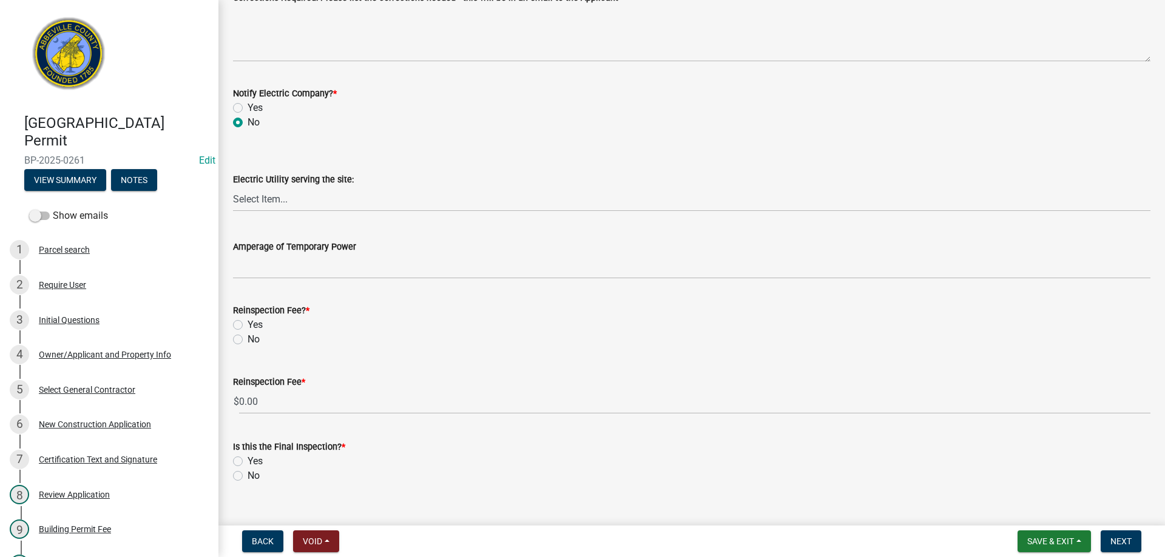
scroll to position [652, 0]
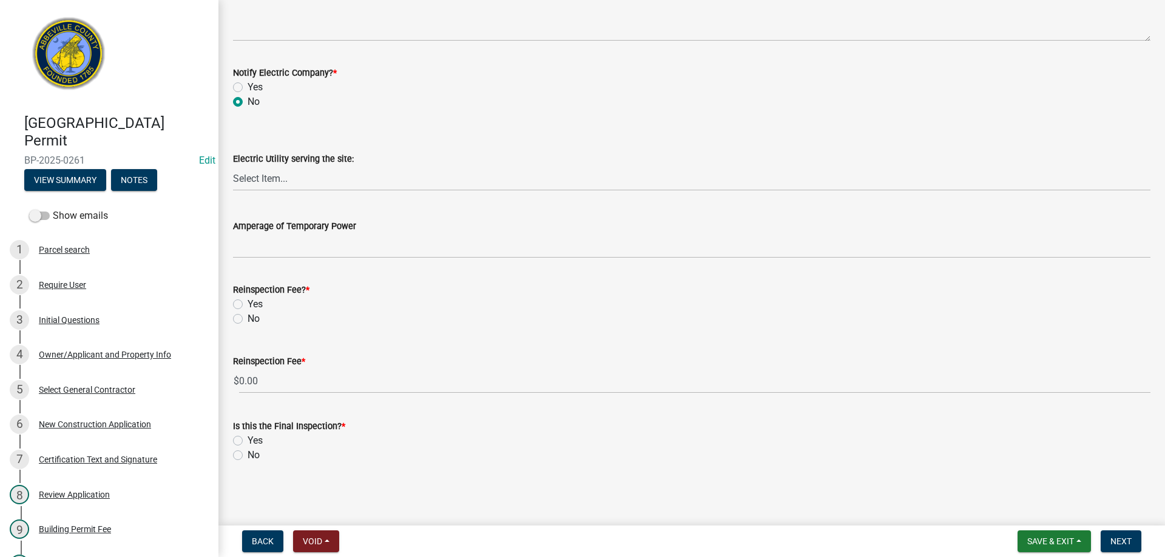
click at [247, 317] on label "No" at bounding box center [253, 319] width 12 height 15
click at [247, 317] on input "No" at bounding box center [251, 316] width 8 height 8
radio input "true"
click at [247, 456] on label "No" at bounding box center [253, 455] width 12 height 15
click at [247, 456] on input "No" at bounding box center [251, 452] width 8 height 8
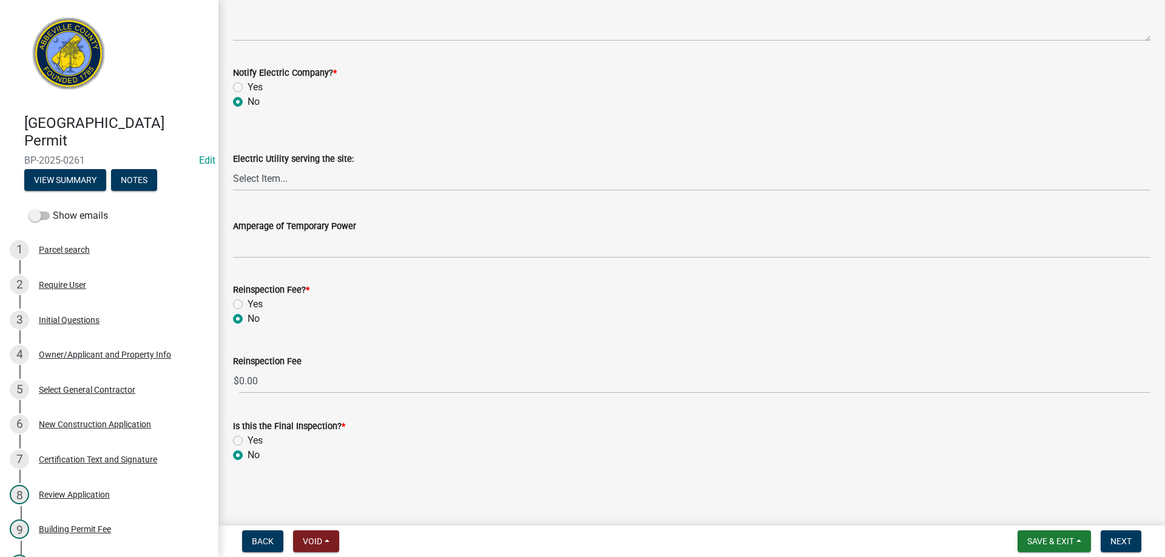
radio input "true"
click at [1116, 539] on span "Next" at bounding box center [1120, 542] width 21 height 10
